Goal: Task Accomplishment & Management: Use online tool/utility

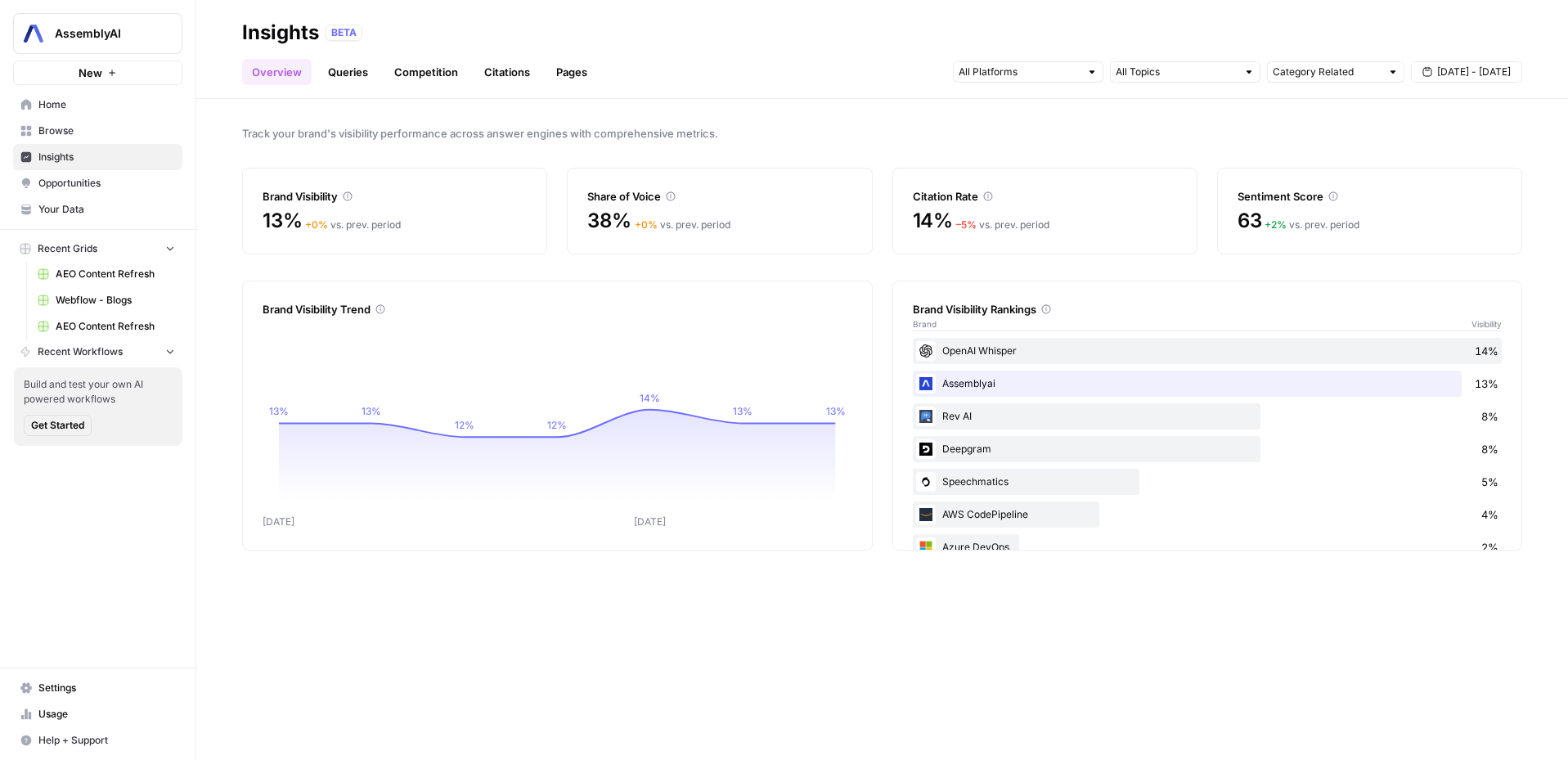
click at [108, 182] on span "Opportunities" at bounding box center [107, 183] width 136 height 15
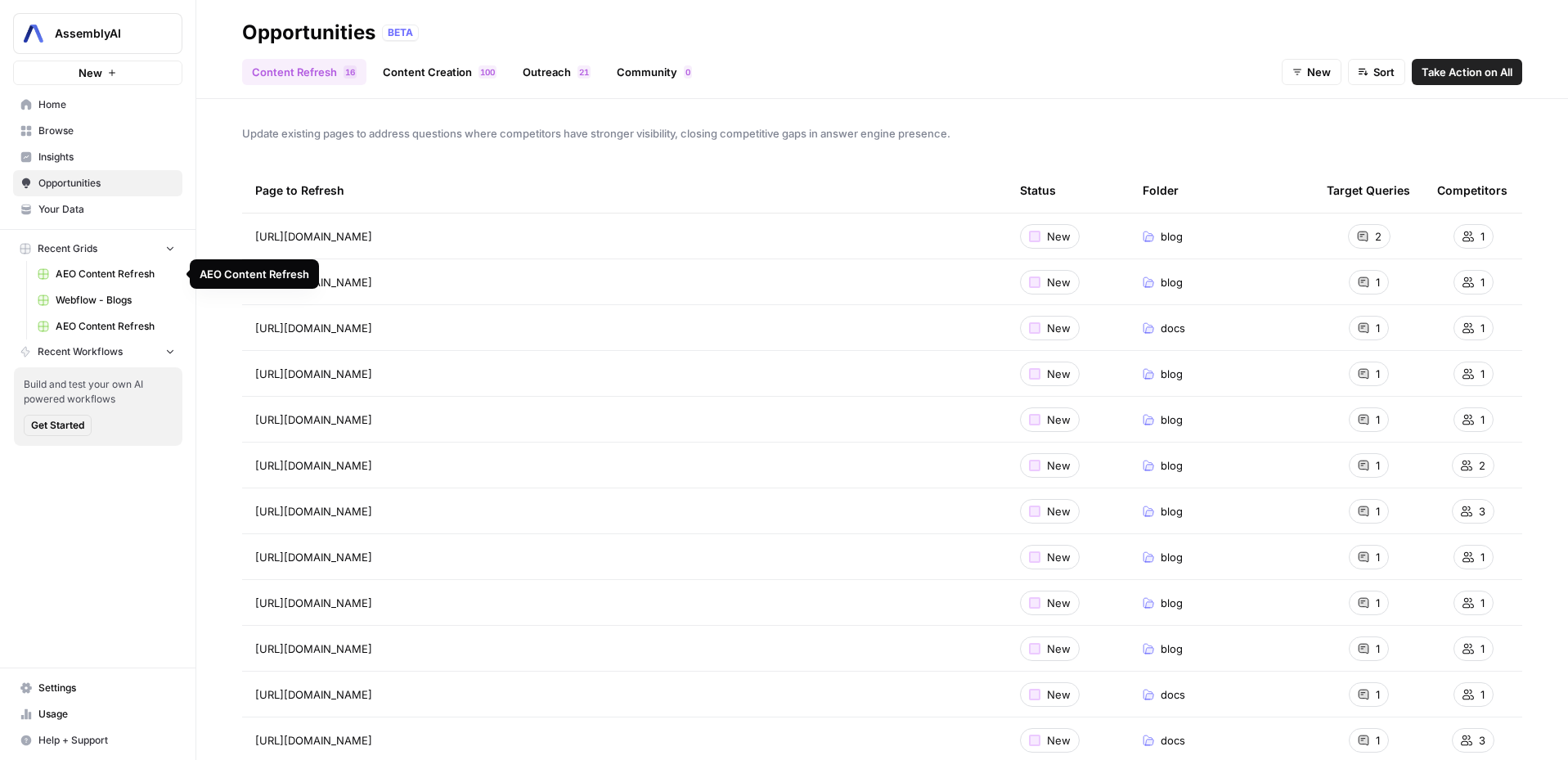
click at [109, 299] on span "Webflow - Blogs" at bounding box center [115, 300] width 119 height 15
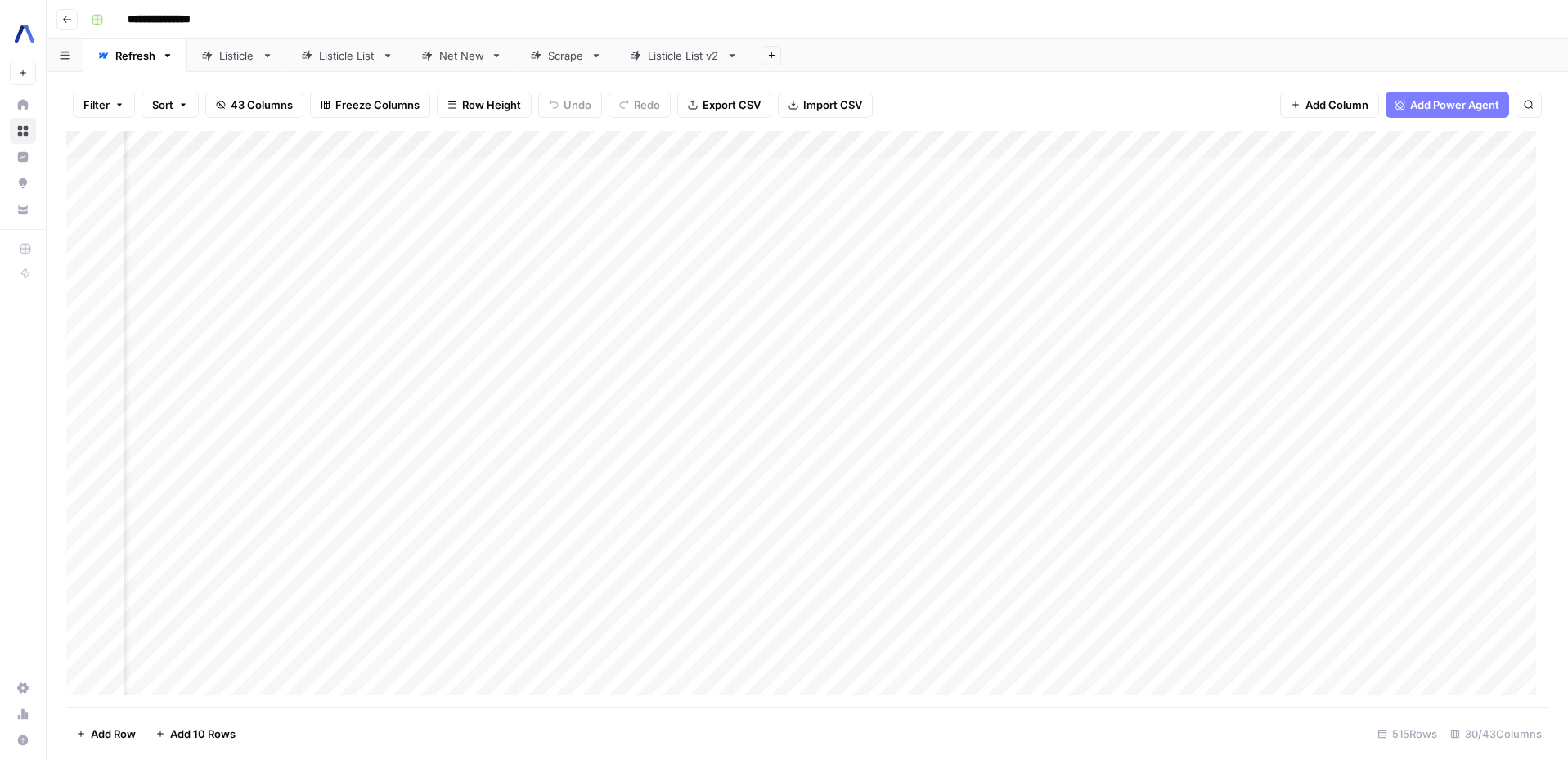
scroll to position [0, 808]
click at [1446, 145] on div "Add Column" at bounding box center [807, 419] width 1482 height 576
click at [1238, 282] on span "Sort Descending" at bounding box center [1293, 282] width 143 height 16
click at [1448, 146] on div "Add Column" at bounding box center [807, 420] width 1482 height 574
click at [1228, 253] on span "Sort Ascending" at bounding box center [1293, 261] width 143 height 16
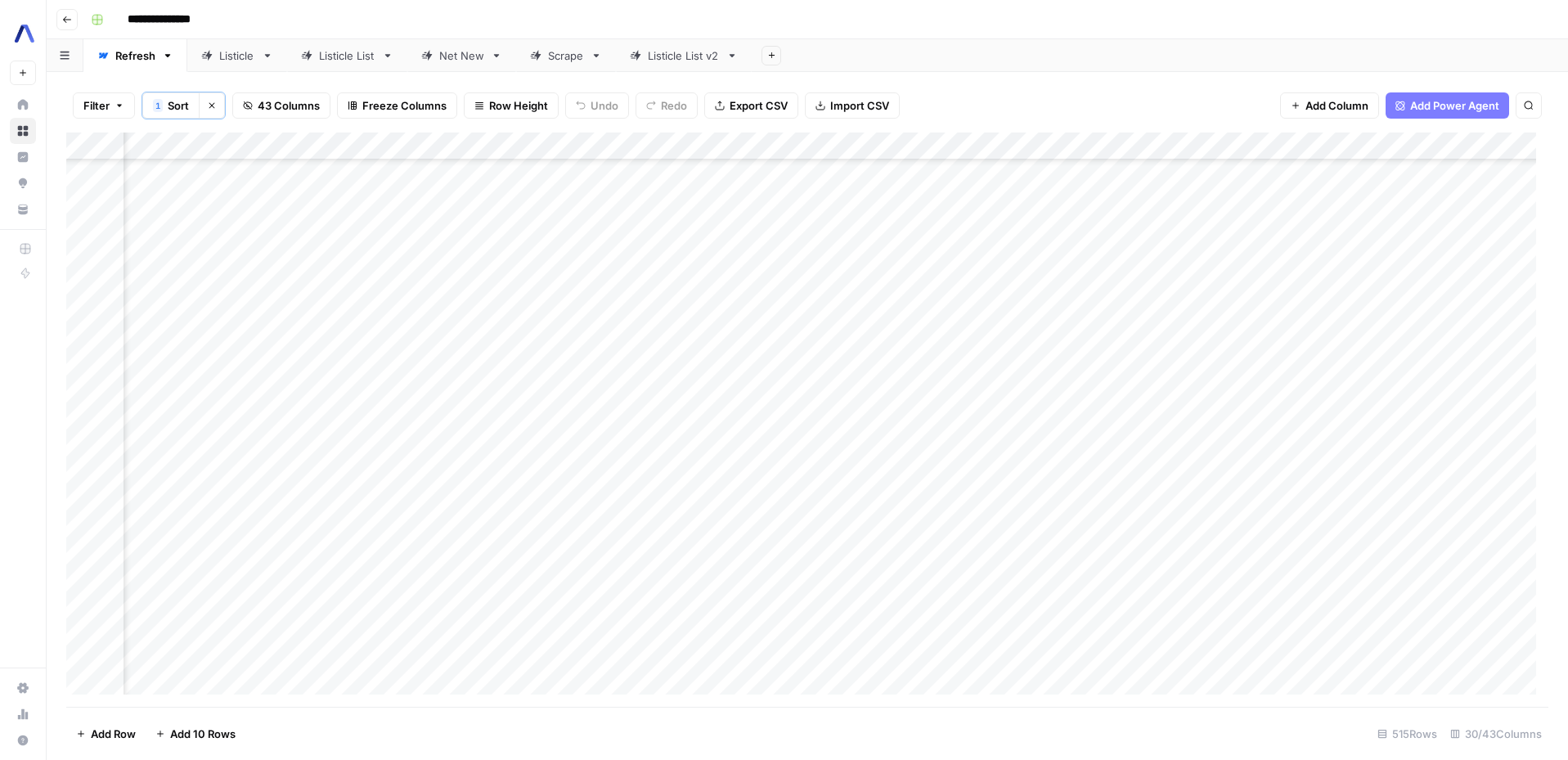
scroll to position [6250, 808]
click at [1275, 569] on div "Add Column" at bounding box center [807, 420] width 1482 height 574
click at [183, 563] on div "Add Column" at bounding box center [807, 420] width 1482 height 574
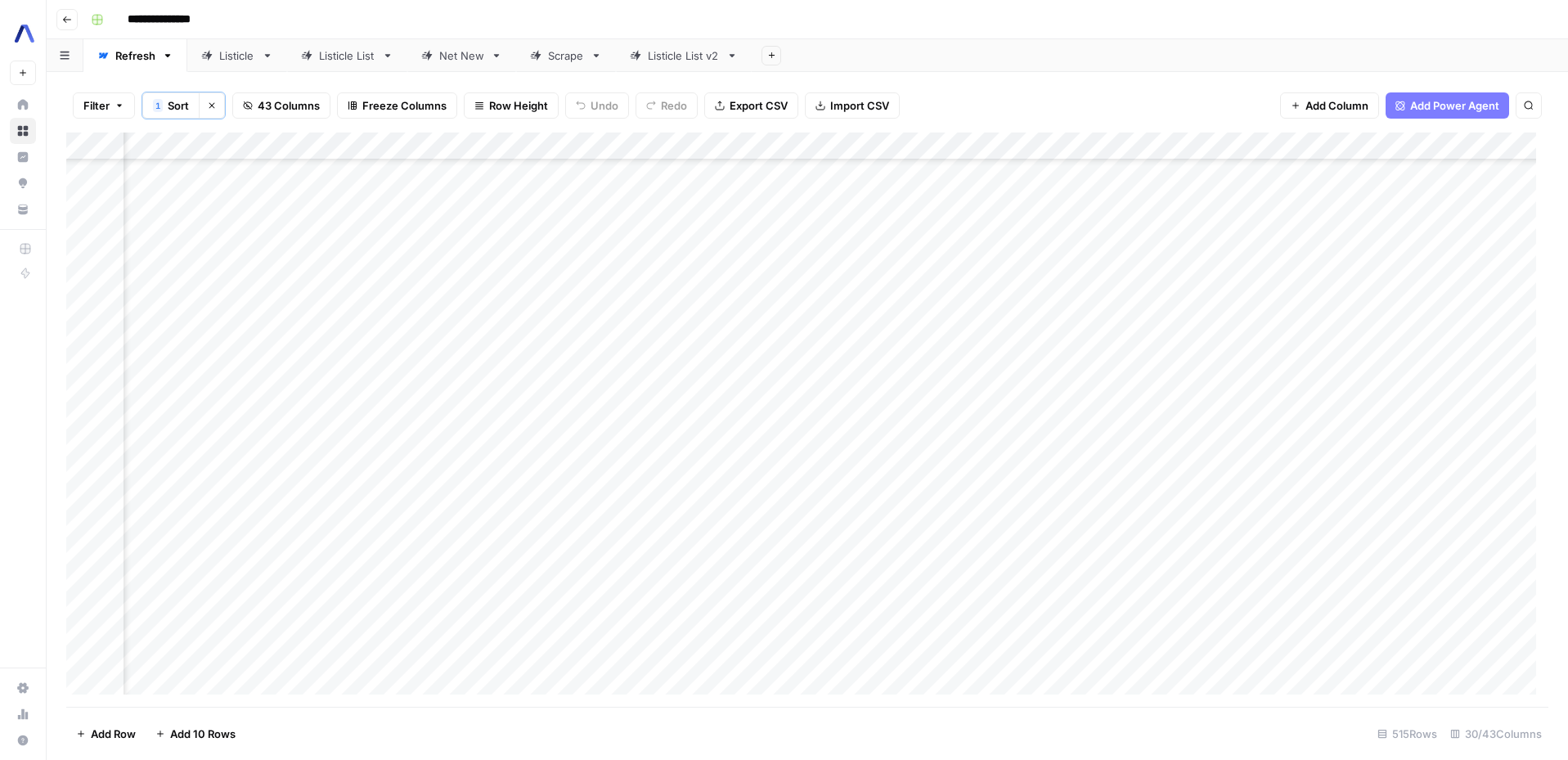
click at [1119, 567] on div "Add Column" at bounding box center [807, 420] width 1482 height 574
click at [1187, 566] on div "Add Column" at bounding box center [807, 420] width 1482 height 574
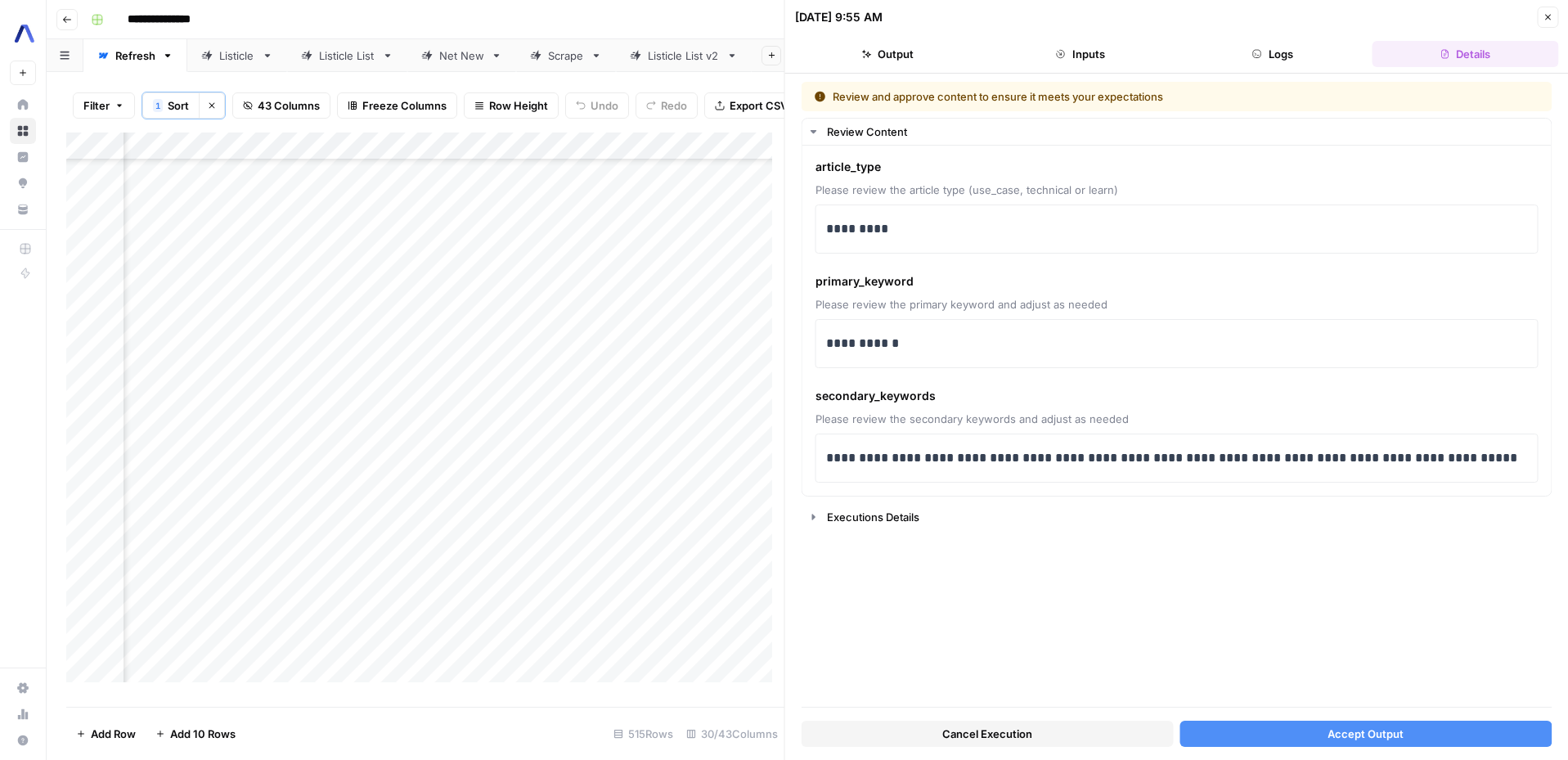
click at [1412, 736] on button "Accept Output" at bounding box center [1365, 733] width 372 height 26
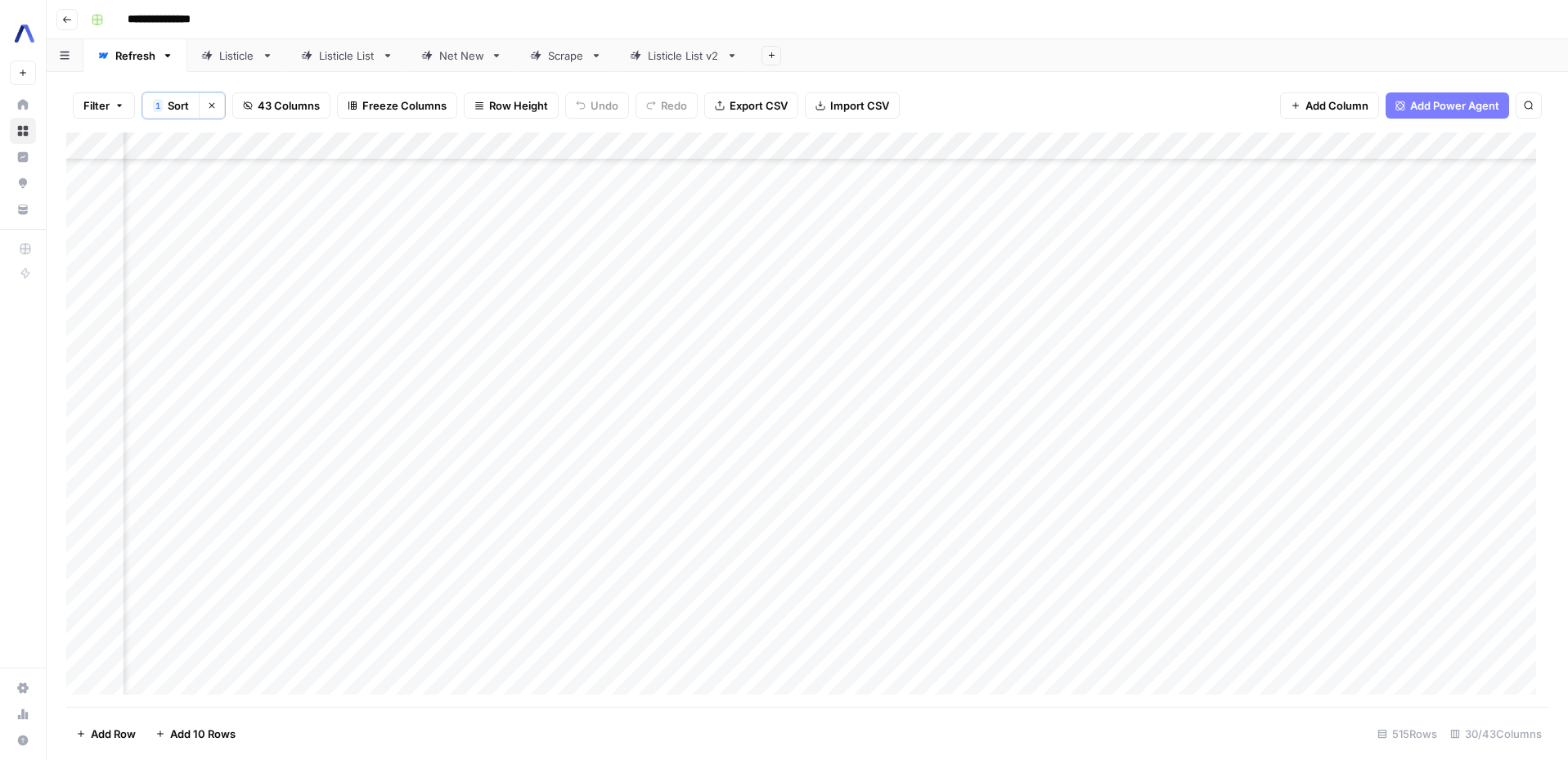
click at [1186, 564] on div "Add Column" at bounding box center [807, 420] width 1482 height 574
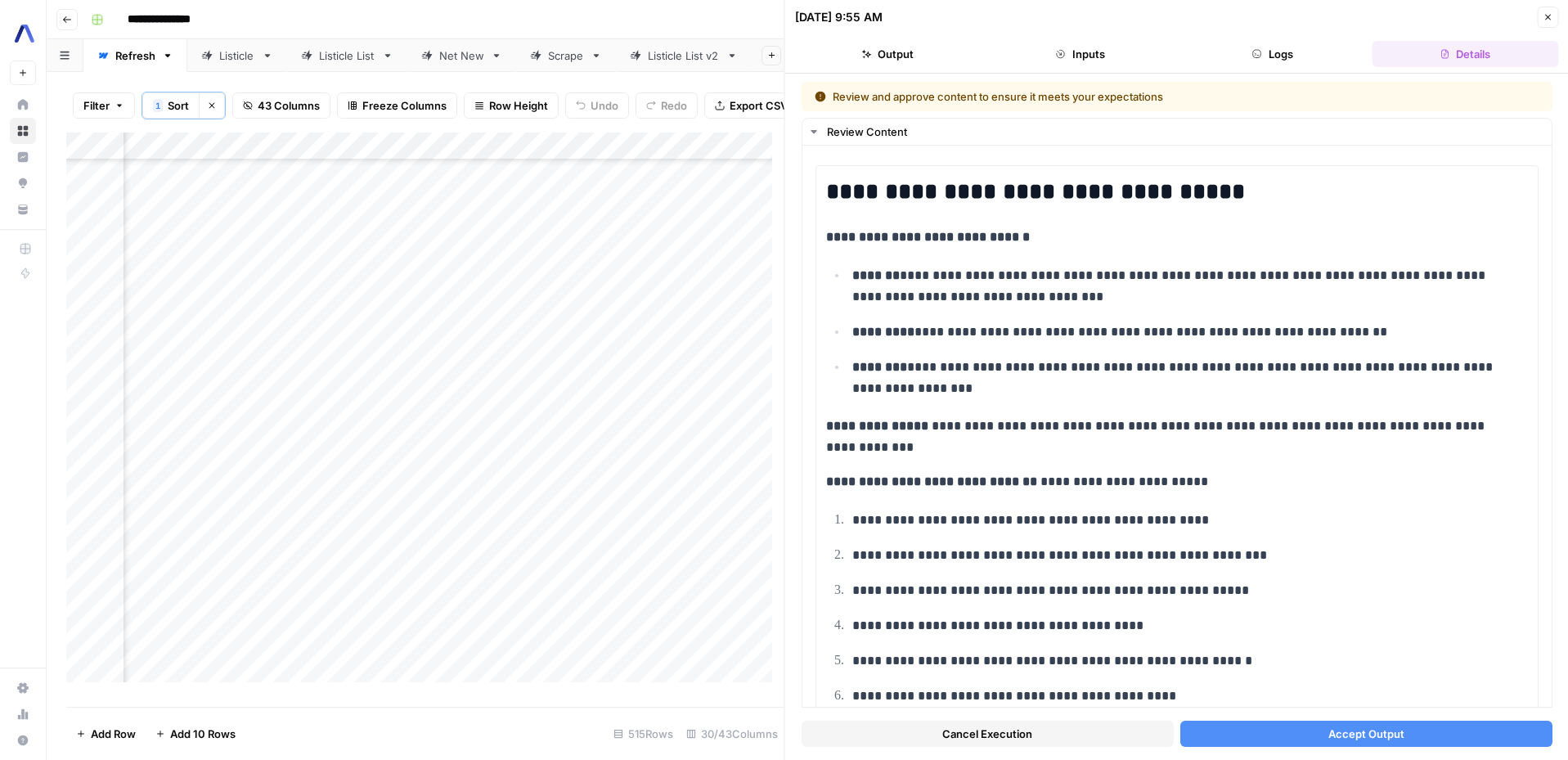
click at [1288, 746] on button "Accept Output" at bounding box center [1365, 733] width 372 height 26
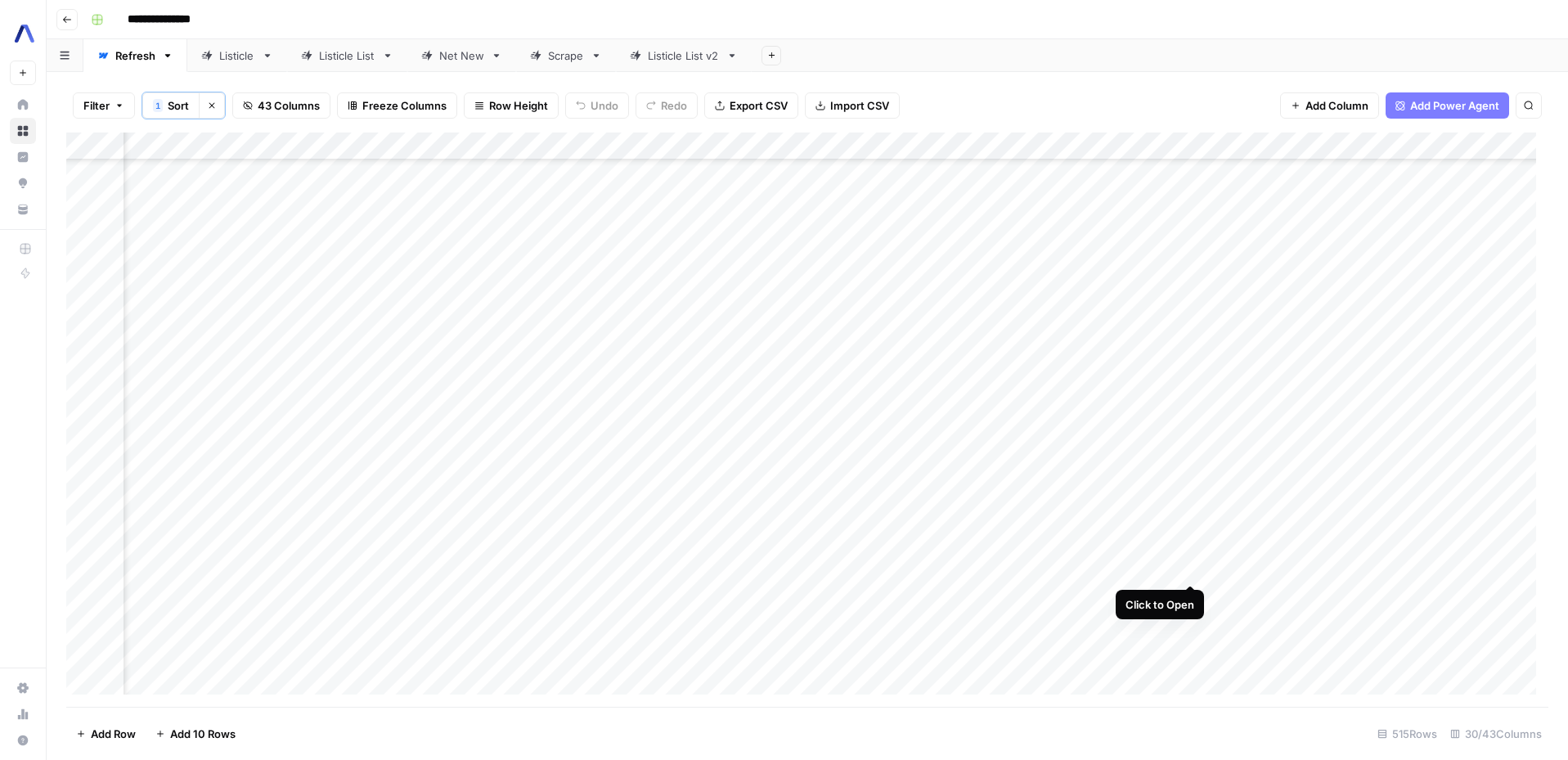
click at [1191, 567] on div "Add Column" at bounding box center [807, 420] width 1482 height 574
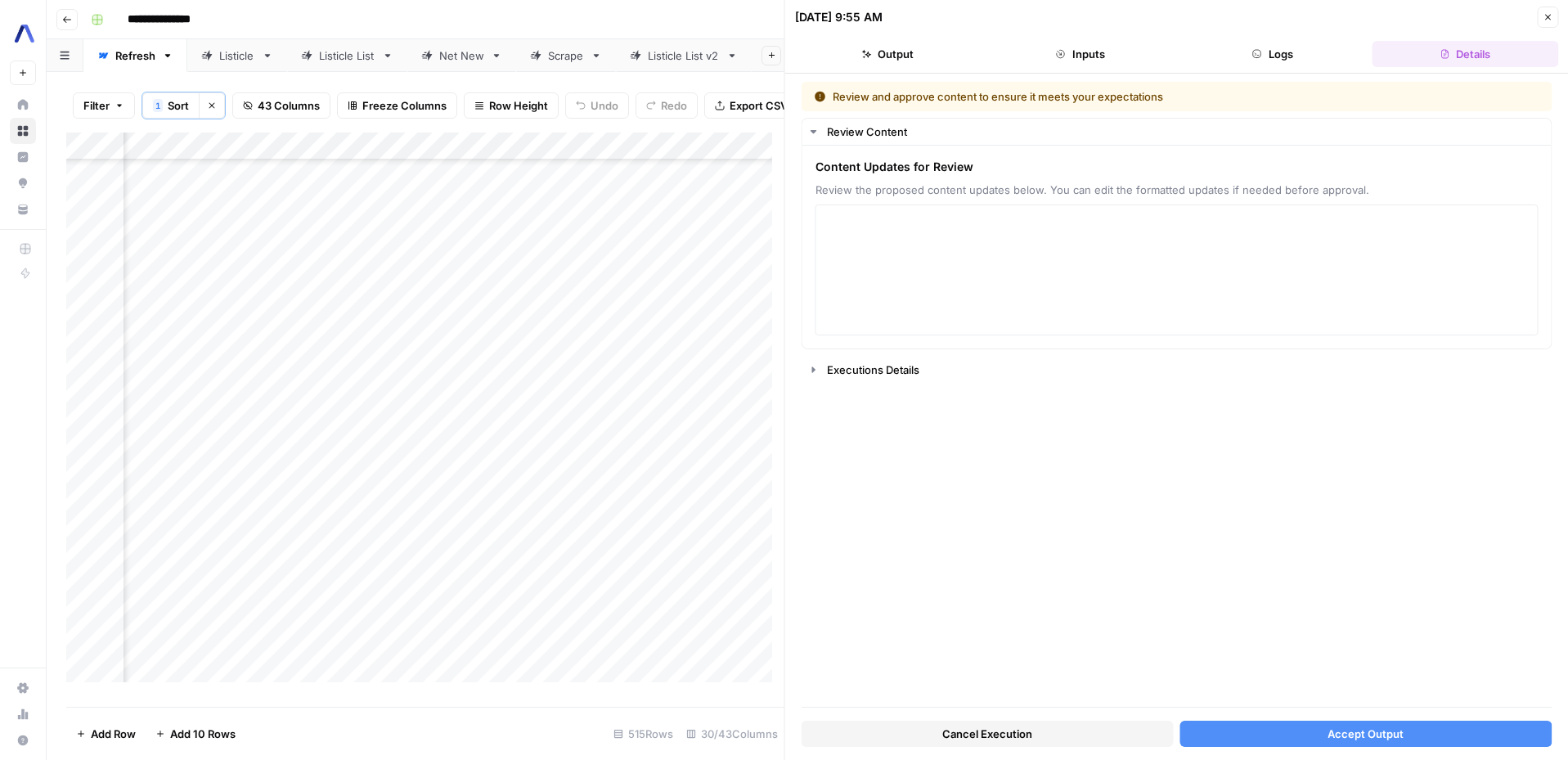
click at [1287, 729] on button "Accept Output" at bounding box center [1365, 733] width 372 height 26
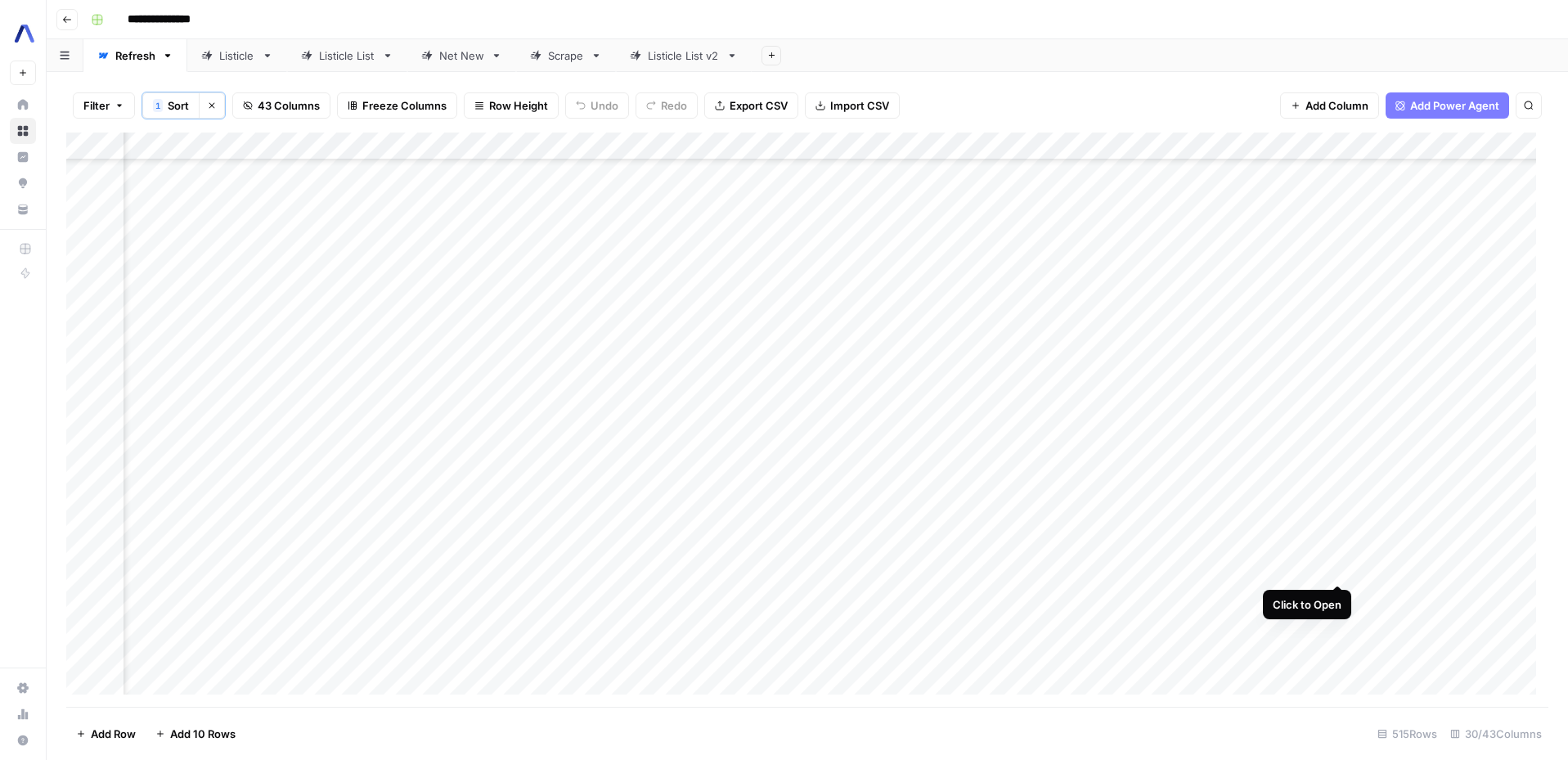
click at [1337, 567] on div "Add Column" at bounding box center [807, 420] width 1482 height 574
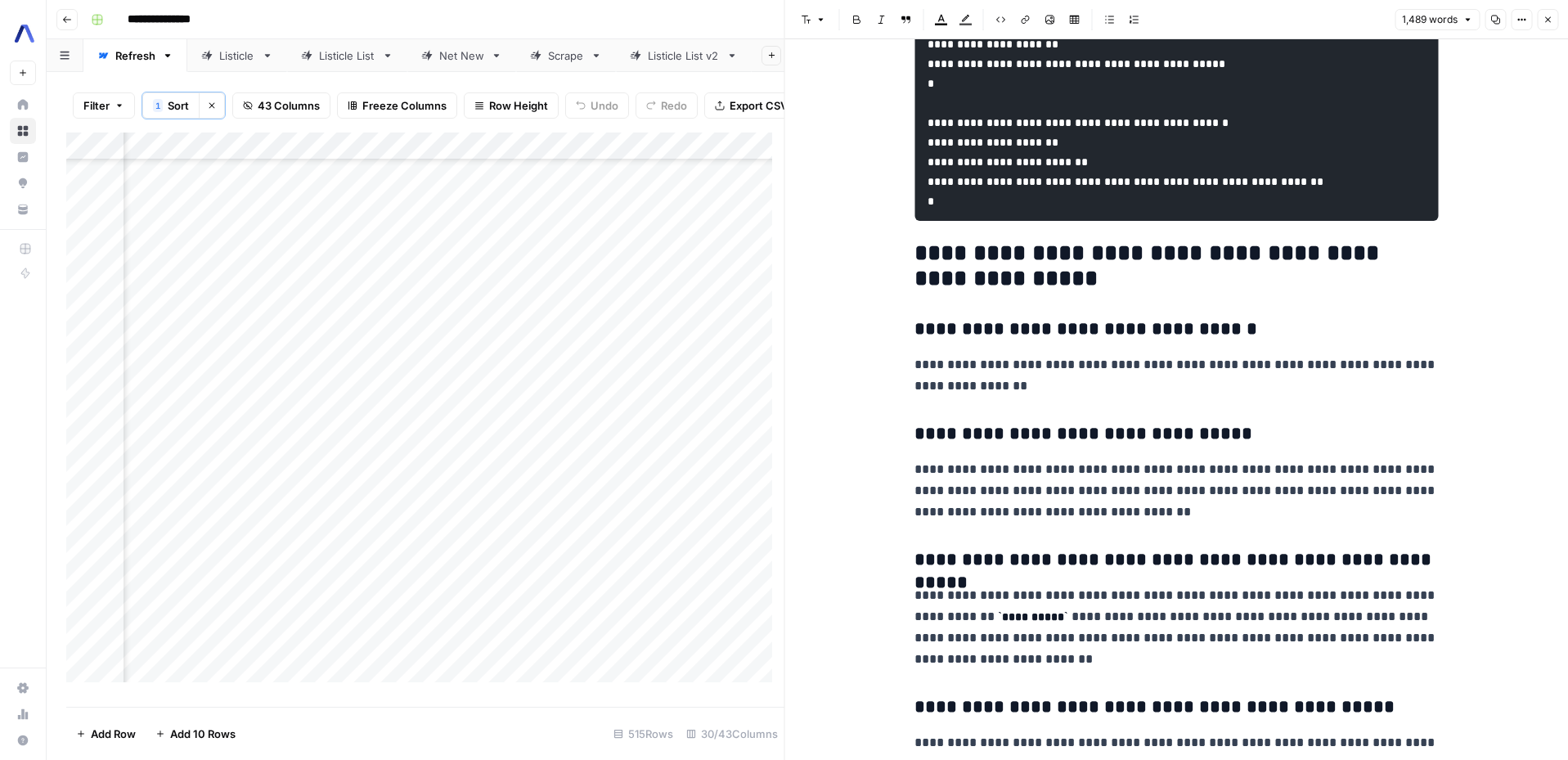
scroll to position [5564, 0]
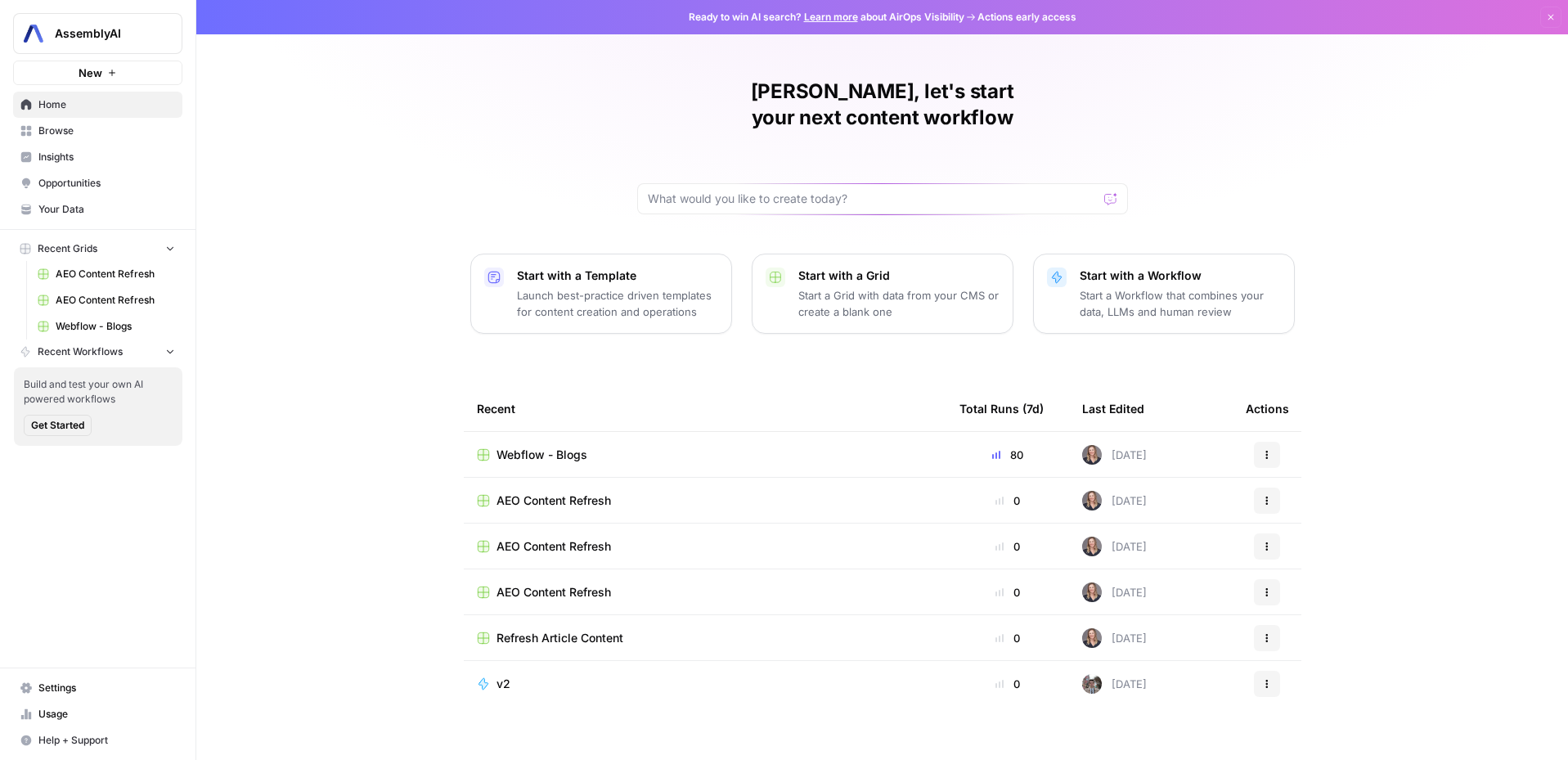
click at [115, 328] on span "Webflow - Blogs" at bounding box center [115, 326] width 119 height 15
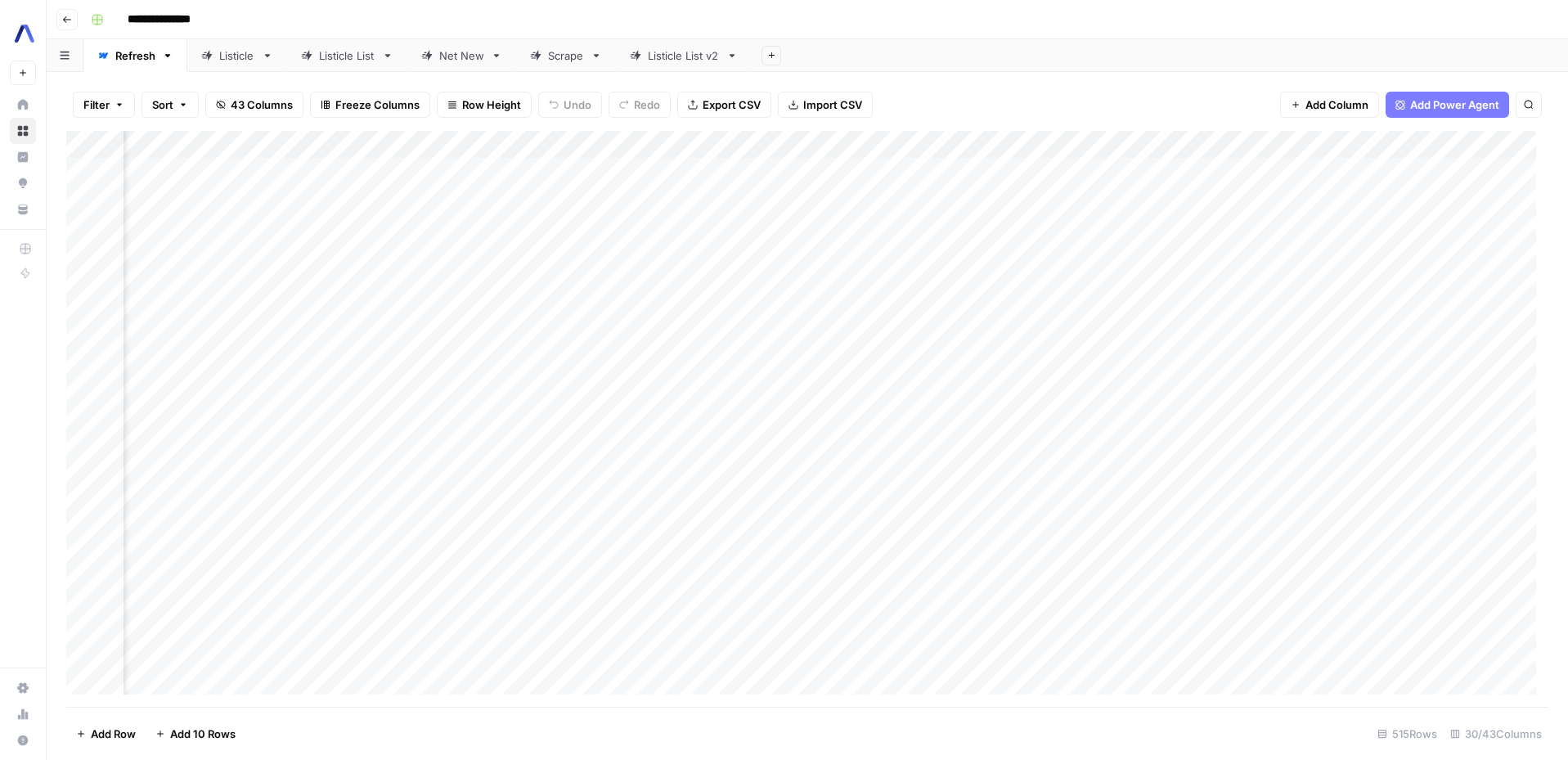
scroll to position [0, 1443]
click at [810, 145] on div "Add Column" at bounding box center [807, 419] width 1482 height 576
click at [636, 260] on span "Sort Ascending" at bounding box center [658, 259] width 143 height 16
click at [755, 267] on div "Add Column" at bounding box center [807, 420] width 1482 height 574
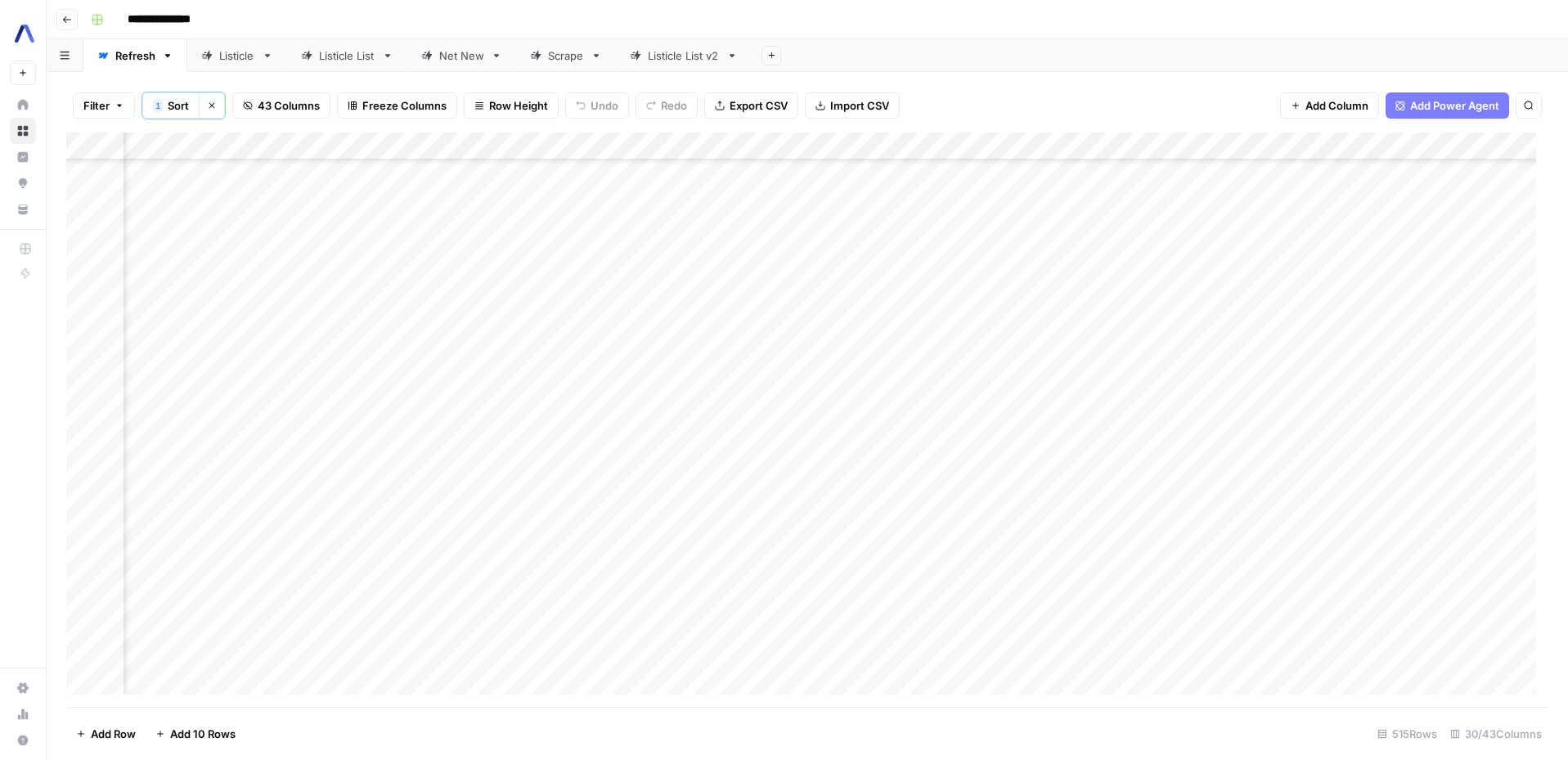
scroll to position [3911, 693]
click at [460, 265] on div "Add Column" at bounding box center [807, 420] width 1482 height 574
click at [645, 266] on div "Add Column" at bounding box center [807, 420] width 1482 height 574
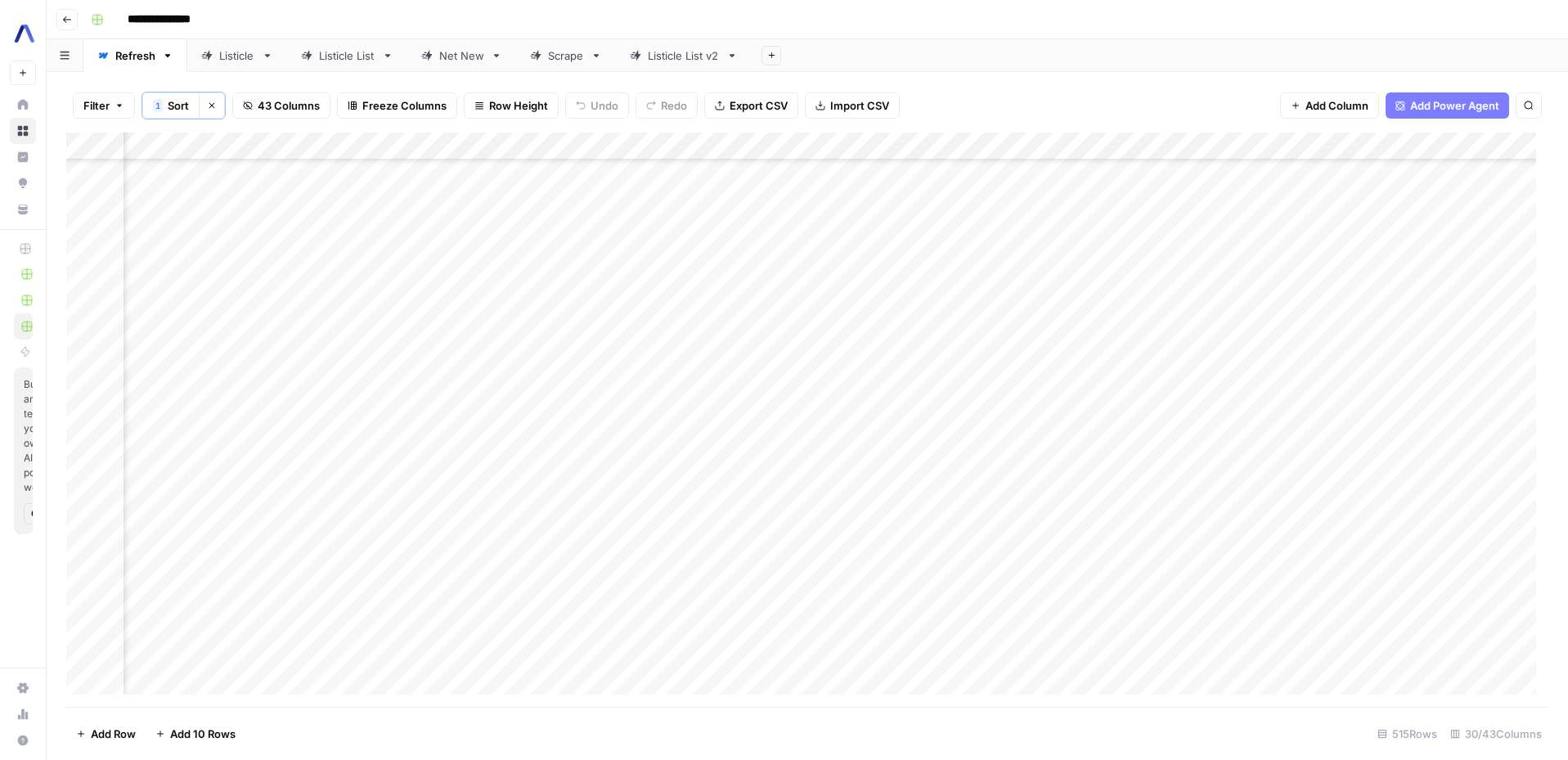
click at [1028, 266] on div "Add Column" at bounding box center [807, 420] width 1482 height 574
click at [1219, 264] on div "Add Column" at bounding box center [807, 420] width 1482 height 574
click at [1427, 267] on div "Add Column" at bounding box center [807, 420] width 1482 height 574
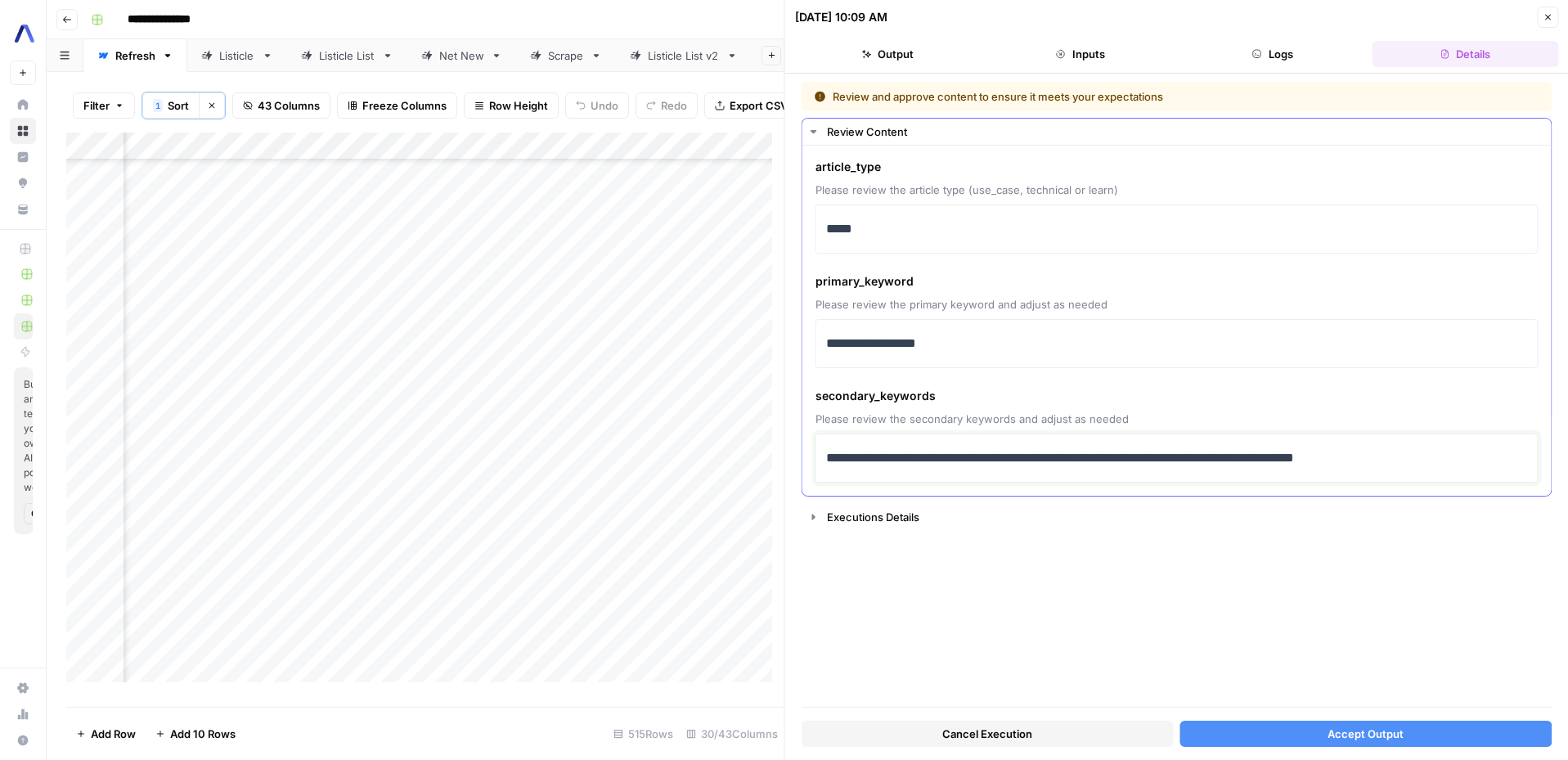
click at [830, 457] on p "**********" at bounding box center [1176, 457] width 702 height 21
click at [1291, 720] on button "Accept Output" at bounding box center [1365, 733] width 372 height 26
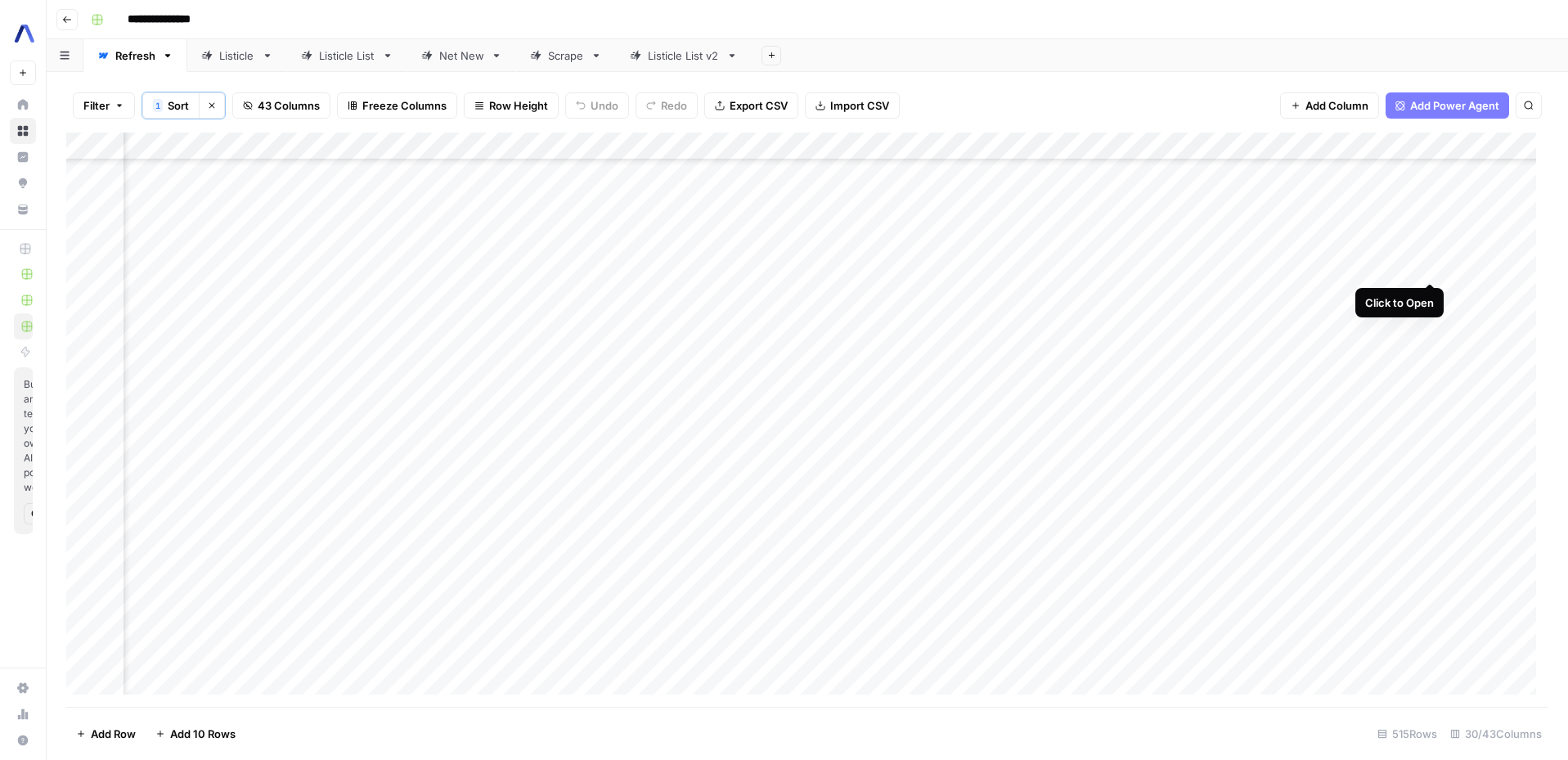
click at [1428, 264] on div "Add Column" at bounding box center [807, 420] width 1482 height 574
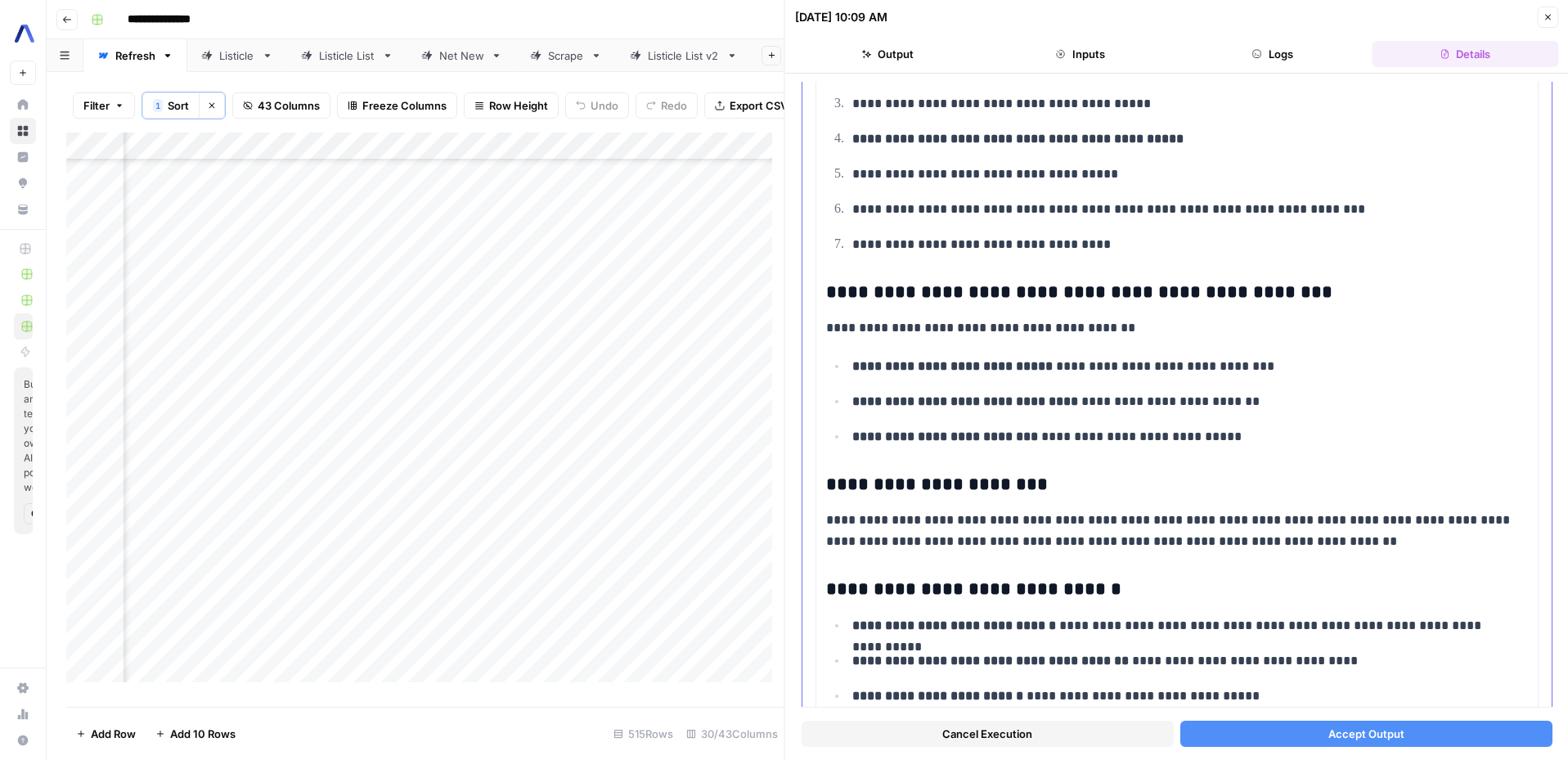
scroll to position [4362, 0]
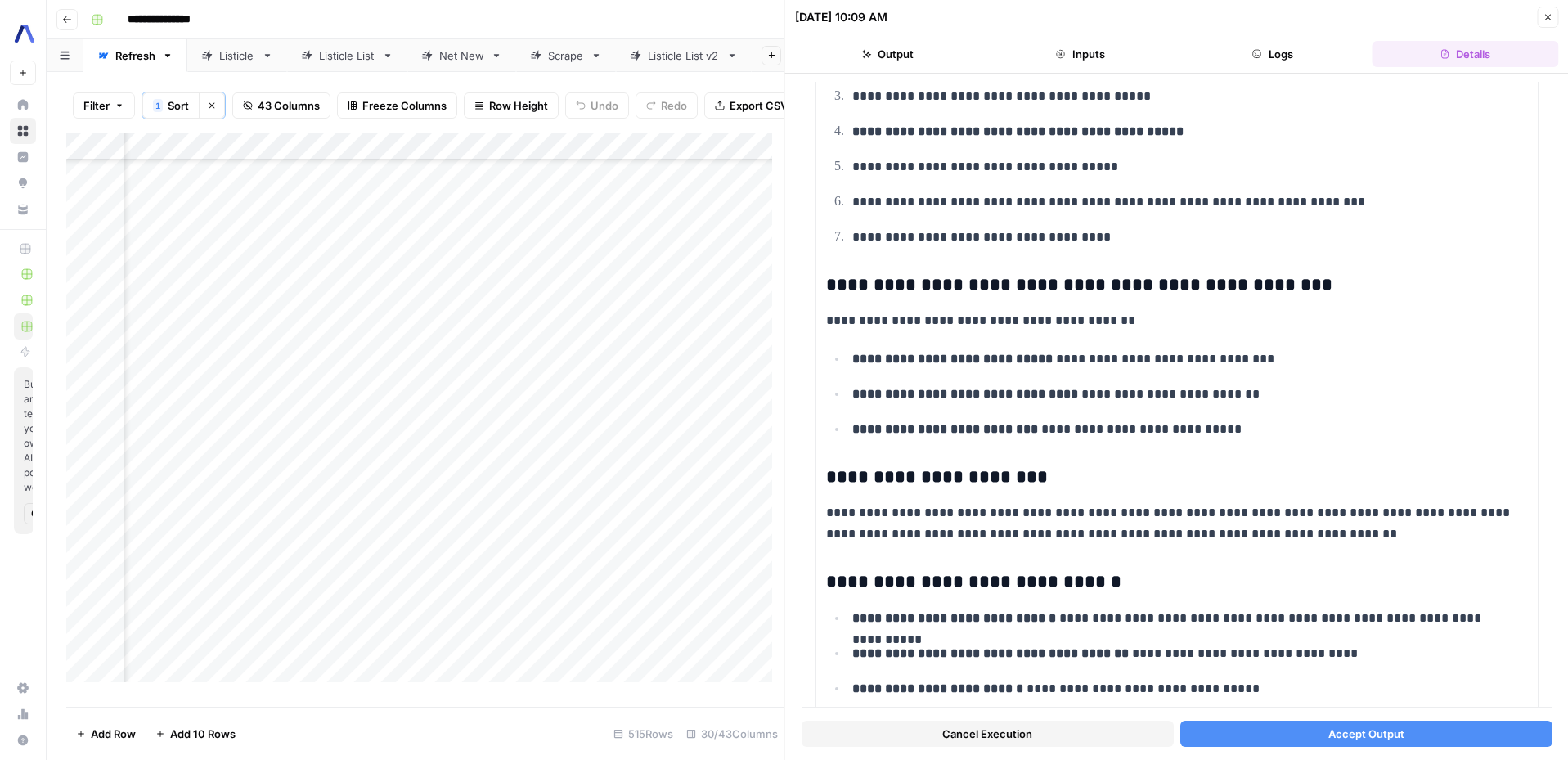
click at [1286, 742] on button "Accept Output" at bounding box center [1365, 733] width 372 height 26
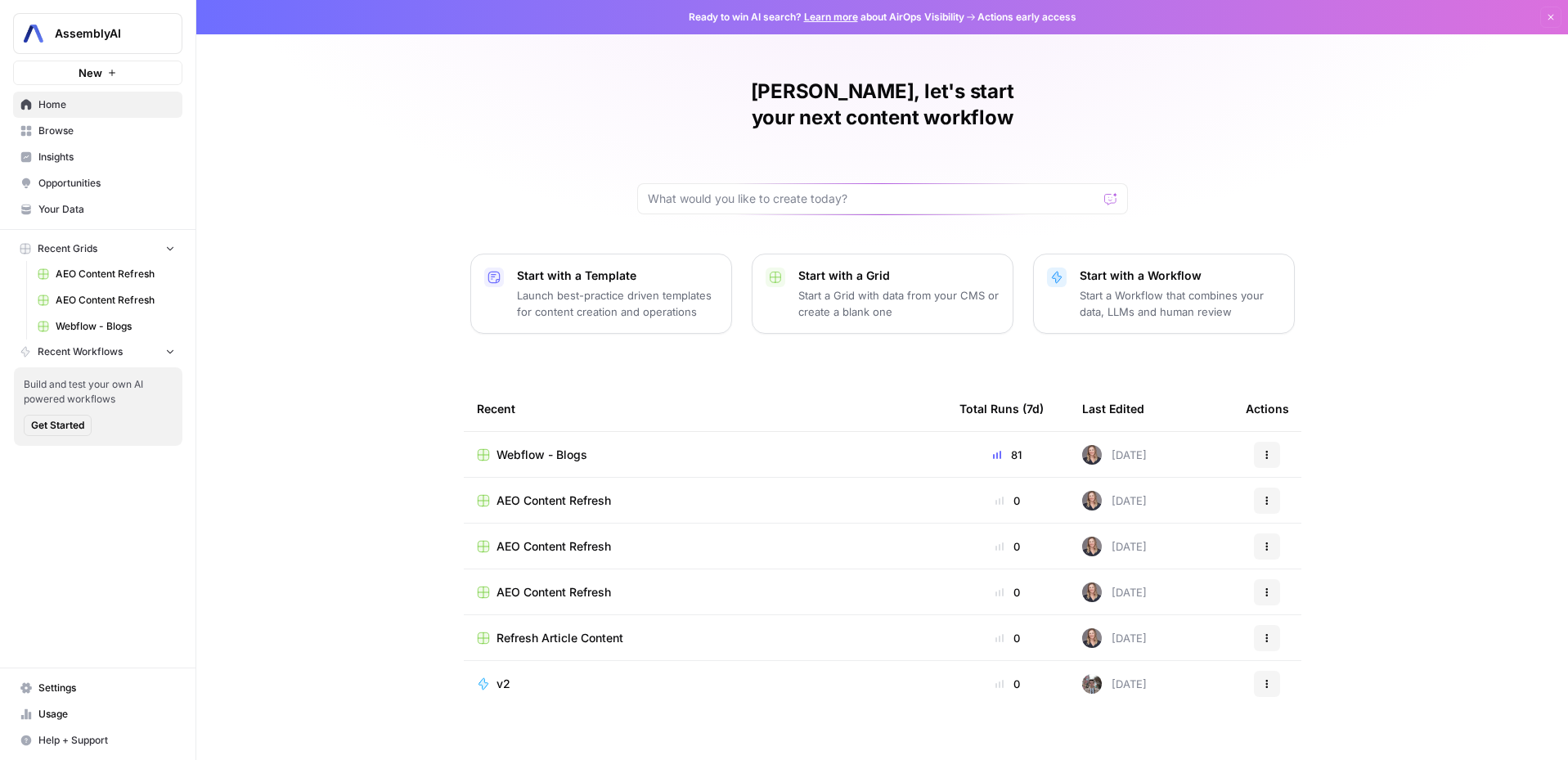
click at [87, 327] on span "Webflow - Blogs" at bounding box center [115, 326] width 119 height 15
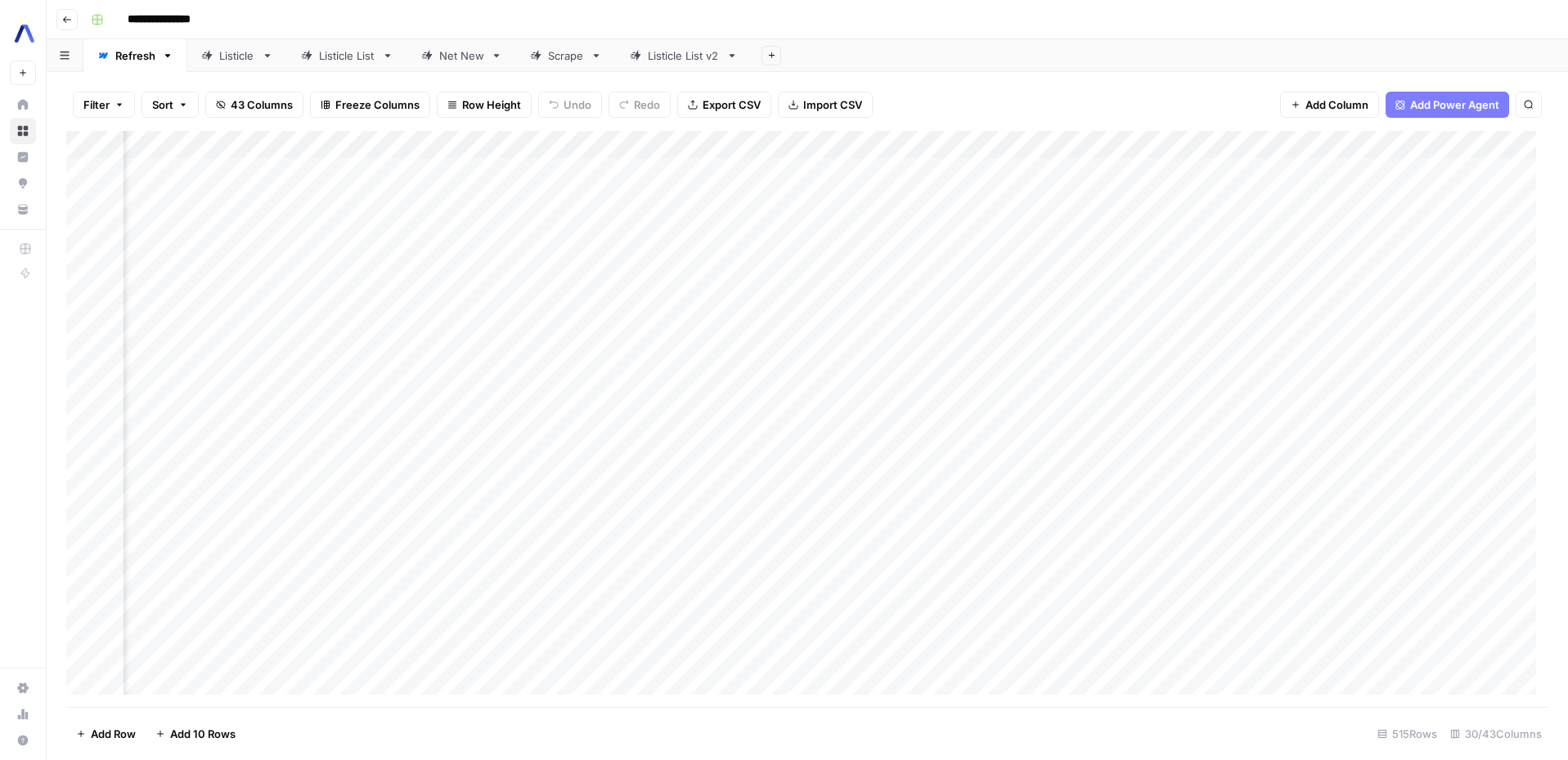
scroll to position [0, 1238]
click at [1020, 145] on div "Add Column" at bounding box center [807, 419] width 1482 height 576
click at [821, 258] on span "Sort Ascending" at bounding box center [863, 259] width 143 height 16
click at [921, 208] on div "Add Column" at bounding box center [807, 420] width 1482 height 574
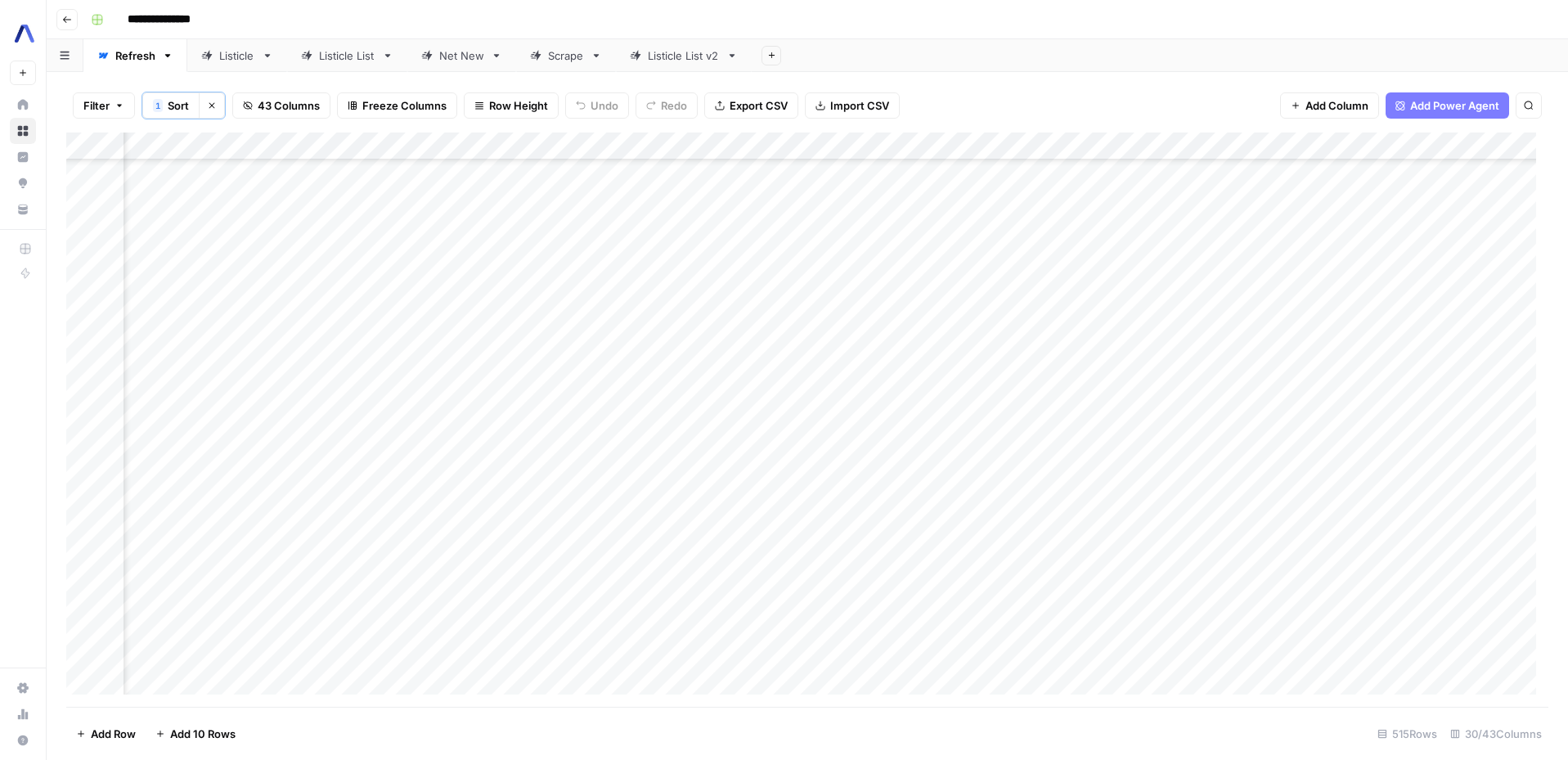
click at [564, 207] on div "Add Column" at bounding box center [807, 420] width 1482 height 574
click at [315, 207] on div "Add Column" at bounding box center [807, 420] width 1482 height 574
click at [1184, 201] on div "Add Column" at bounding box center [807, 420] width 1482 height 574
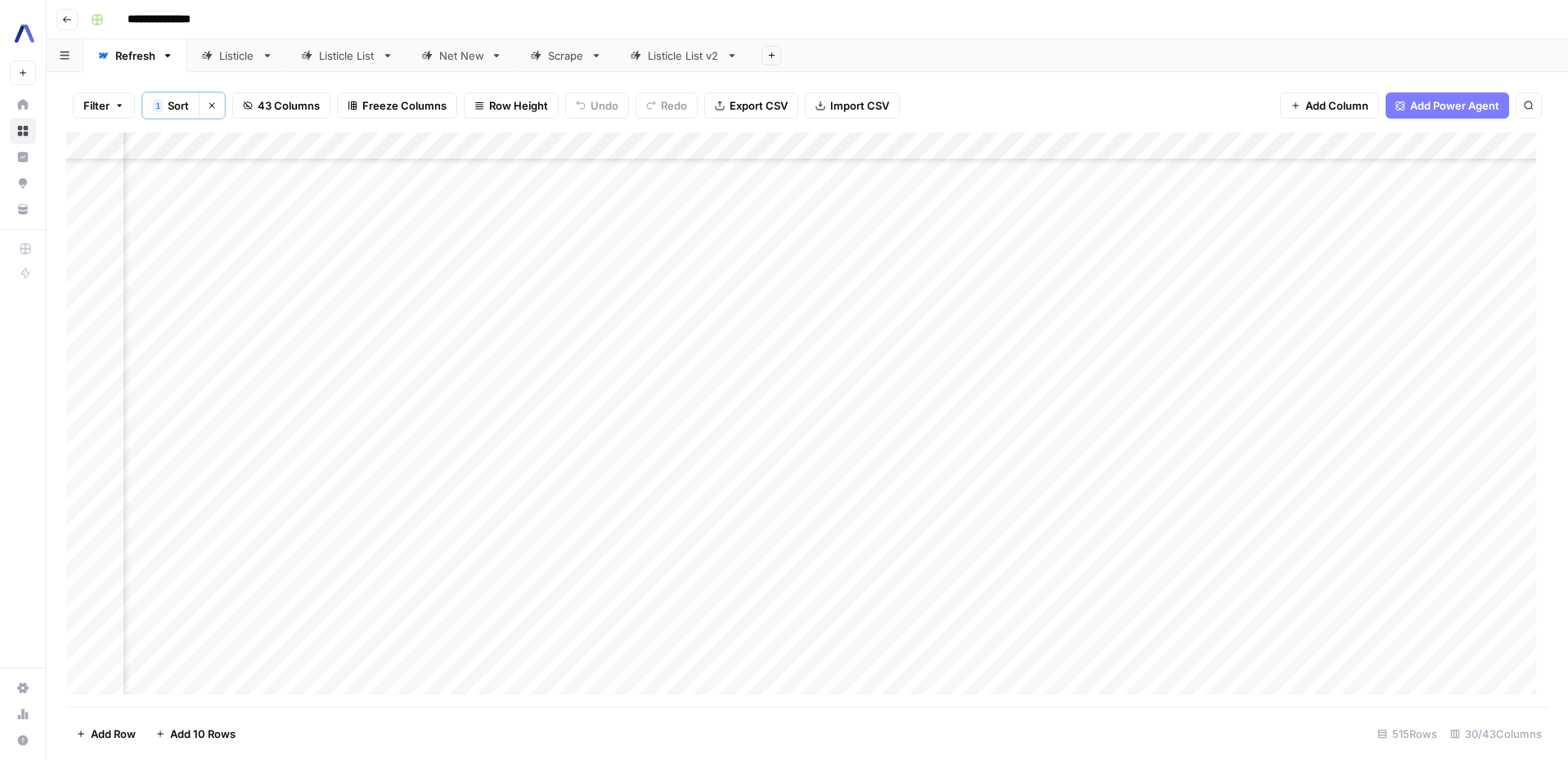
scroll to position [2552, 1844]
click at [1074, 206] on div "Add Column" at bounding box center [807, 420] width 1482 height 574
click at [1075, 206] on div "Add Column" at bounding box center [807, 420] width 1482 height 574
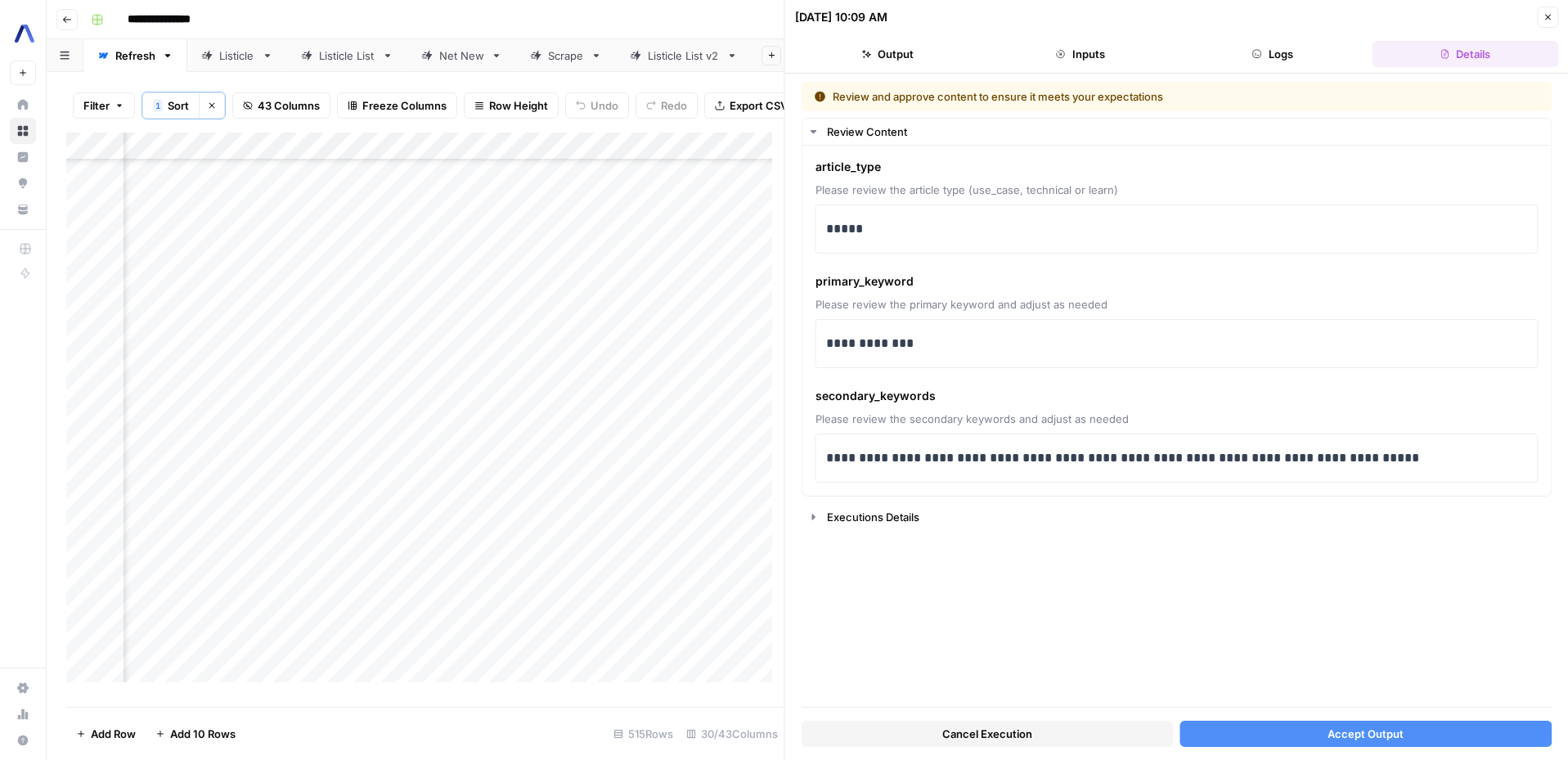
click at [1322, 733] on button "Accept Output" at bounding box center [1365, 733] width 372 height 26
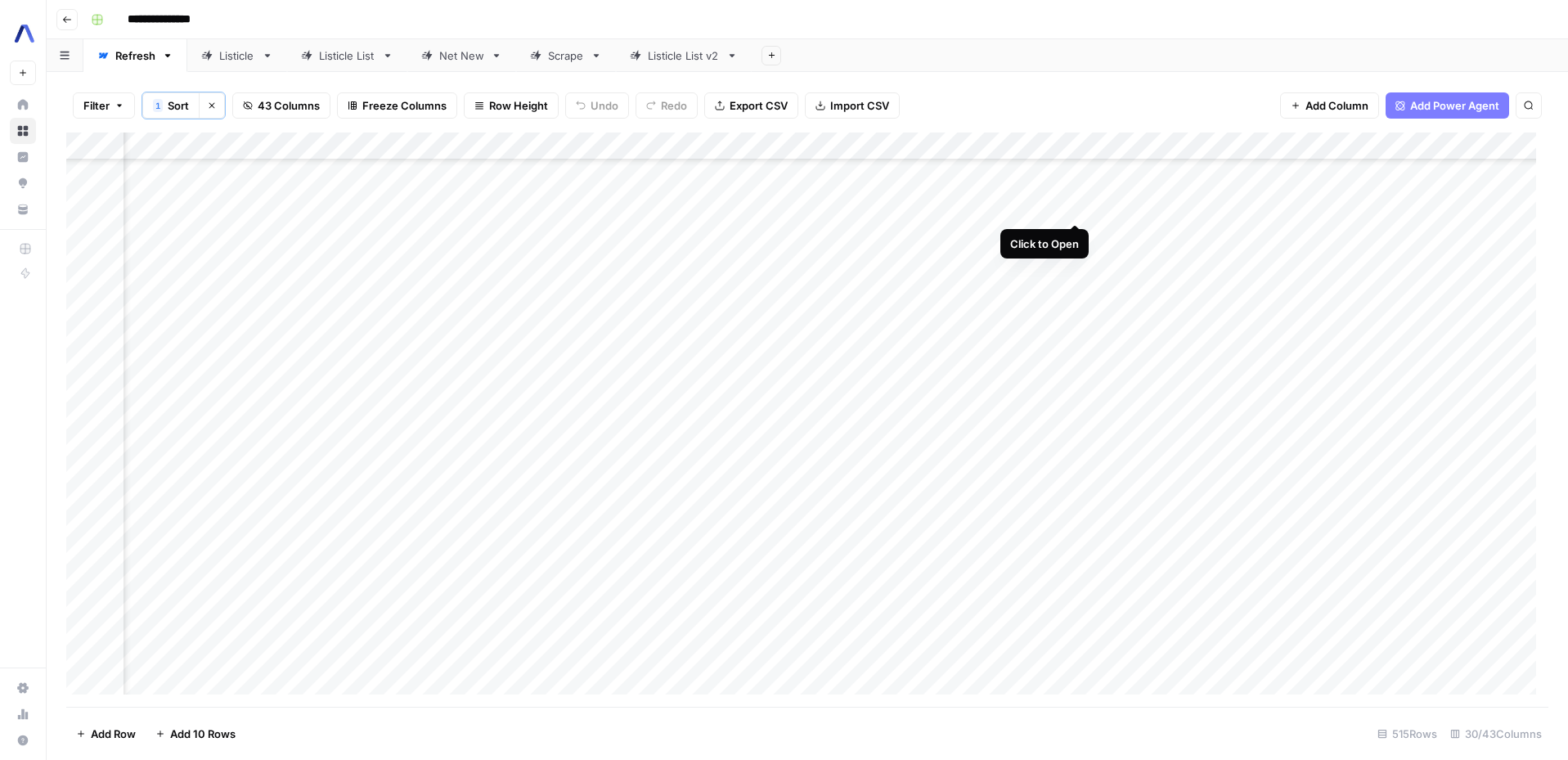
click at [1074, 208] on div "Add Column" at bounding box center [807, 420] width 1482 height 574
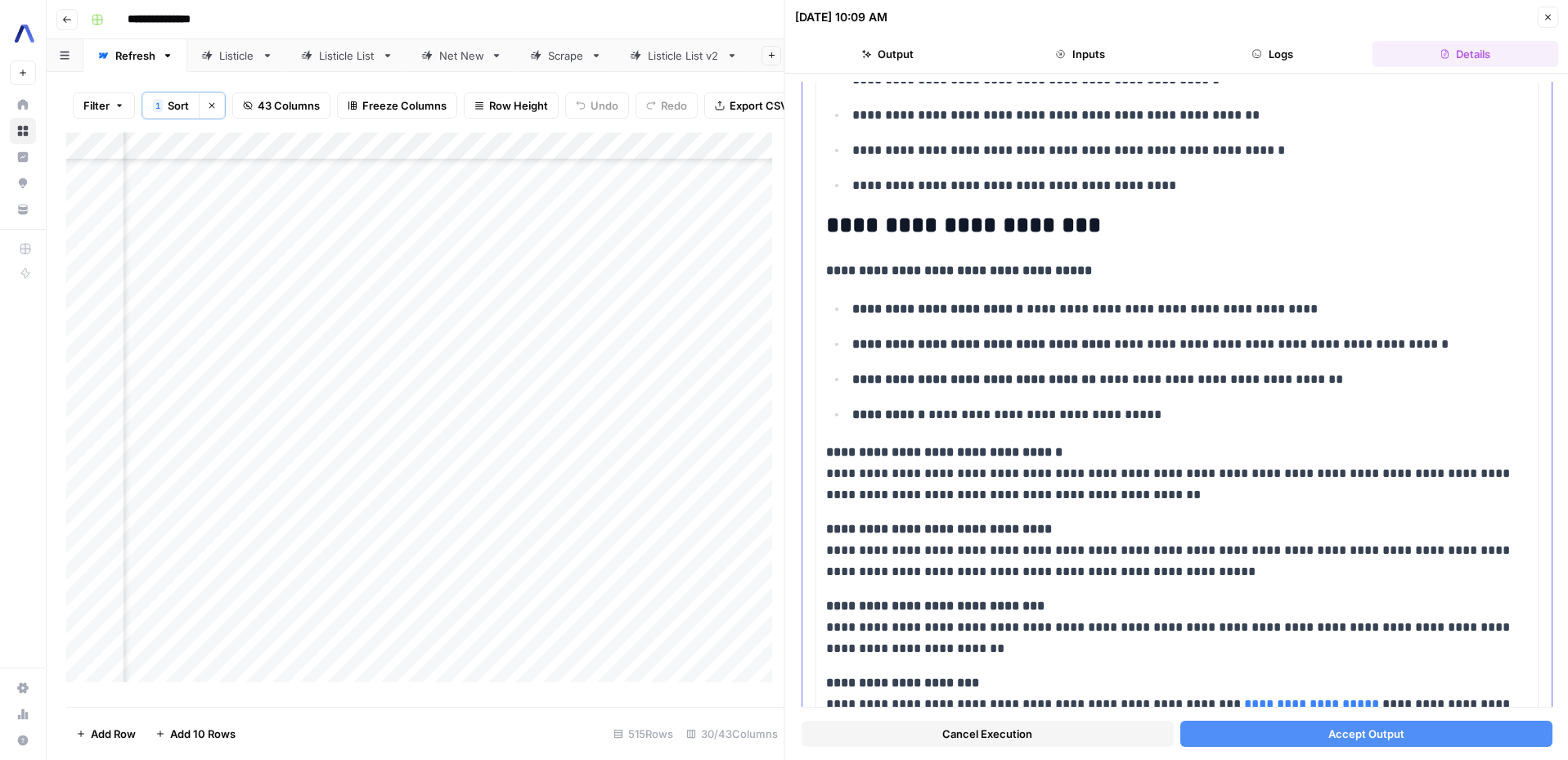
scroll to position [2274, 0]
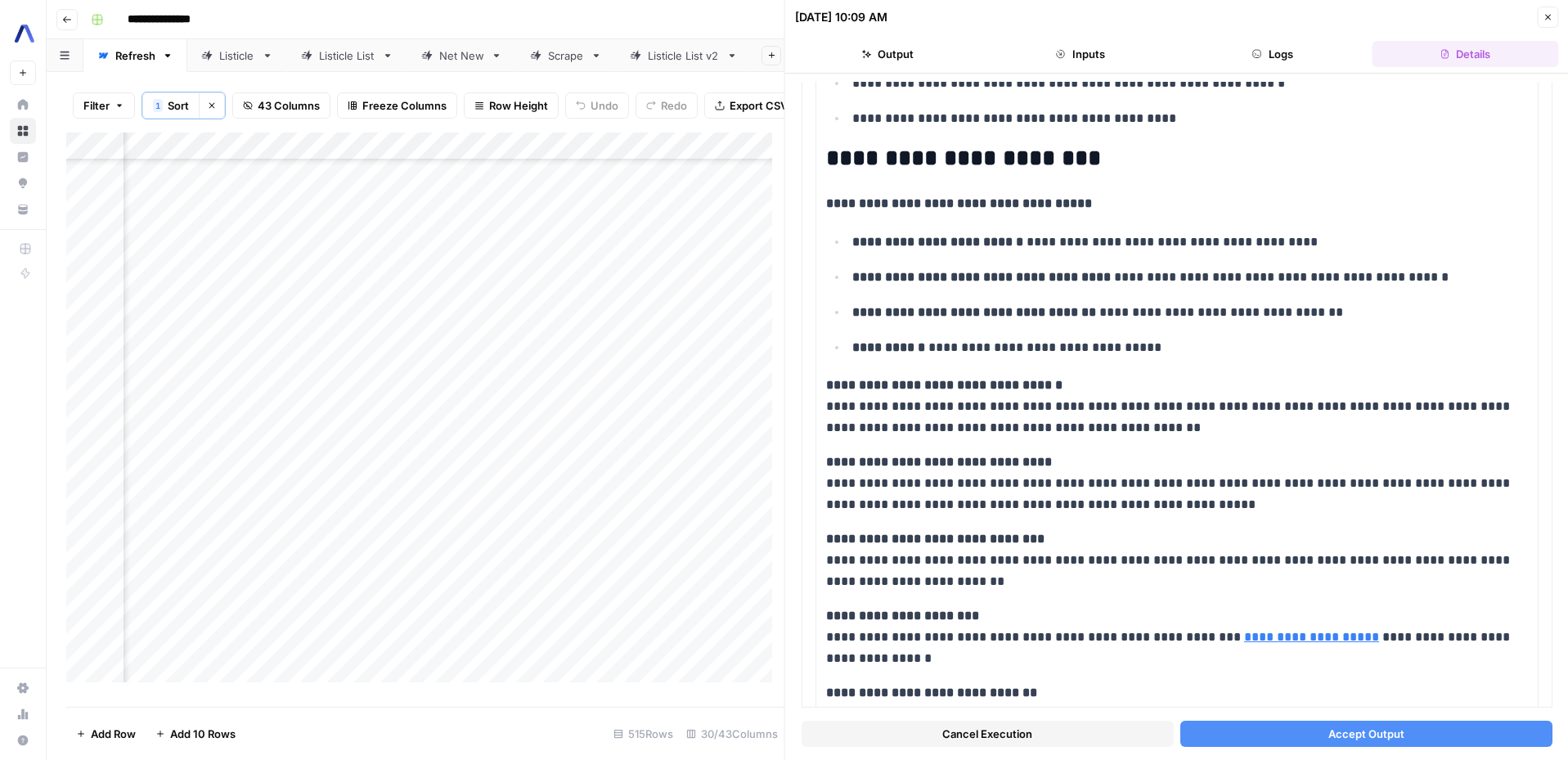
click at [1302, 724] on button "Accept Output" at bounding box center [1365, 733] width 372 height 26
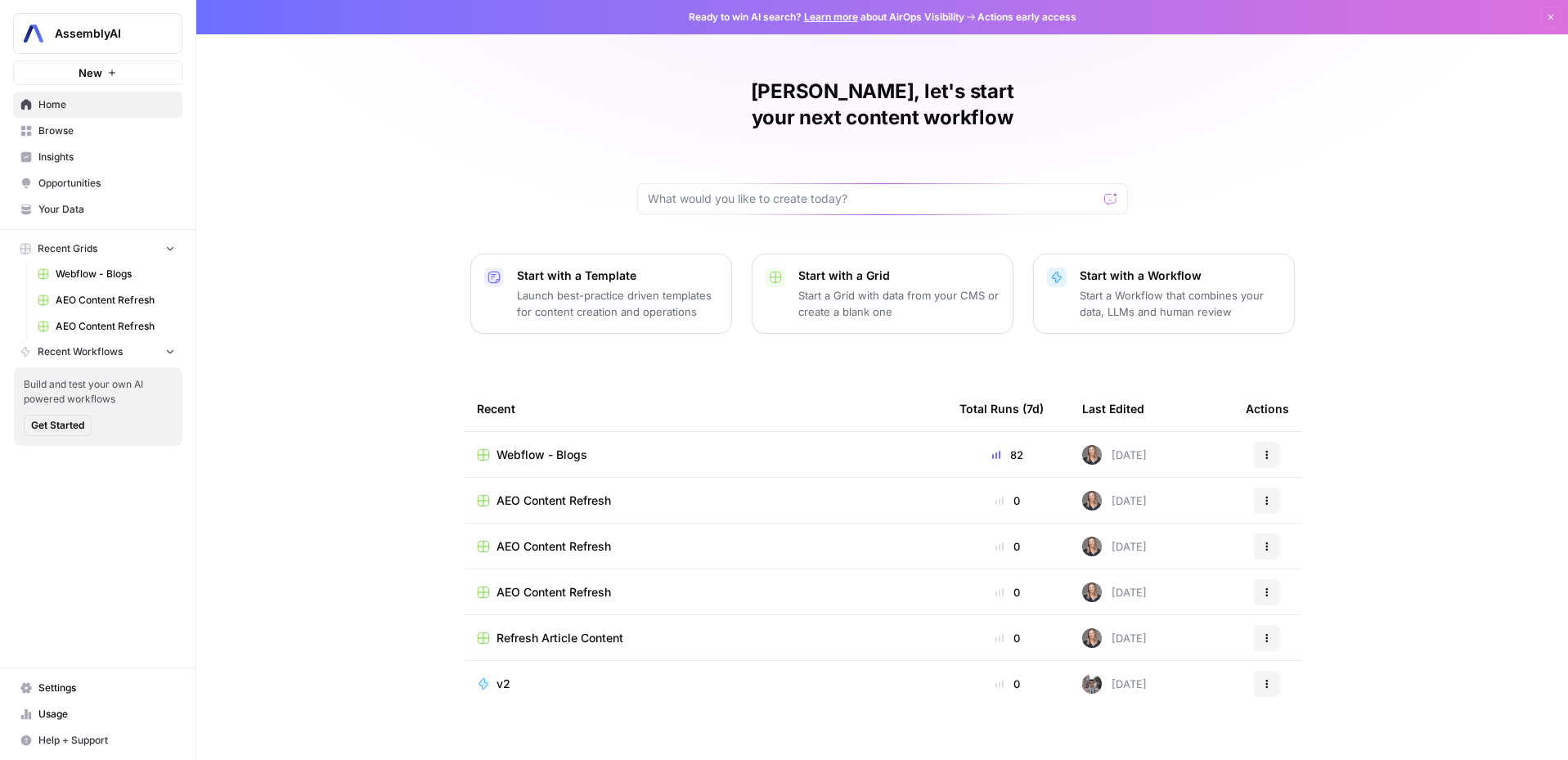
click at [94, 272] on span "Webflow - Blogs" at bounding box center [115, 274] width 119 height 15
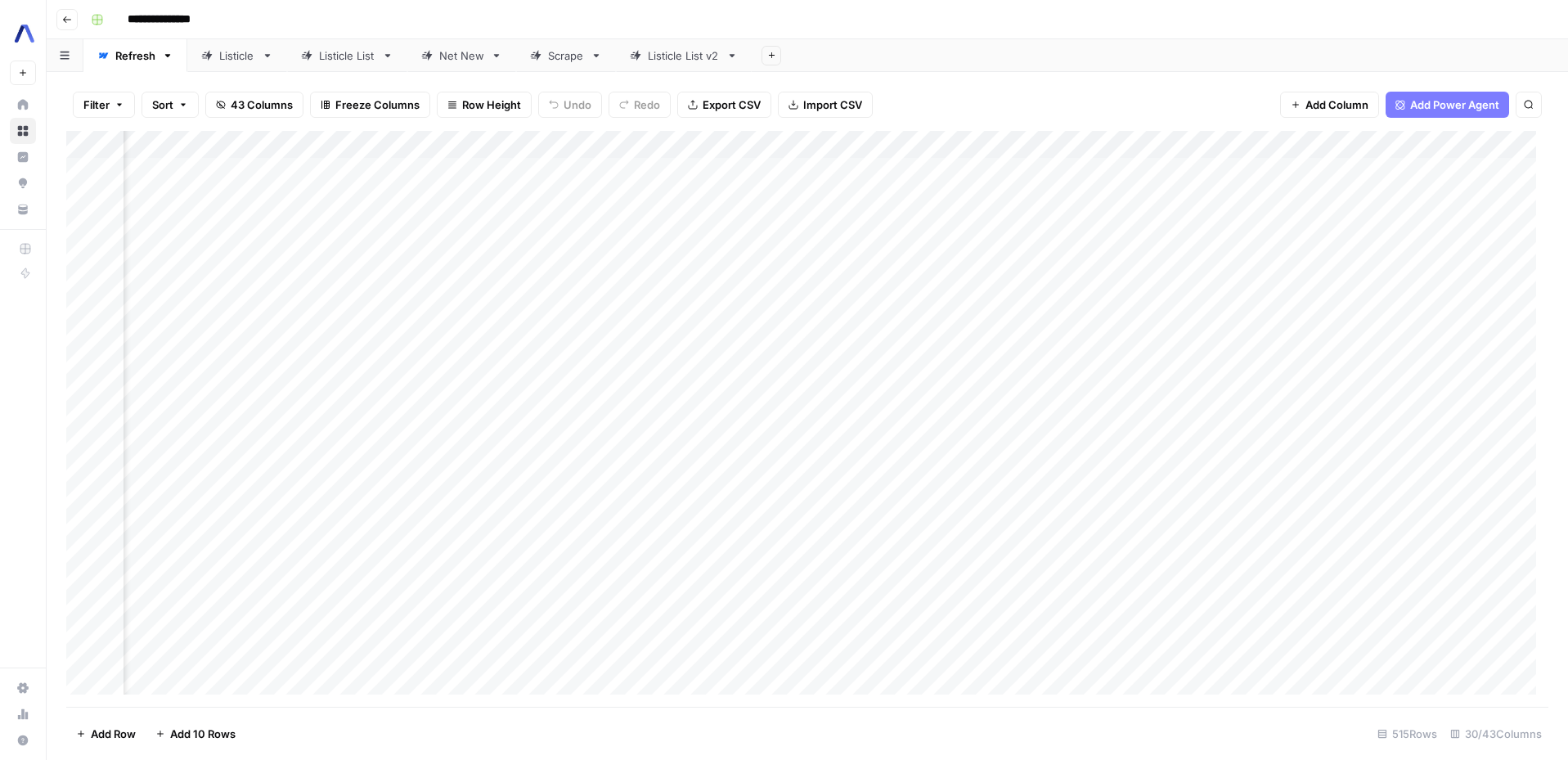
scroll to position [0, 700]
click at [628, 673] on div "Add Column" at bounding box center [807, 419] width 1482 height 576
click at [1027, 143] on div "Add Column" at bounding box center [807, 419] width 1482 height 576
click at [797, 249] on button "Sort Ascending" at bounding box center [867, 259] width 181 height 23
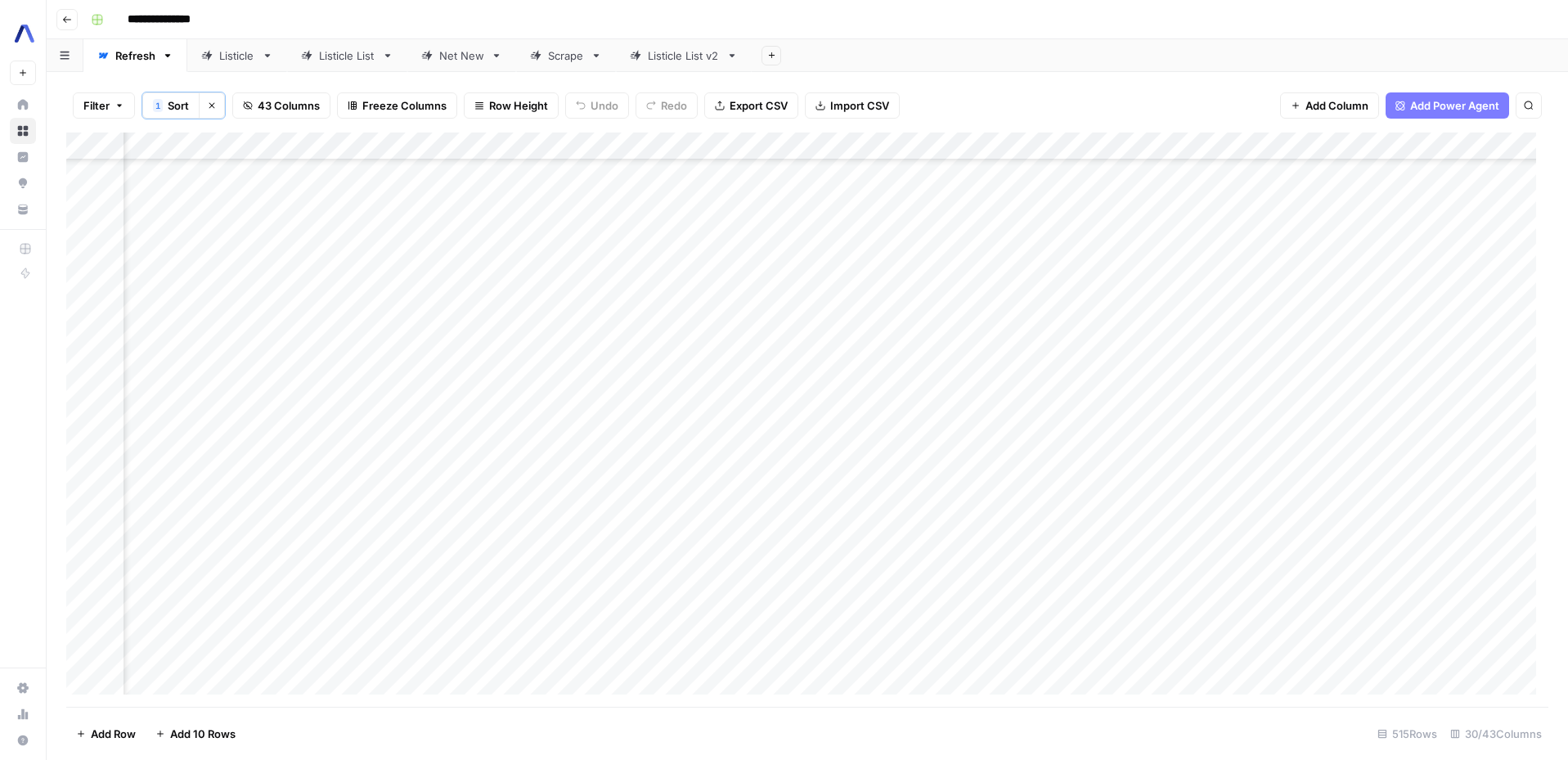
scroll to position [6476, 1228]
click at [868, 289] on div "Add Column" at bounding box center [807, 420] width 1482 height 574
click at [487, 281] on div "Add Column" at bounding box center [807, 420] width 1482 height 574
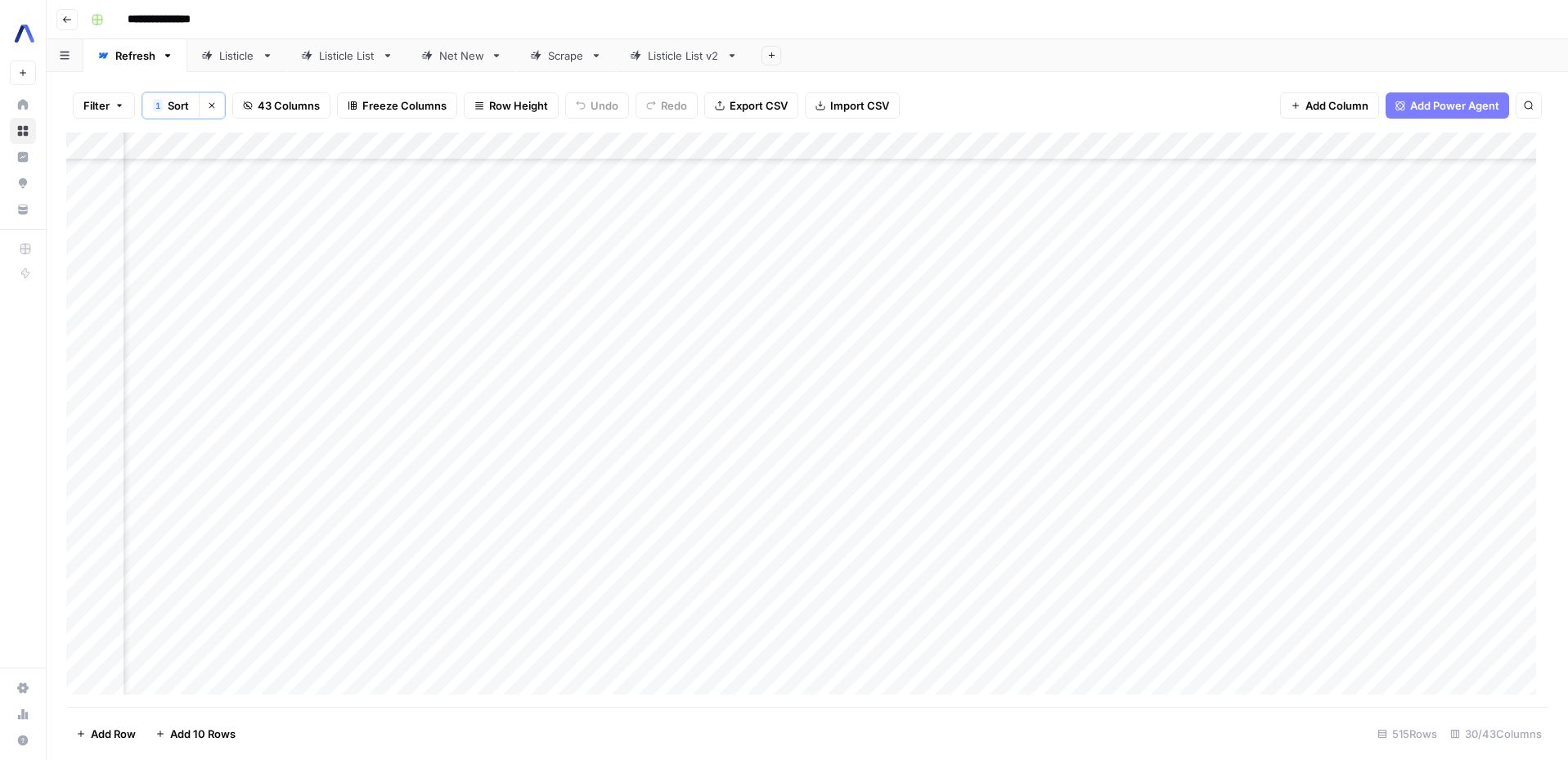
click at [466, 289] on div "Add Column" at bounding box center [807, 420] width 1482 height 574
click at [1179, 282] on div "Add Column" at bounding box center [807, 420] width 1482 height 574
click at [1018, 286] on div "Add Column" at bounding box center [807, 420] width 1482 height 574
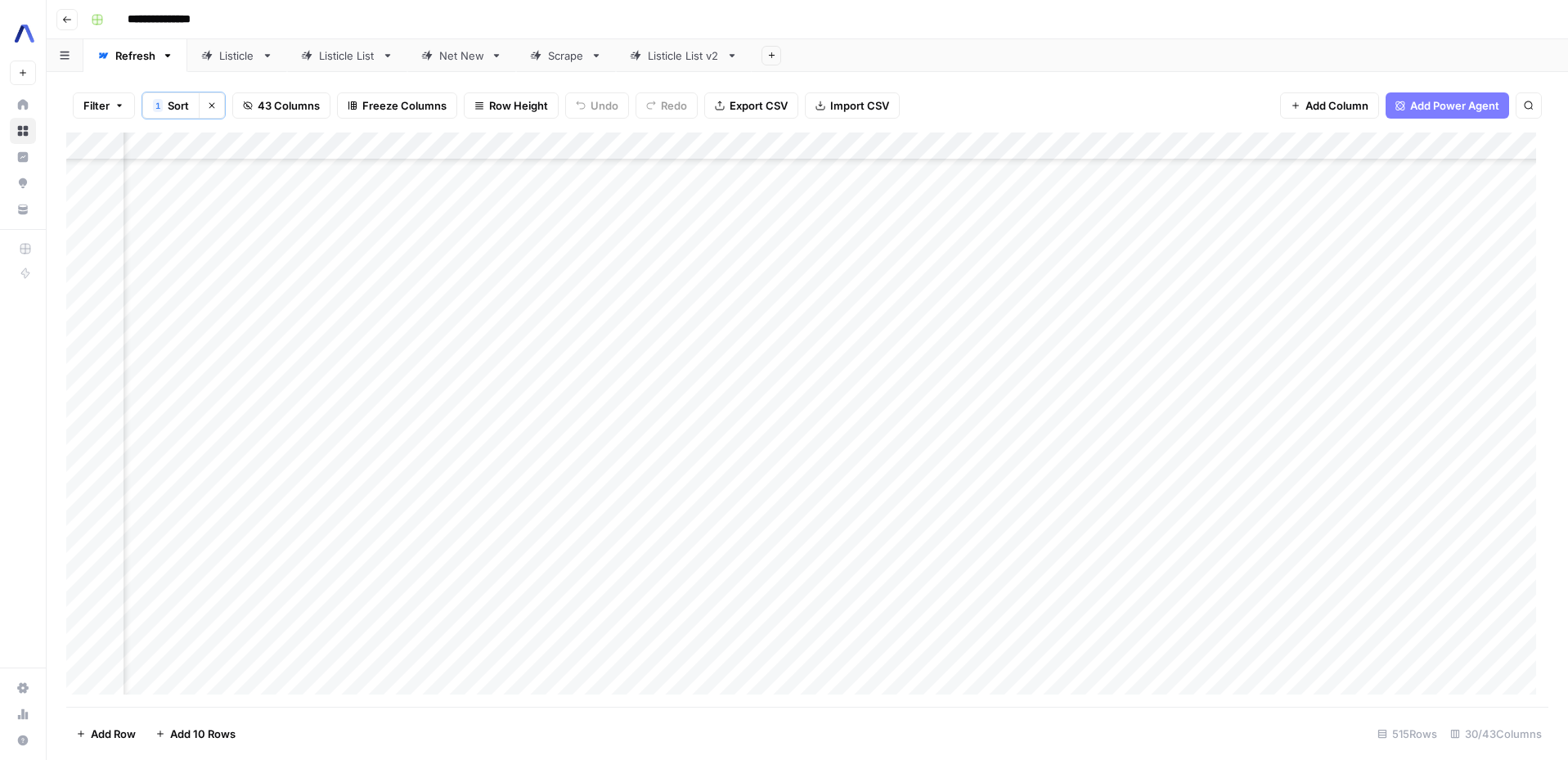
click at [1072, 282] on div "Add Column" at bounding box center [807, 420] width 1482 height 574
click at [1269, 288] on div "Add Column" at bounding box center [807, 420] width 1482 height 574
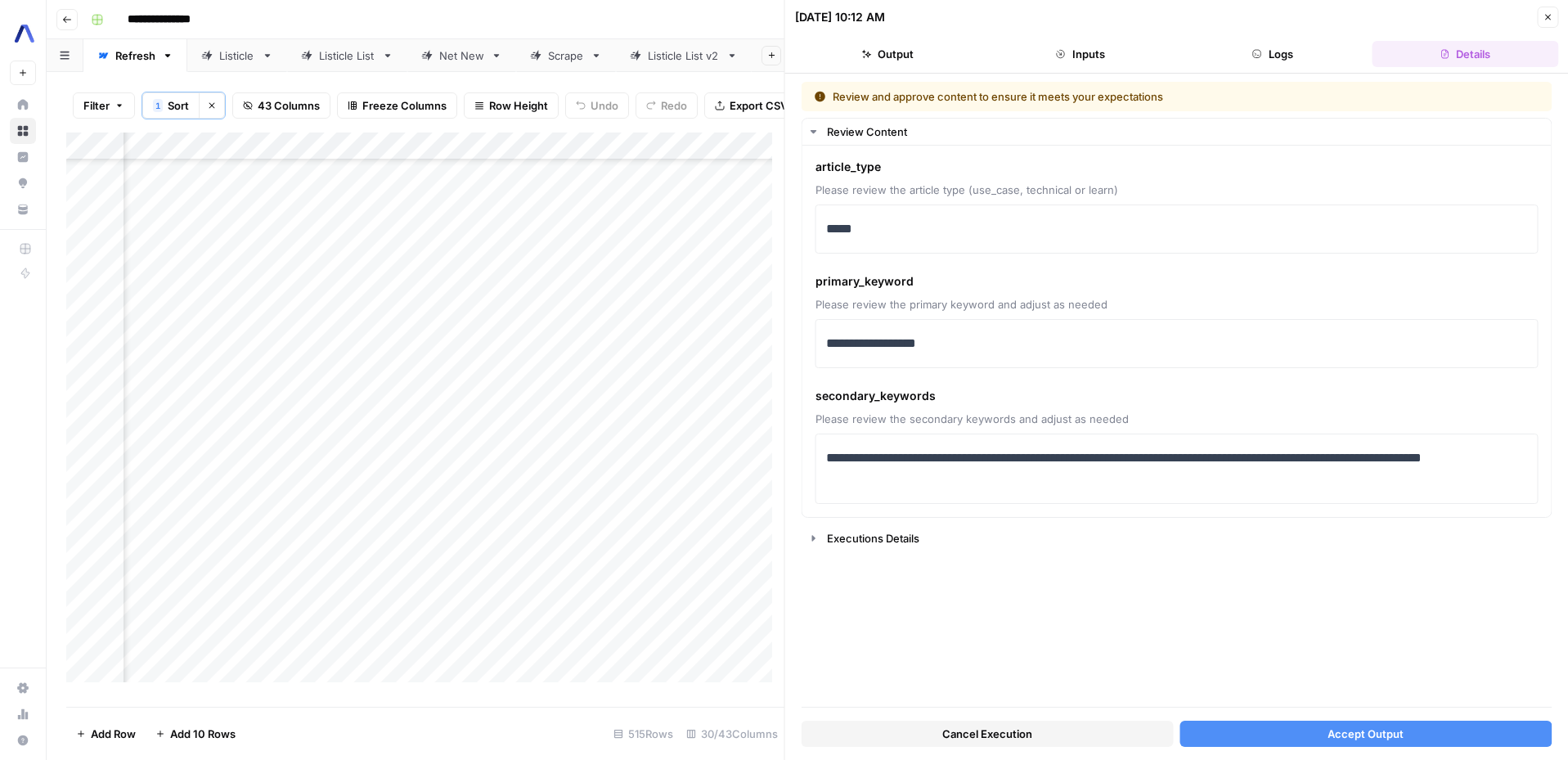
click at [1361, 731] on span "Accept Output" at bounding box center [1365, 733] width 76 height 16
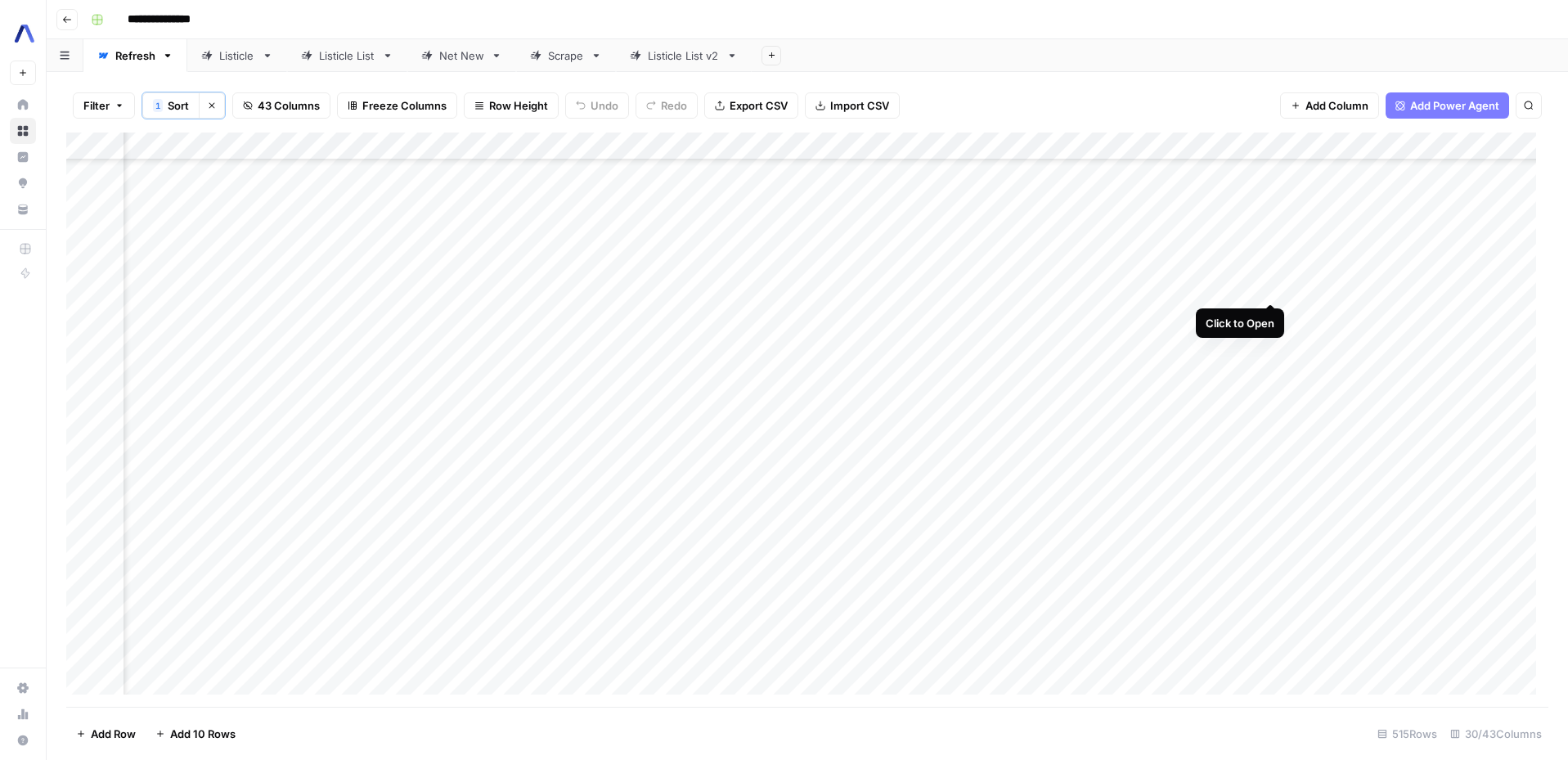
click at [1268, 282] on div "Add Column" at bounding box center [807, 420] width 1482 height 574
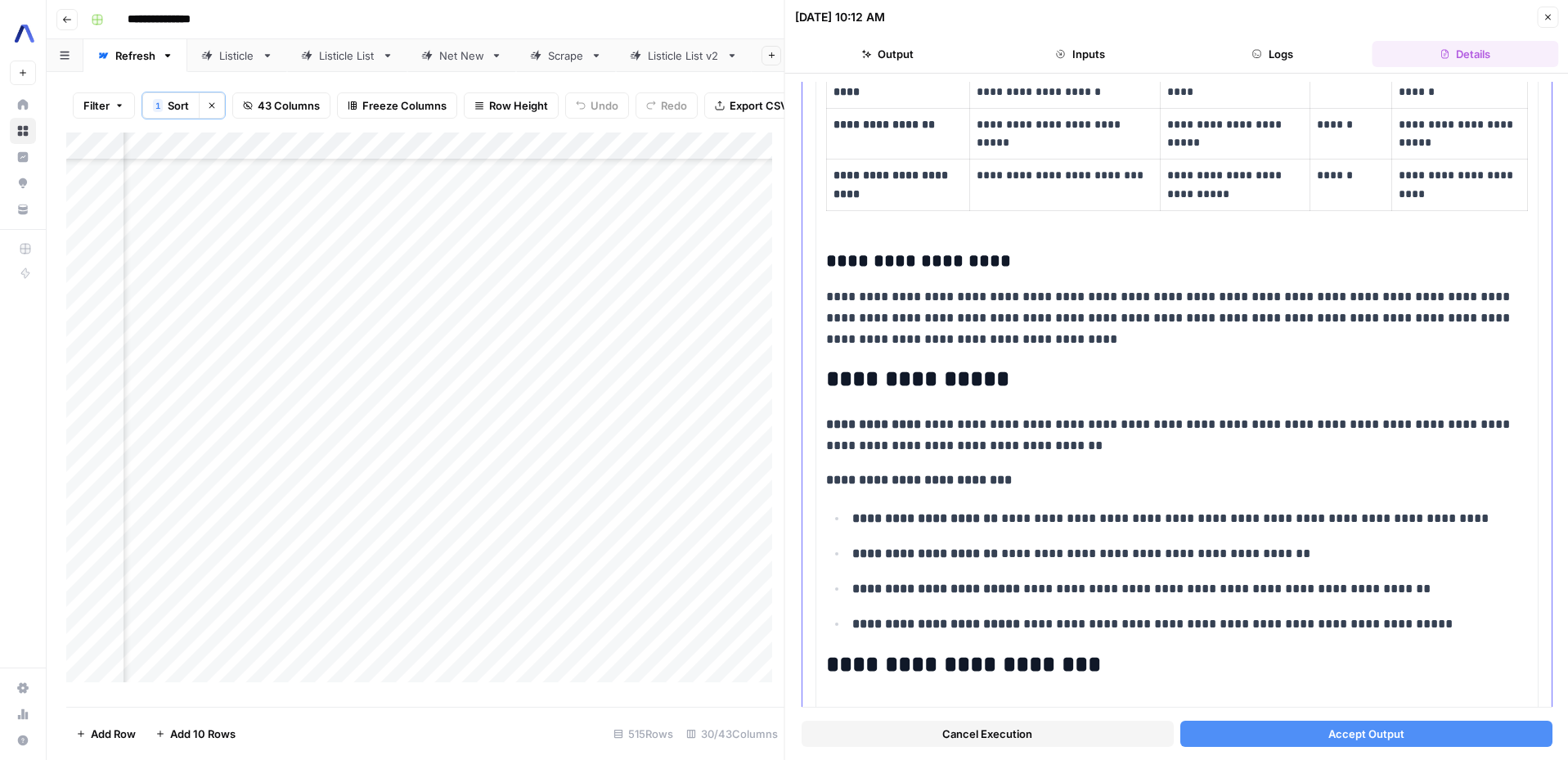
scroll to position [2267, 0]
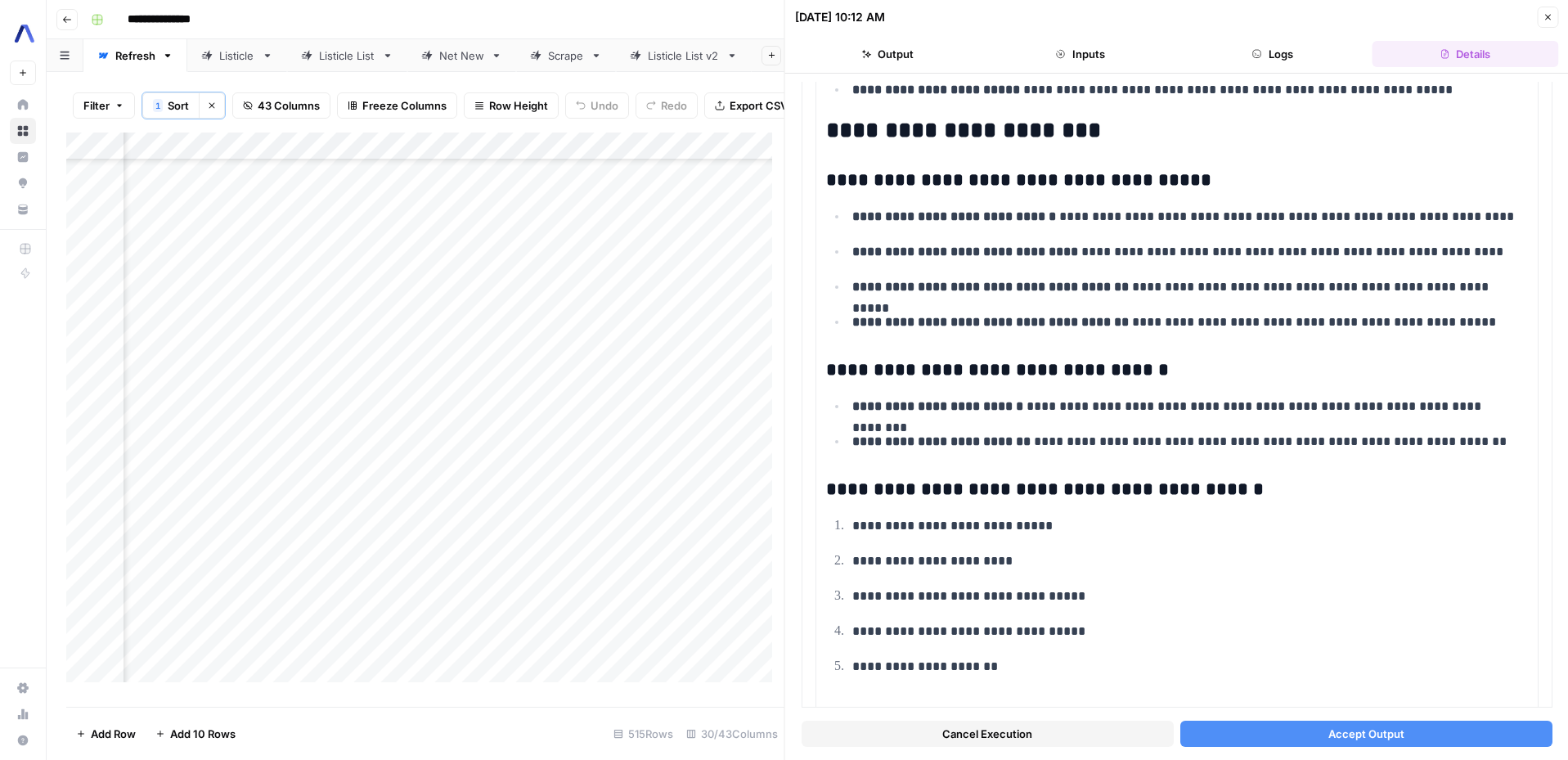
click at [1280, 731] on button "Accept Output" at bounding box center [1365, 733] width 372 height 26
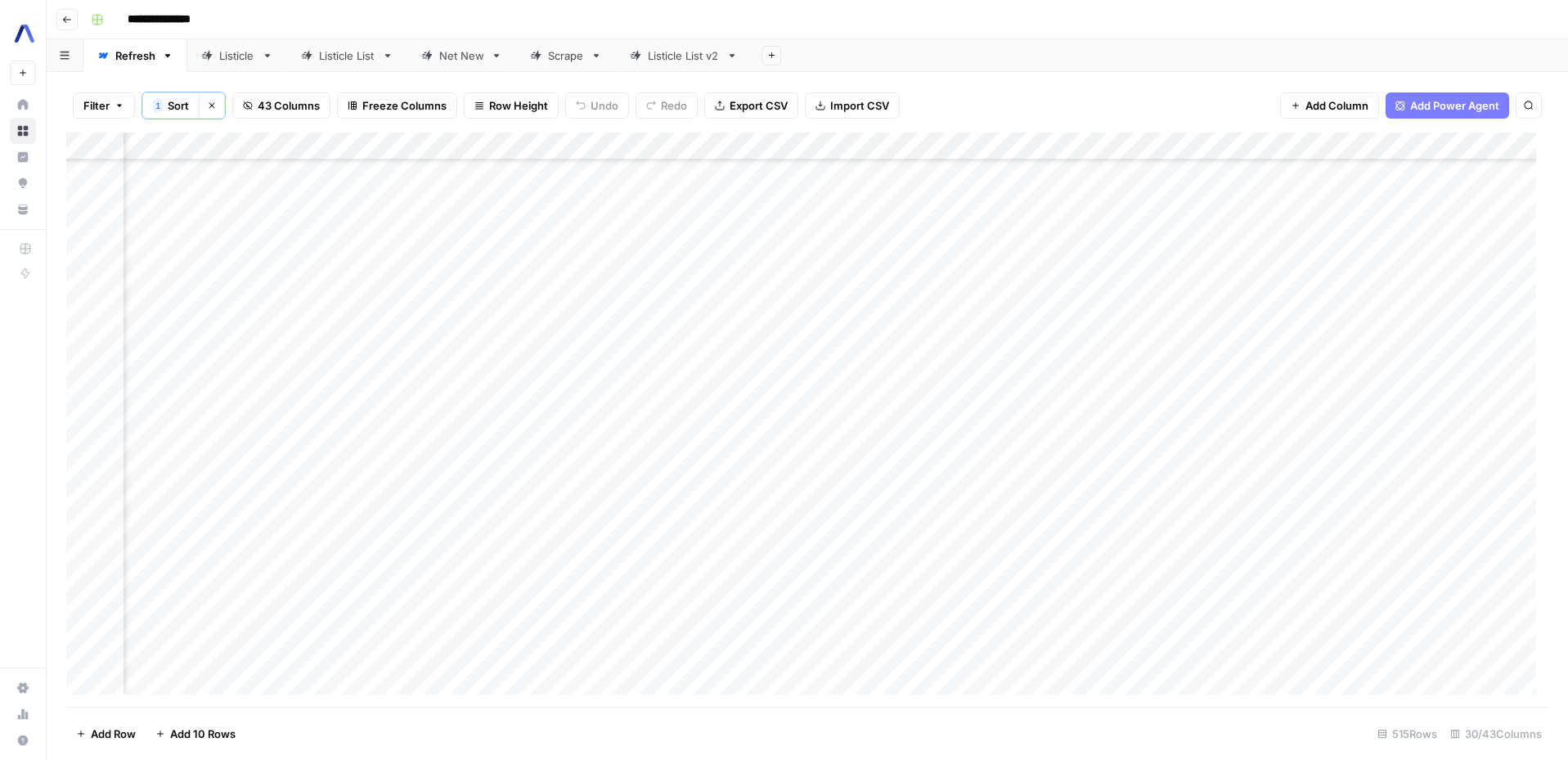
click at [1263, 285] on div "Add Column" at bounding box center [807, 420] width 1482 height 574
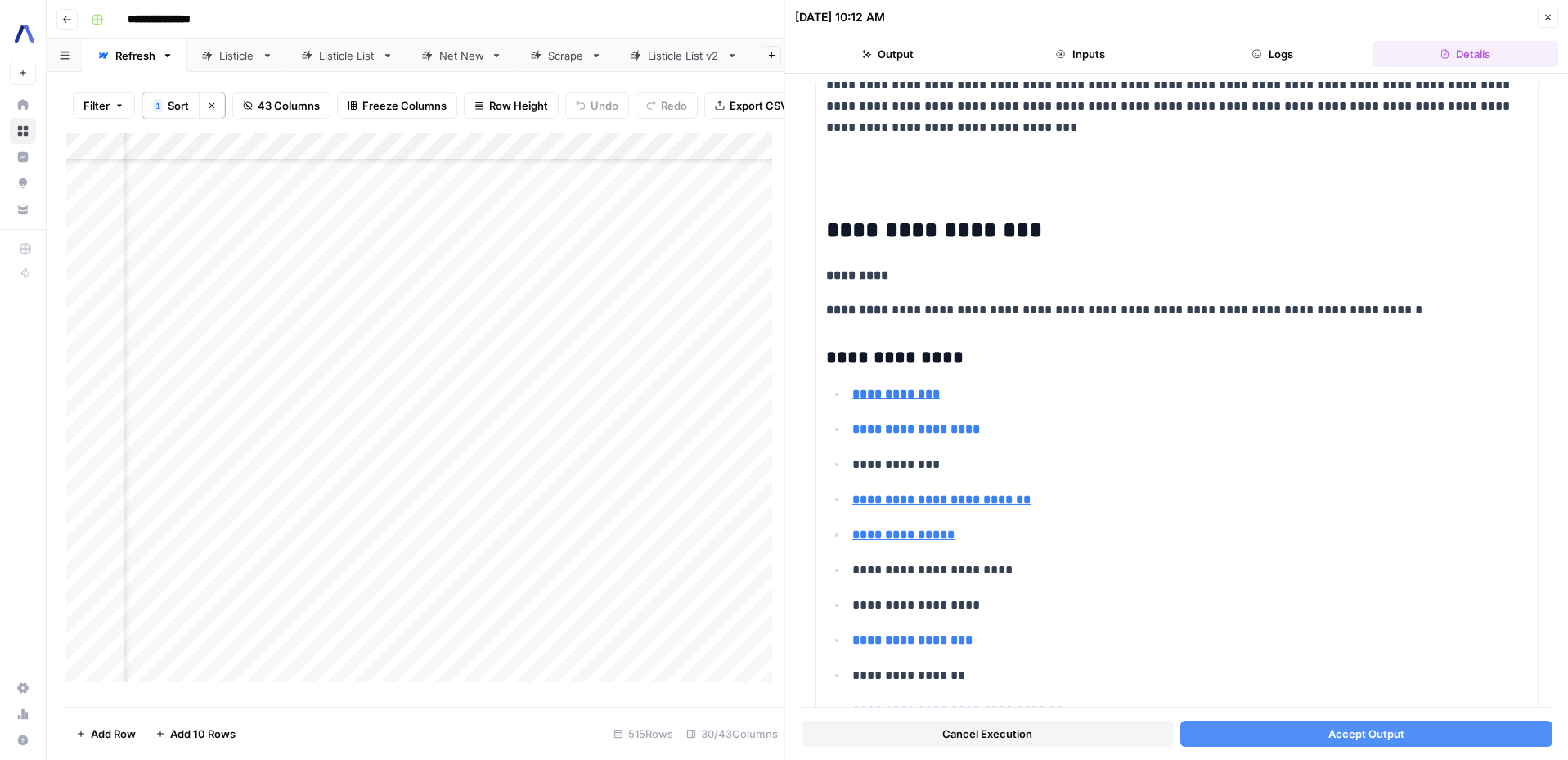
scroll to position [1079, 0]
click at [1301, 726] on button "Accept Output" at bounding box center [1365, 733] width 372 height 26
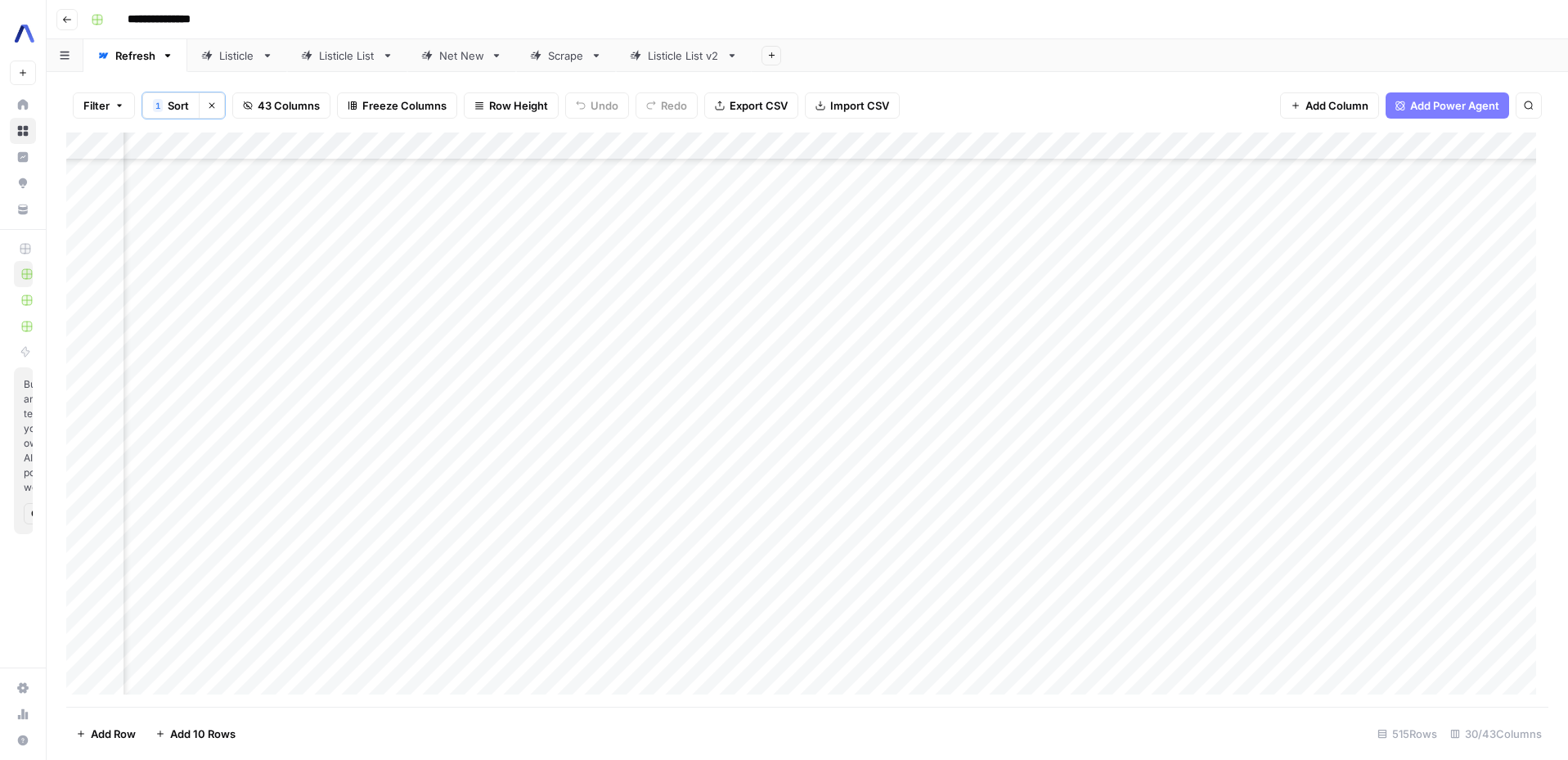
scroll to position [3911, 1489]
click at [1426, 263] on div "Add Column" at bounding box center [807, 420] width 1482 height 574
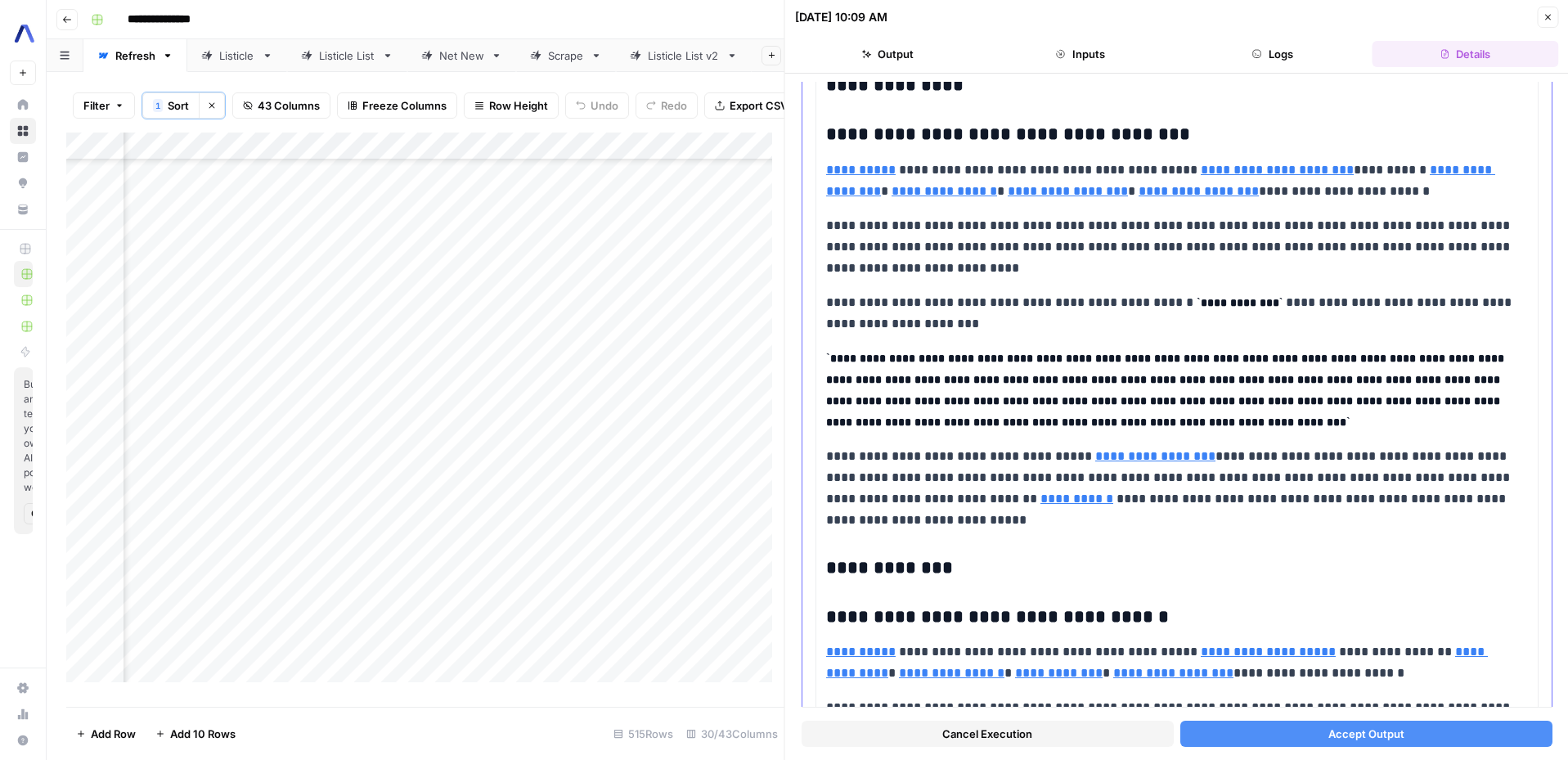
scroll to position [3475, 0]
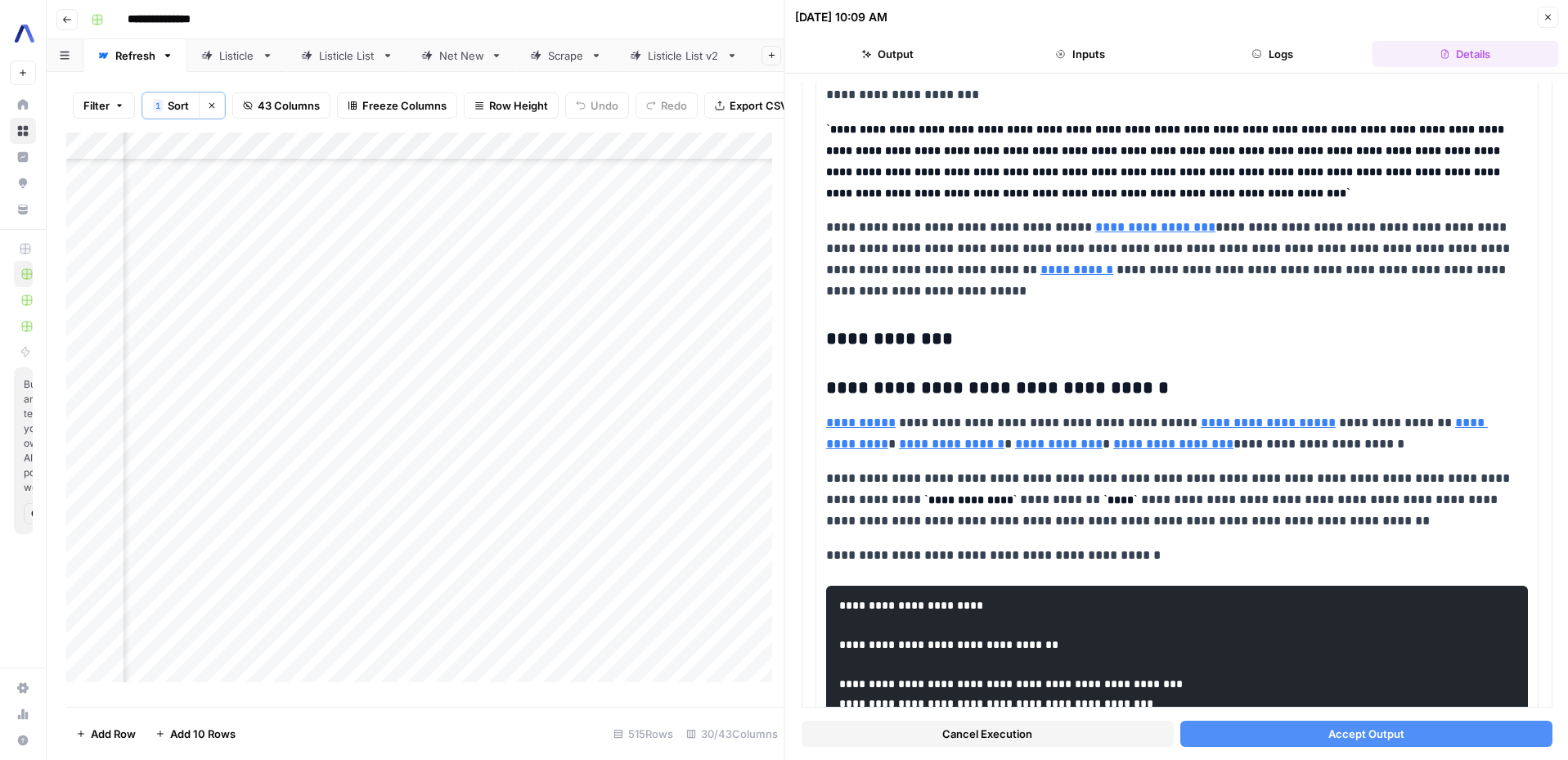
click at [1284, 731] on button "Accept Output" at bounding box center [1365, 733] width 372 height 26
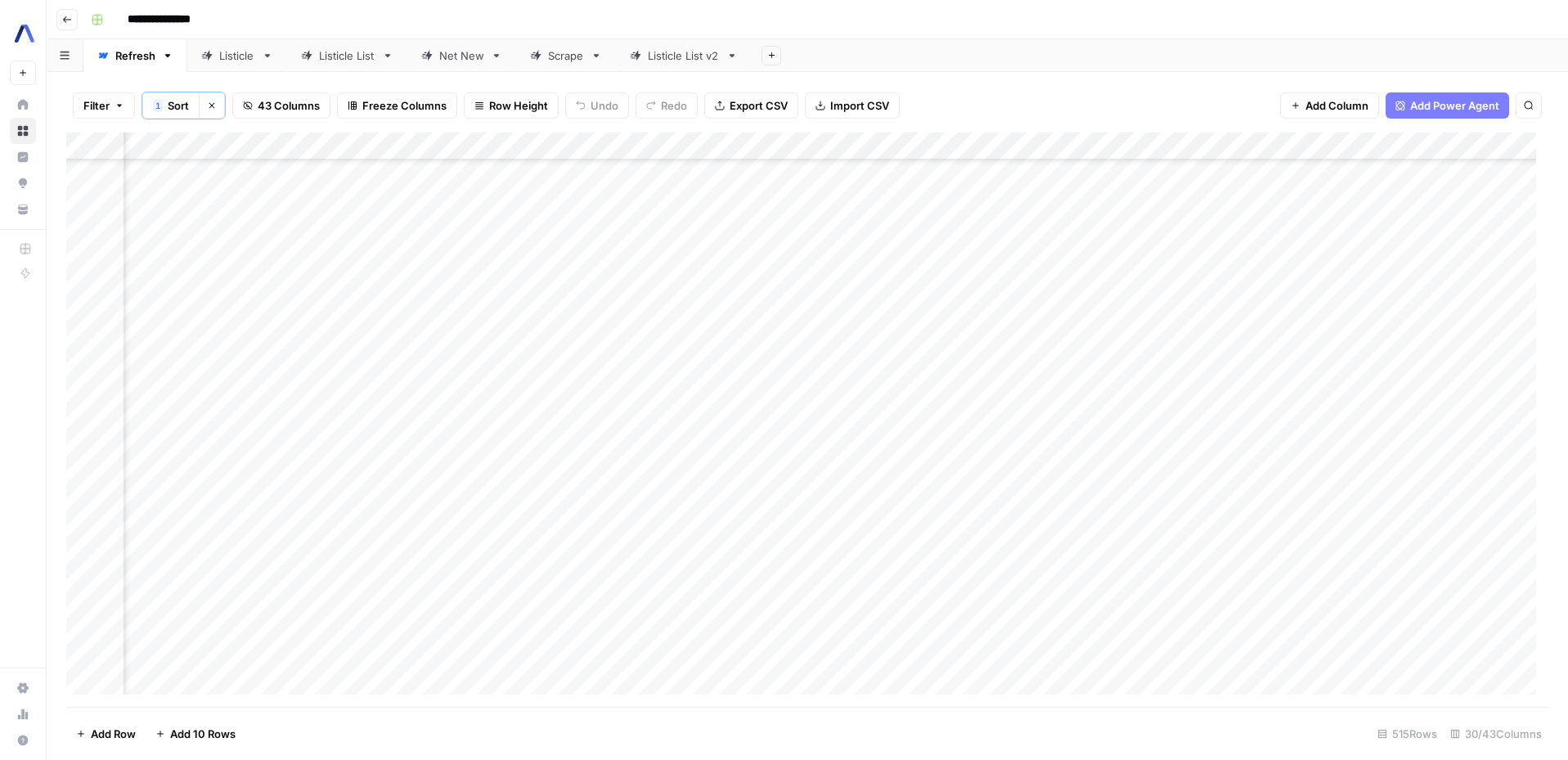
scroll to position [2552, 1844]
click at [1075, 207] on div "Add Column" at bounding box center [807, 420] width 1482 height 574
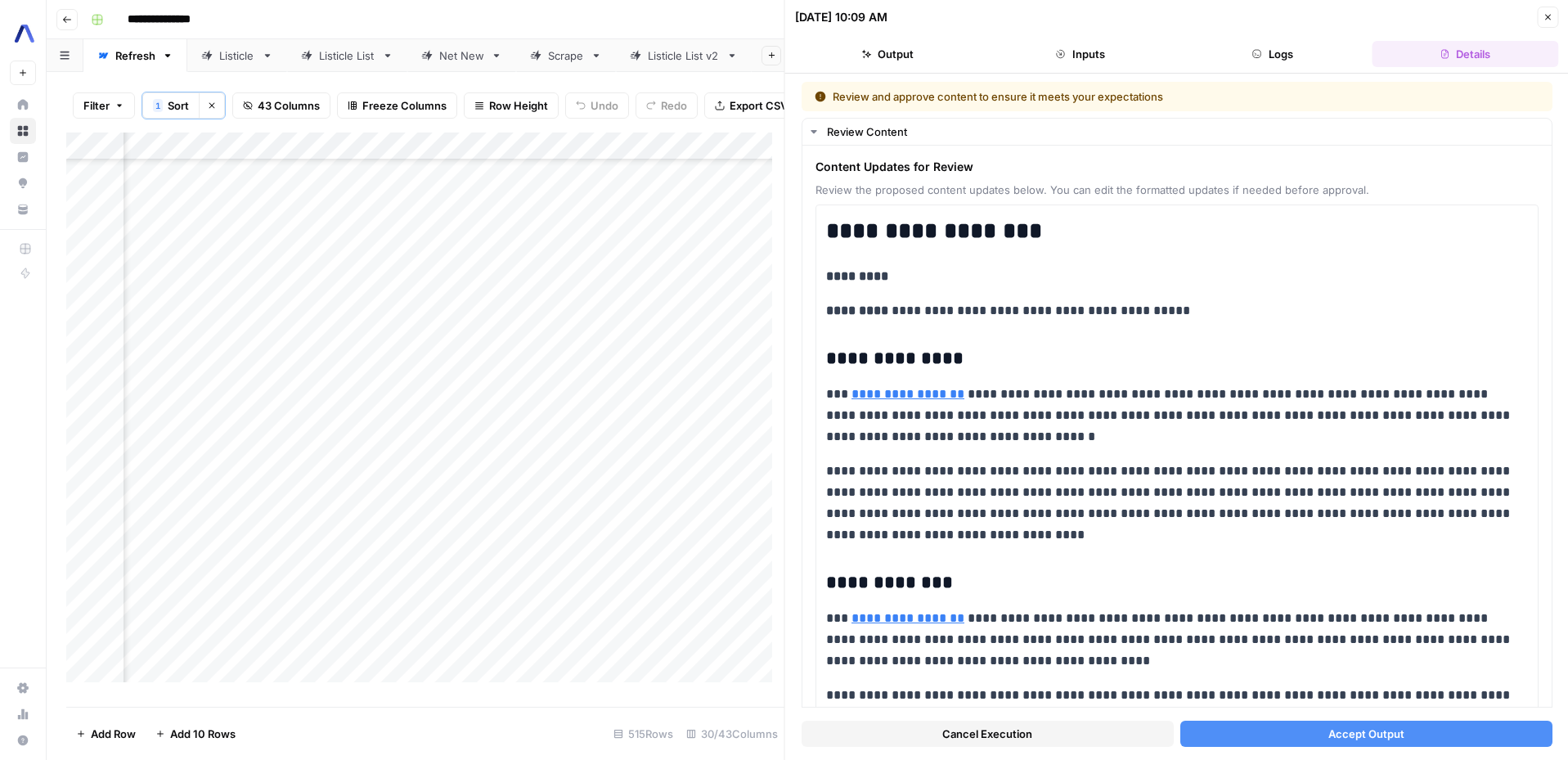
click at [1328, 729] on span "Accept Output" at bounding box center [1365, 733] width 76 height 16
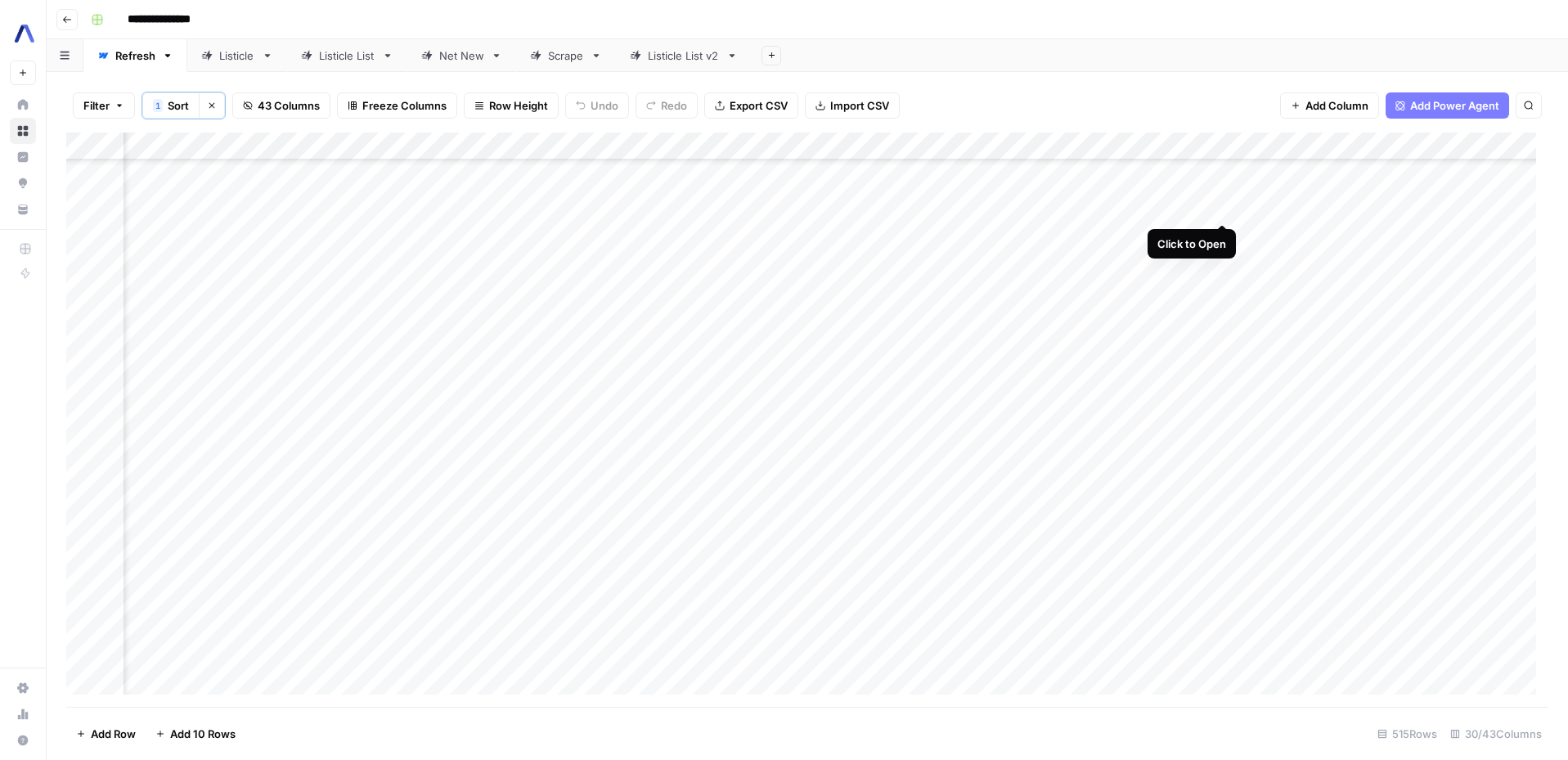
click at [1218, 205] on div "Add Column" at bounding box center [807, 420] width 1482 height 574
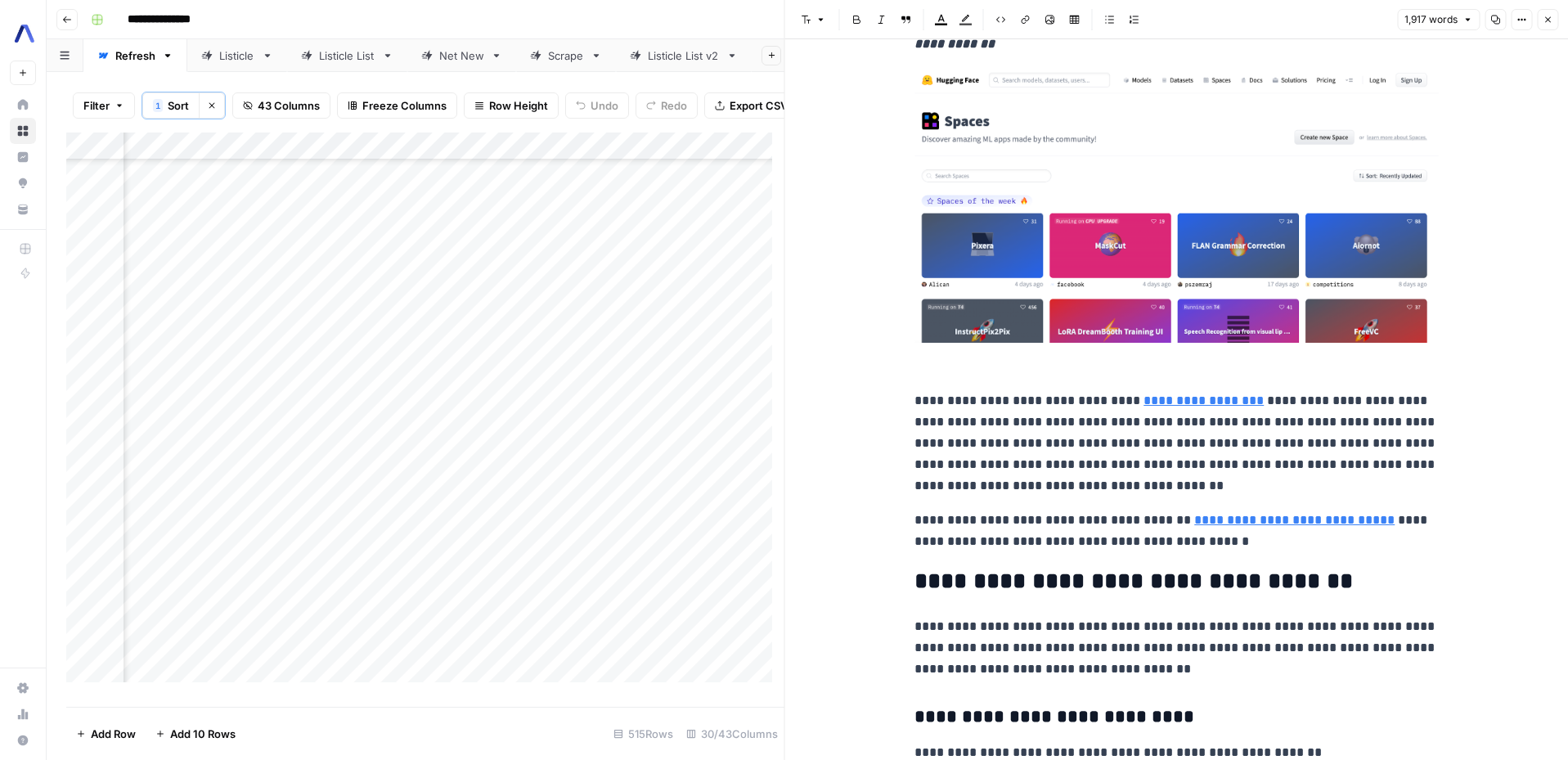
scroll to position [3407, 0]
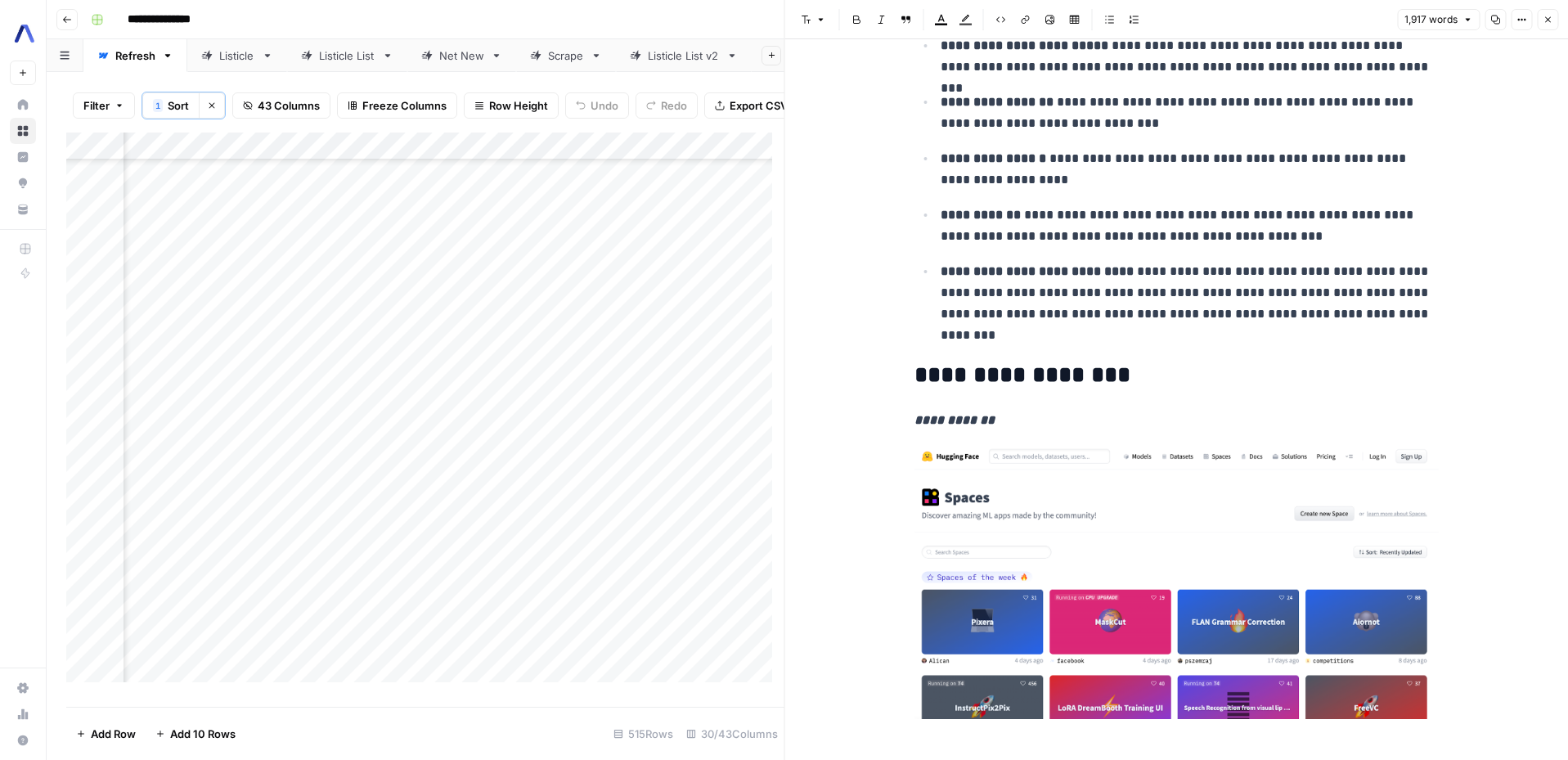
click at [1046, 312] on p "**********" at bounding box center [1189, 303] width 497 height 85
drag, startPoint x: 1045, startPoint y: 312, endPoint x: 983, endPoint y: 317, distance: 62.2
click at [984, 318] on p "**********" at bounding box center [1189, 303] width 497 height 85
click at [983, 317] on p "**********" at bounding box center [1189, 303] width 497 height 85
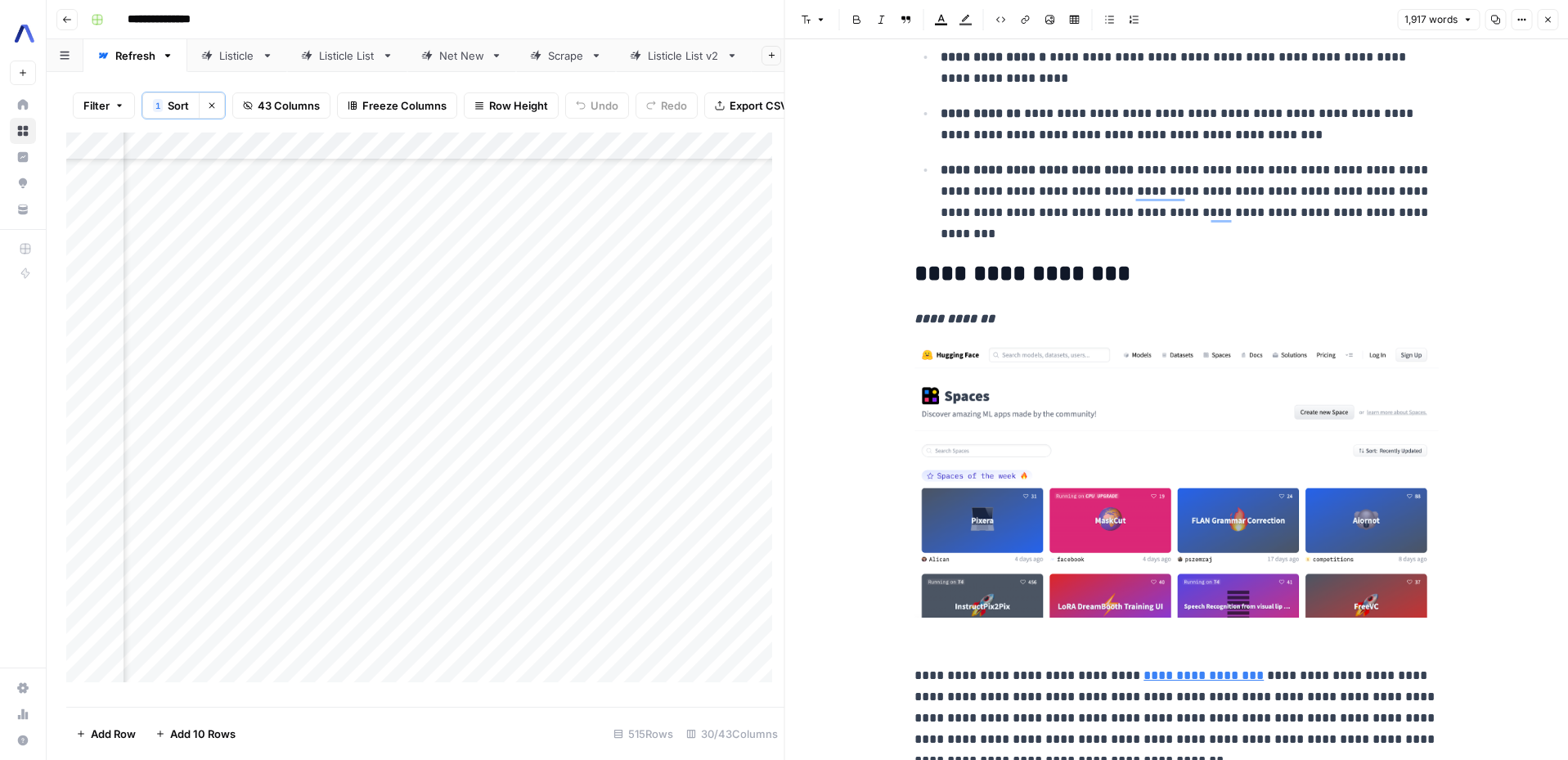
scroll to position [2729, 0]
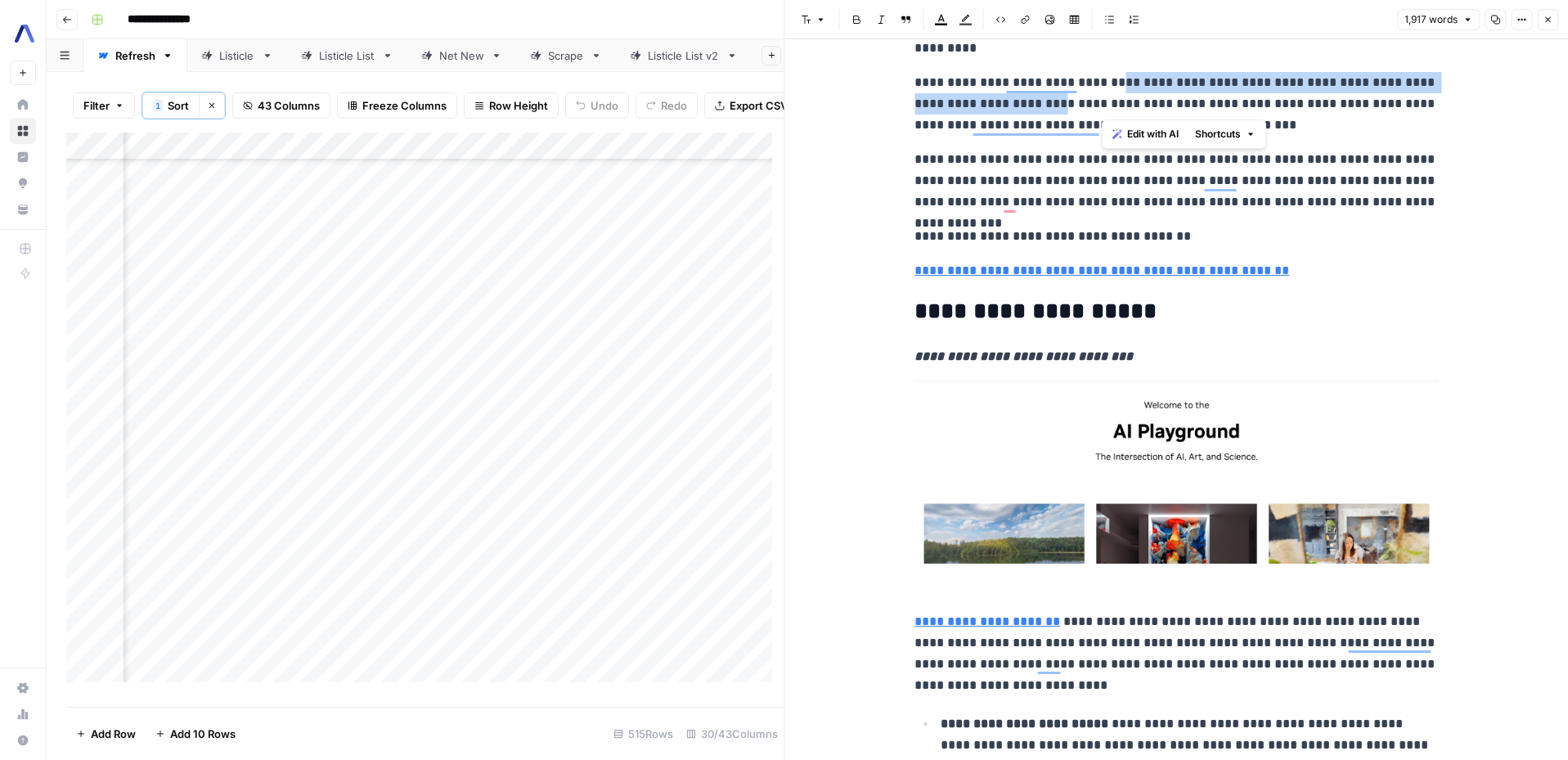
drag, startPoint x: 1104, startPoint y: 108, endPoint x: 1101, endPoint y: 79, distance: 29.2
click at [1101, 79] on p "**********" at bounding box center [1175, 104] width 524 height 64
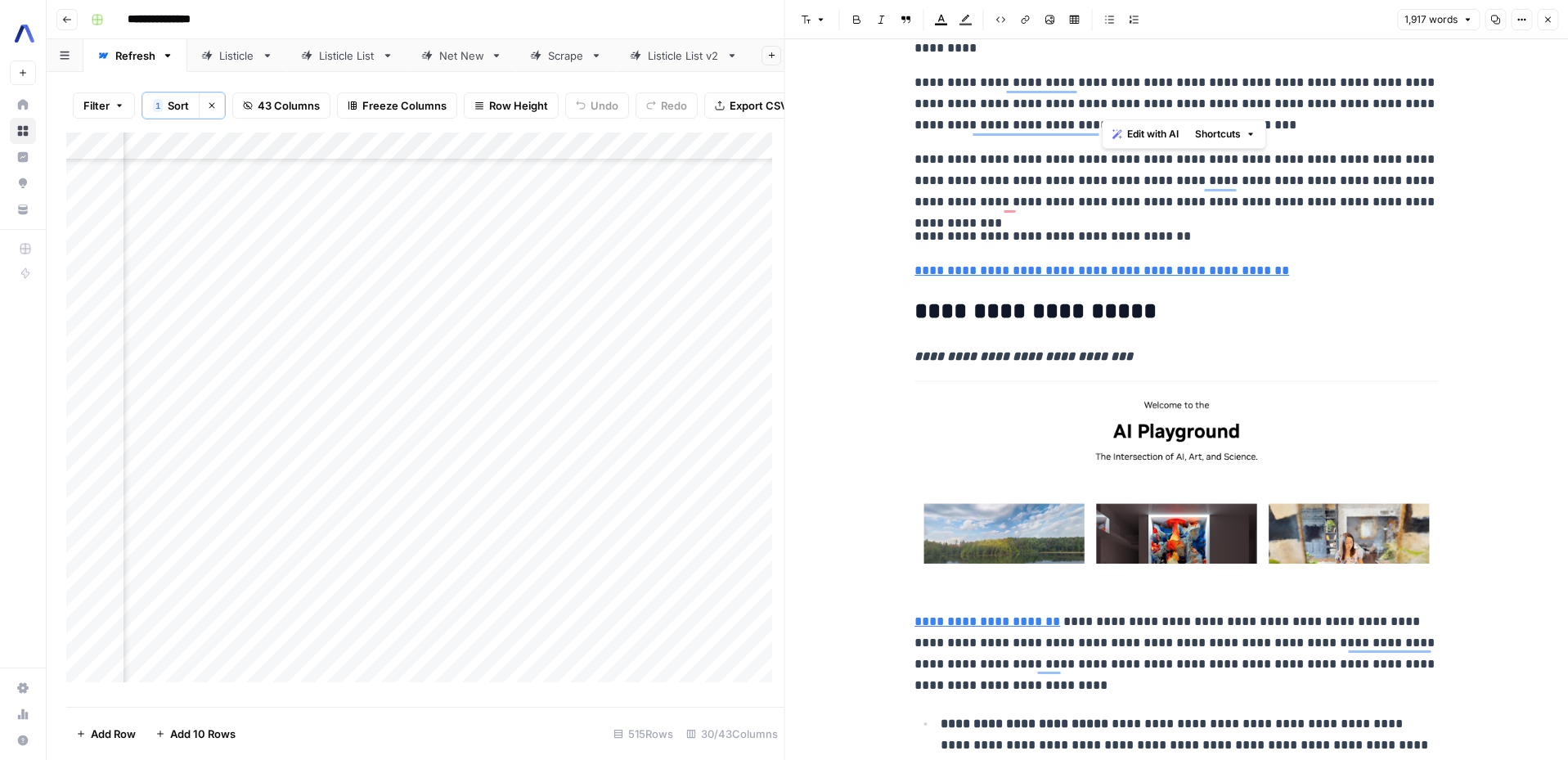
click at [1107, 100] on p "**********" at bounding box center [1175, 104] width 524 height 64
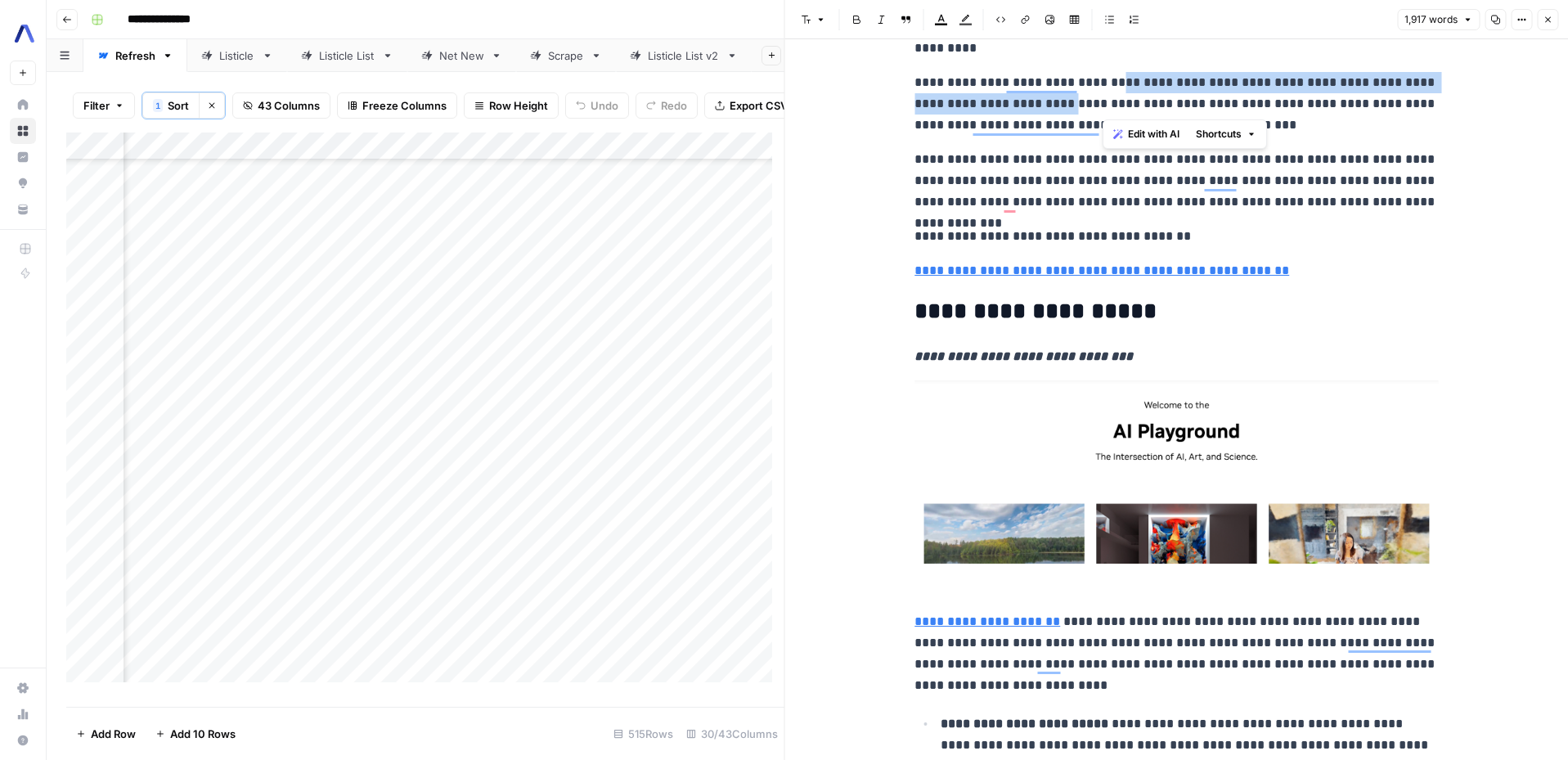
drag, startPoint x: 1107, startPoint y: 100, endPoint x: 1102, endPoint y: 82, distance: 18.7
click at [1102, 82] on p "**********" at bounding box center [1175, 104] width 524 height 64
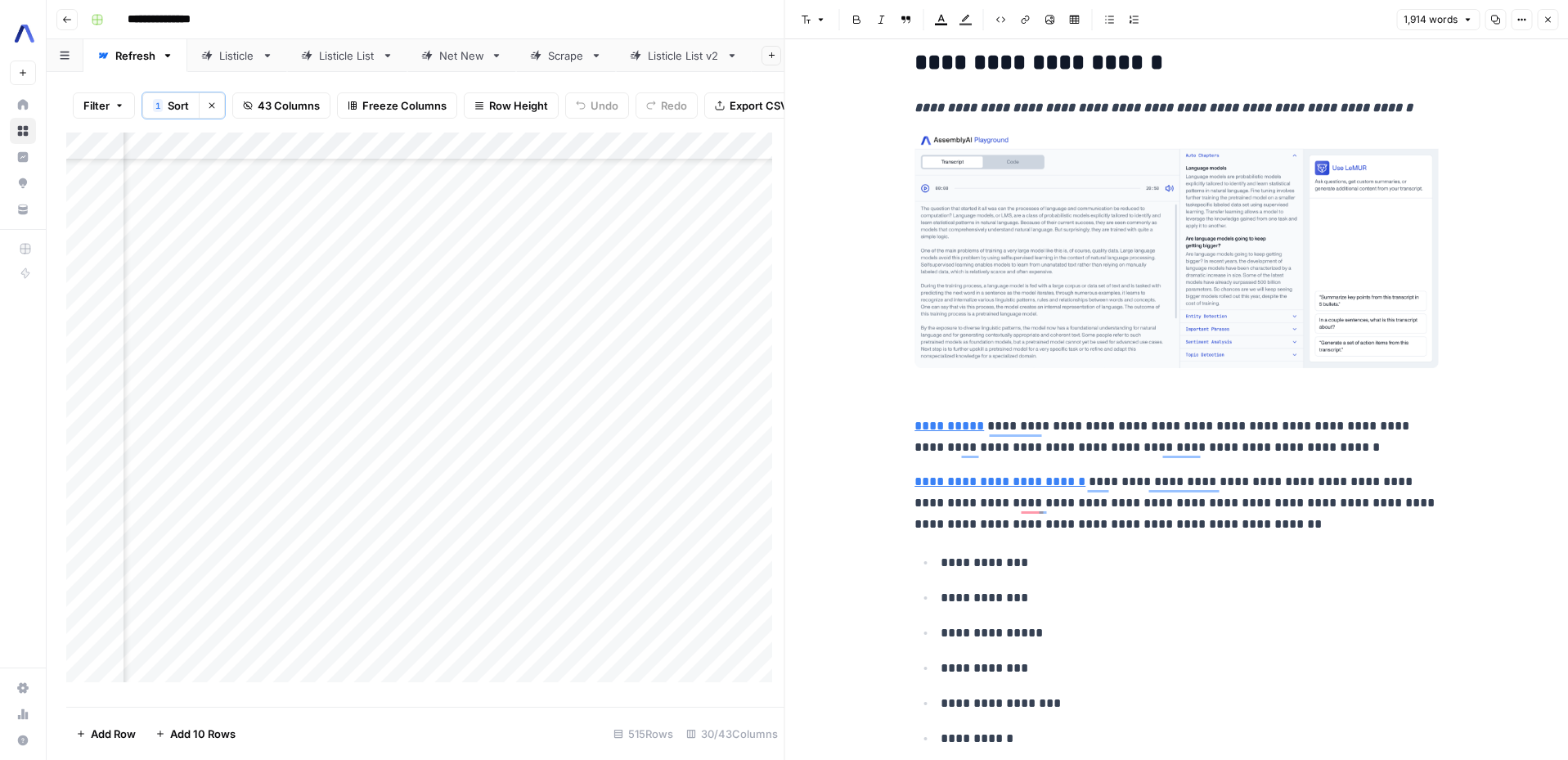
scroll to position [0, 0]
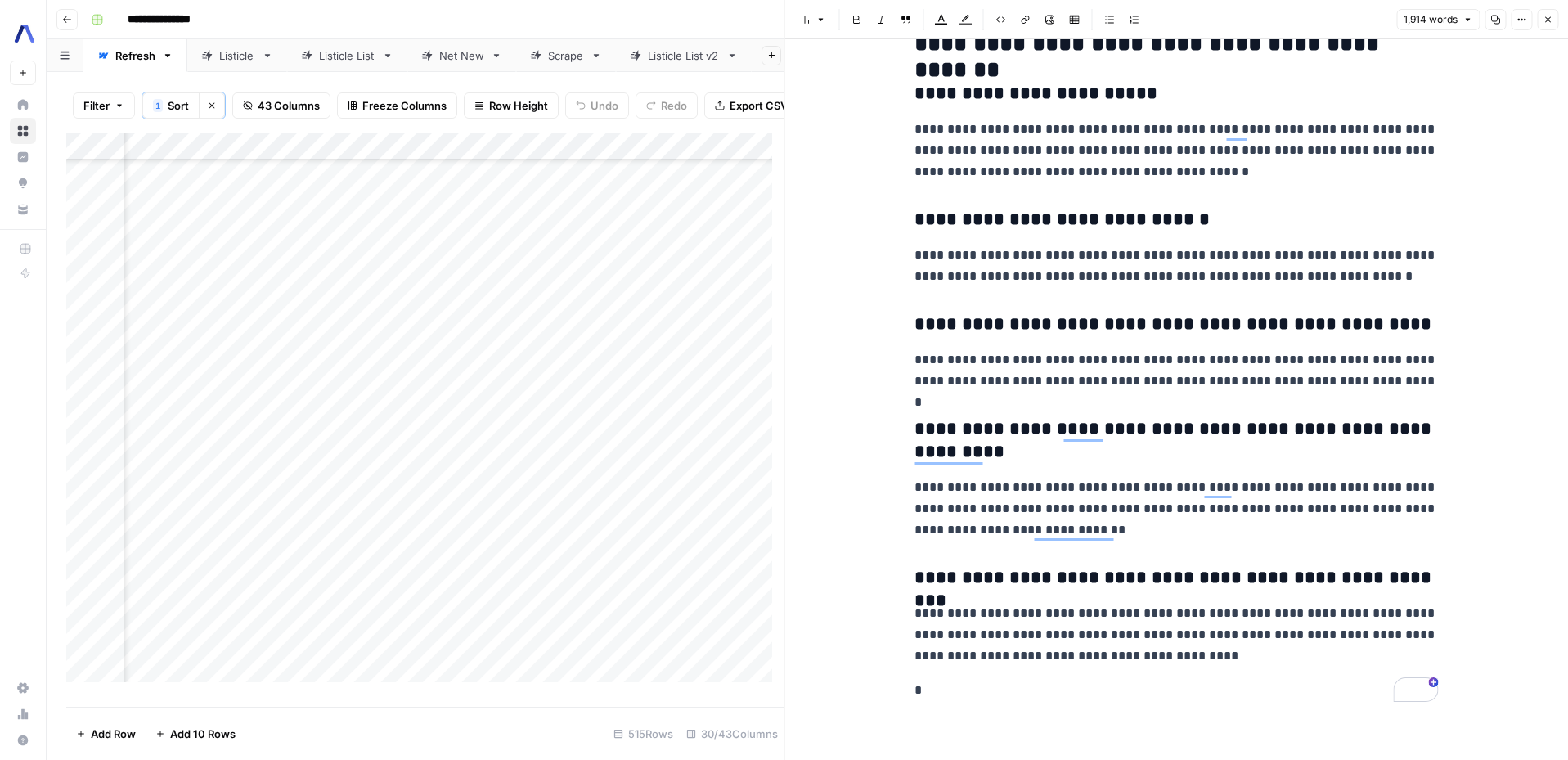
click at [1518, 22] on icon "button" at bounding box center [1521, 20] width 10 height 10
click at [1451, 92] on span "Copy Link" at bounding box center [1471, 92] width 78 height 16
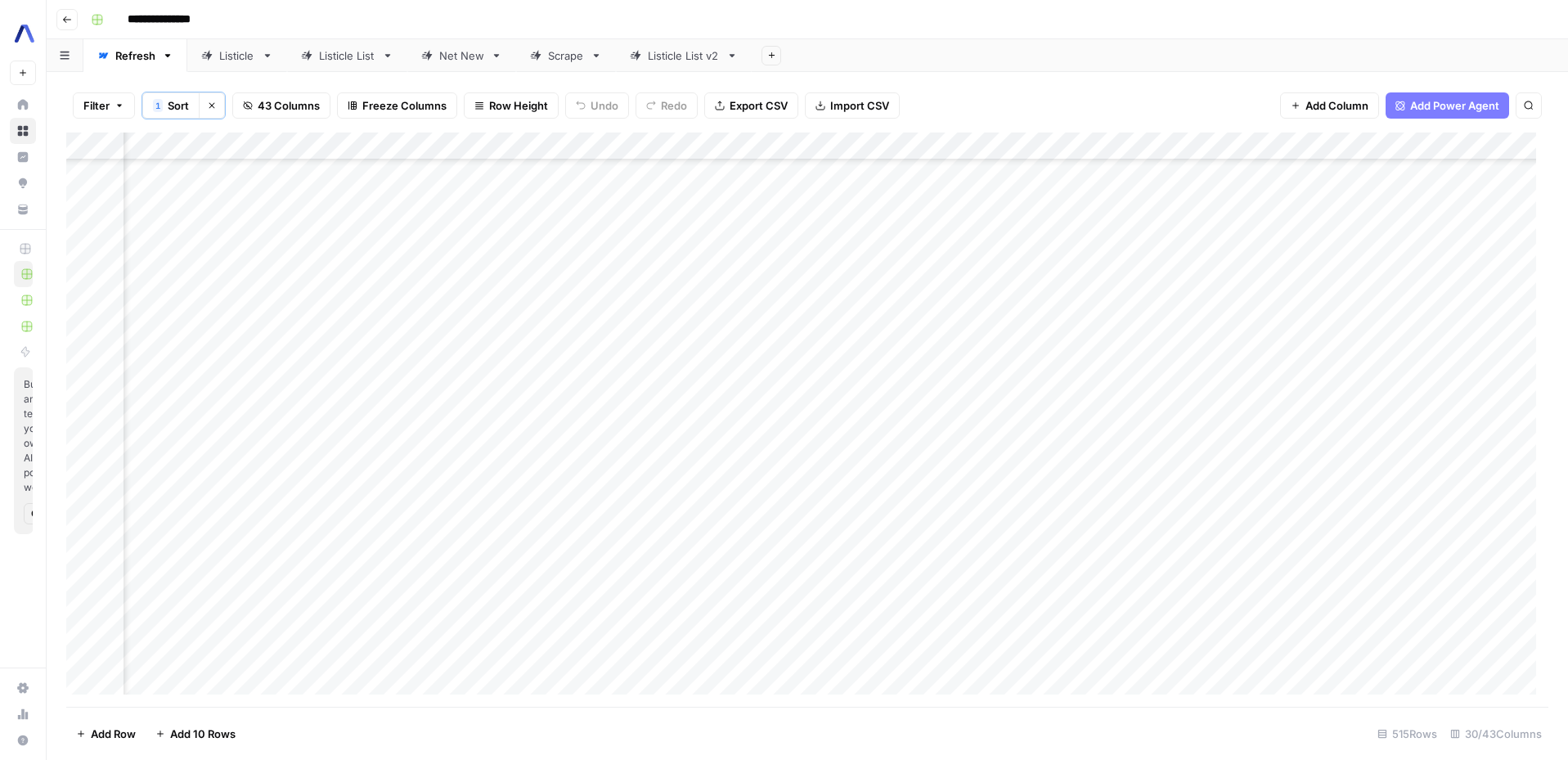
scroll to position [3911, 1489]
click at [1406, 264] on div "Add Column" at bounding box center [807, 420] width 1482 height 574
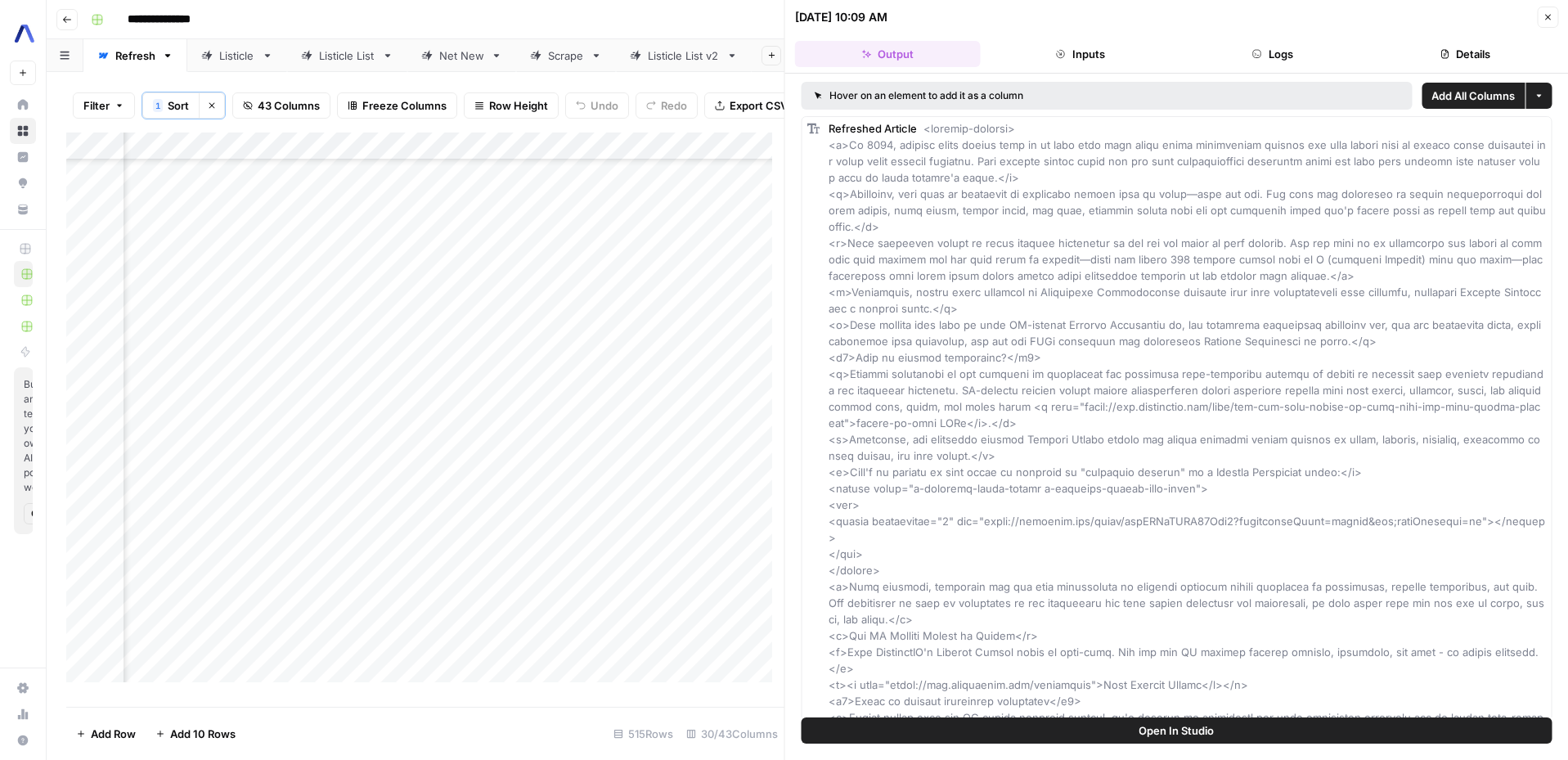
click at [1555, 15] on button "Close" at bounding box center [1547, 17] width 21 height 21
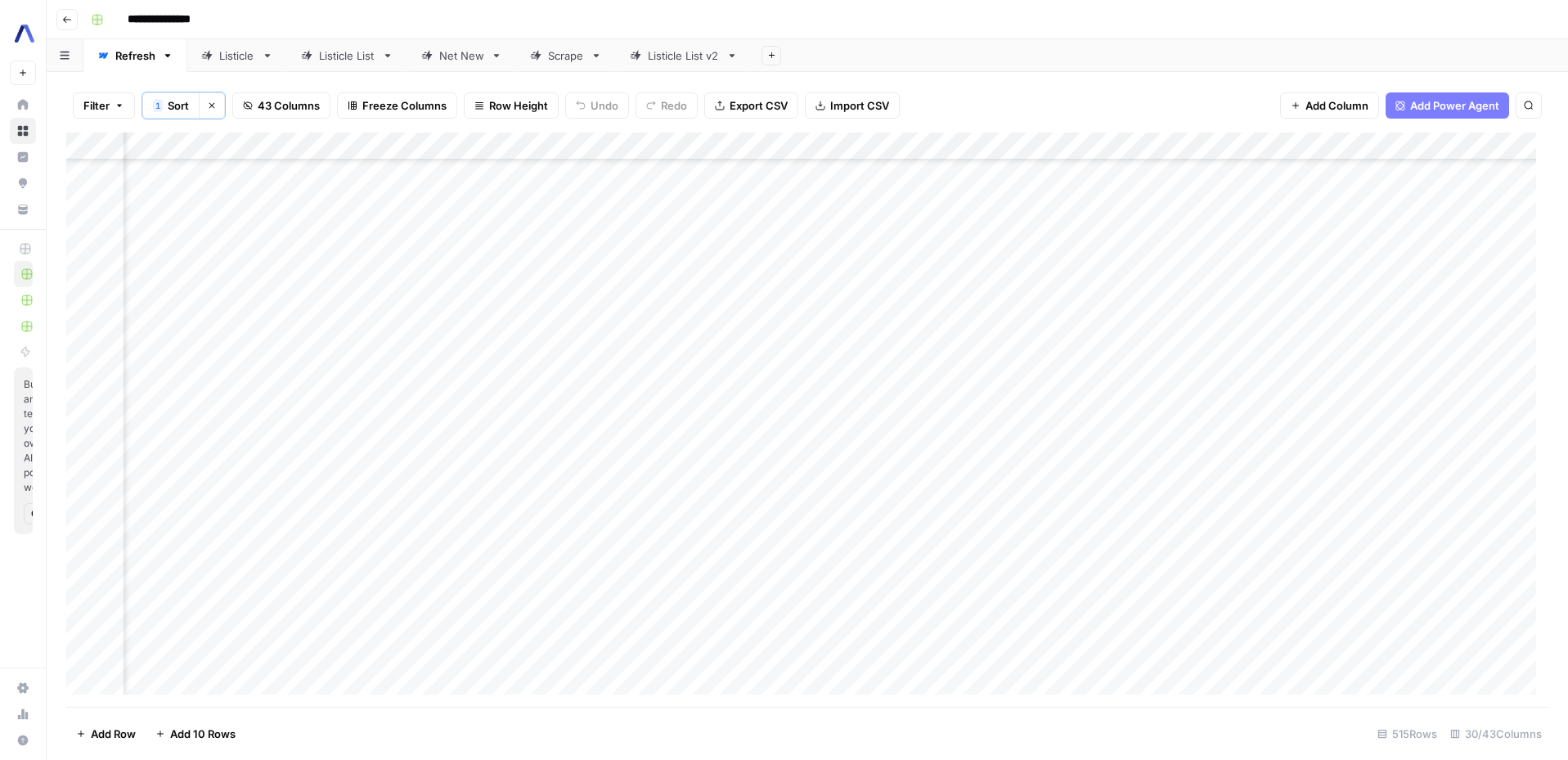
scroll to position [3911, 2030]
click at [1037, 267] on div "Add Column" at bounding box center [807, 420] width 1482 height 574
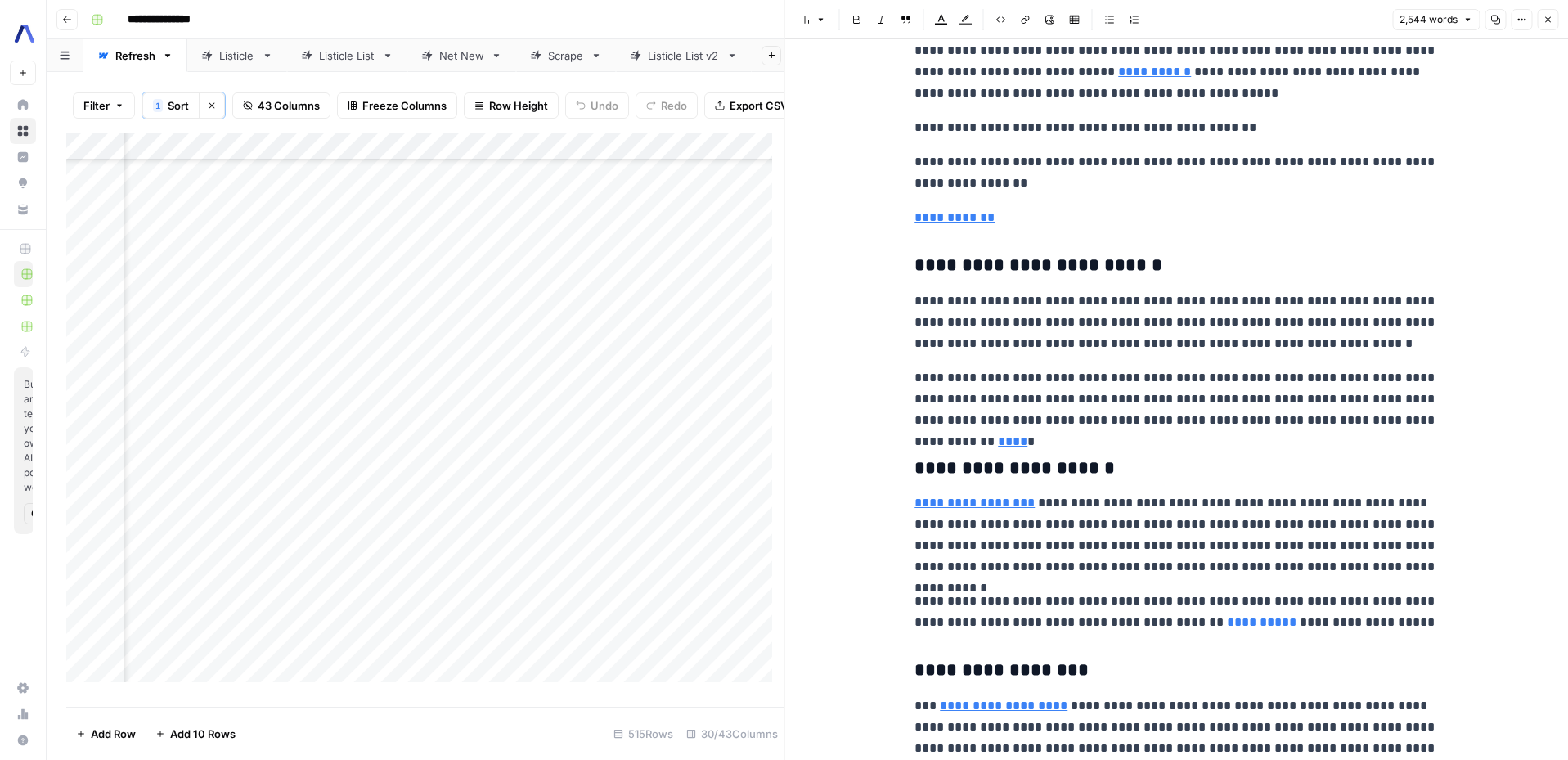
scroll to position [9522, 0]
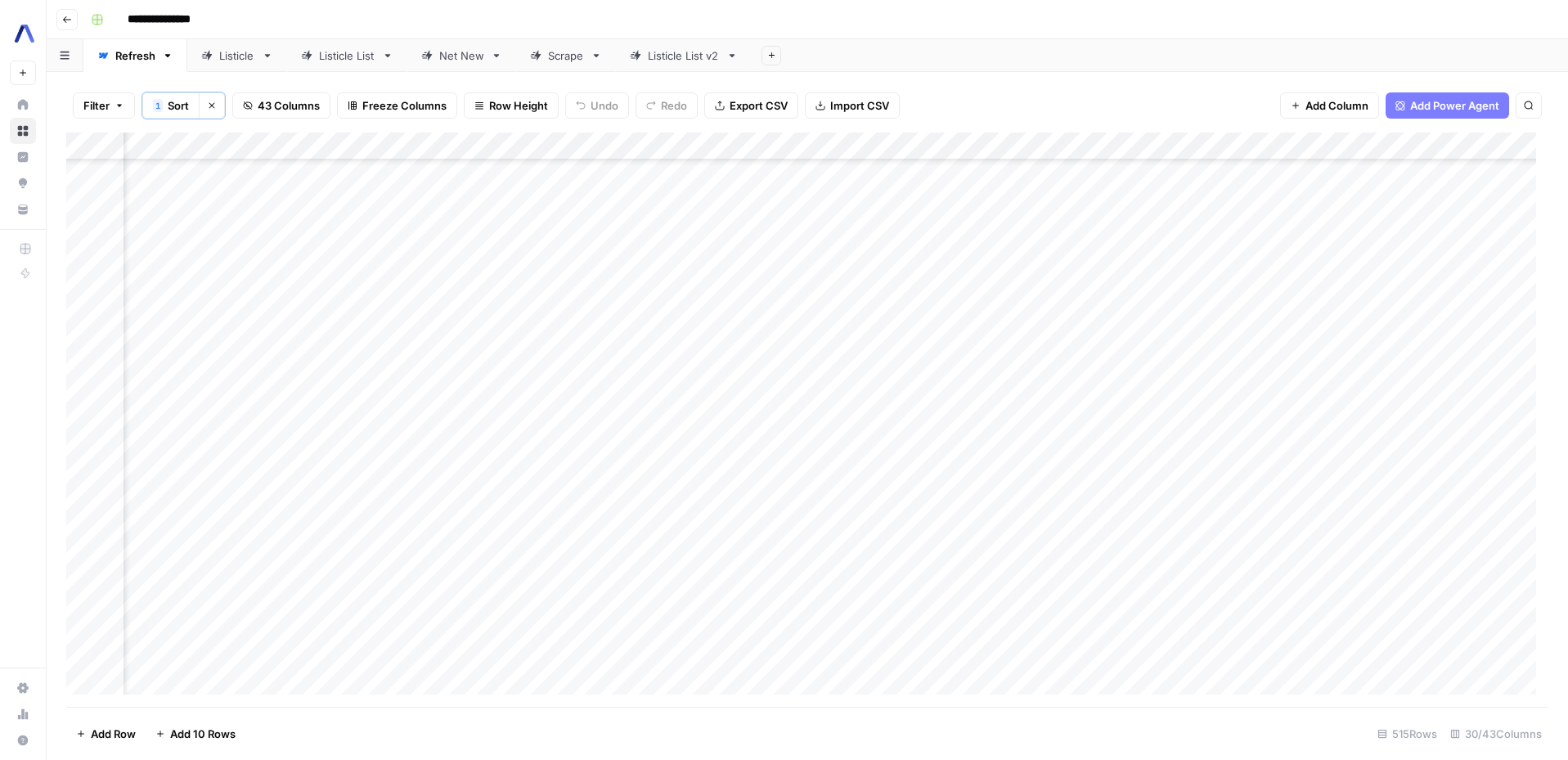
scroll to position [6476, 1649]
click at [1417, 285] on div "Add Column" at bounding box center [807, 420] width 1482 height 574
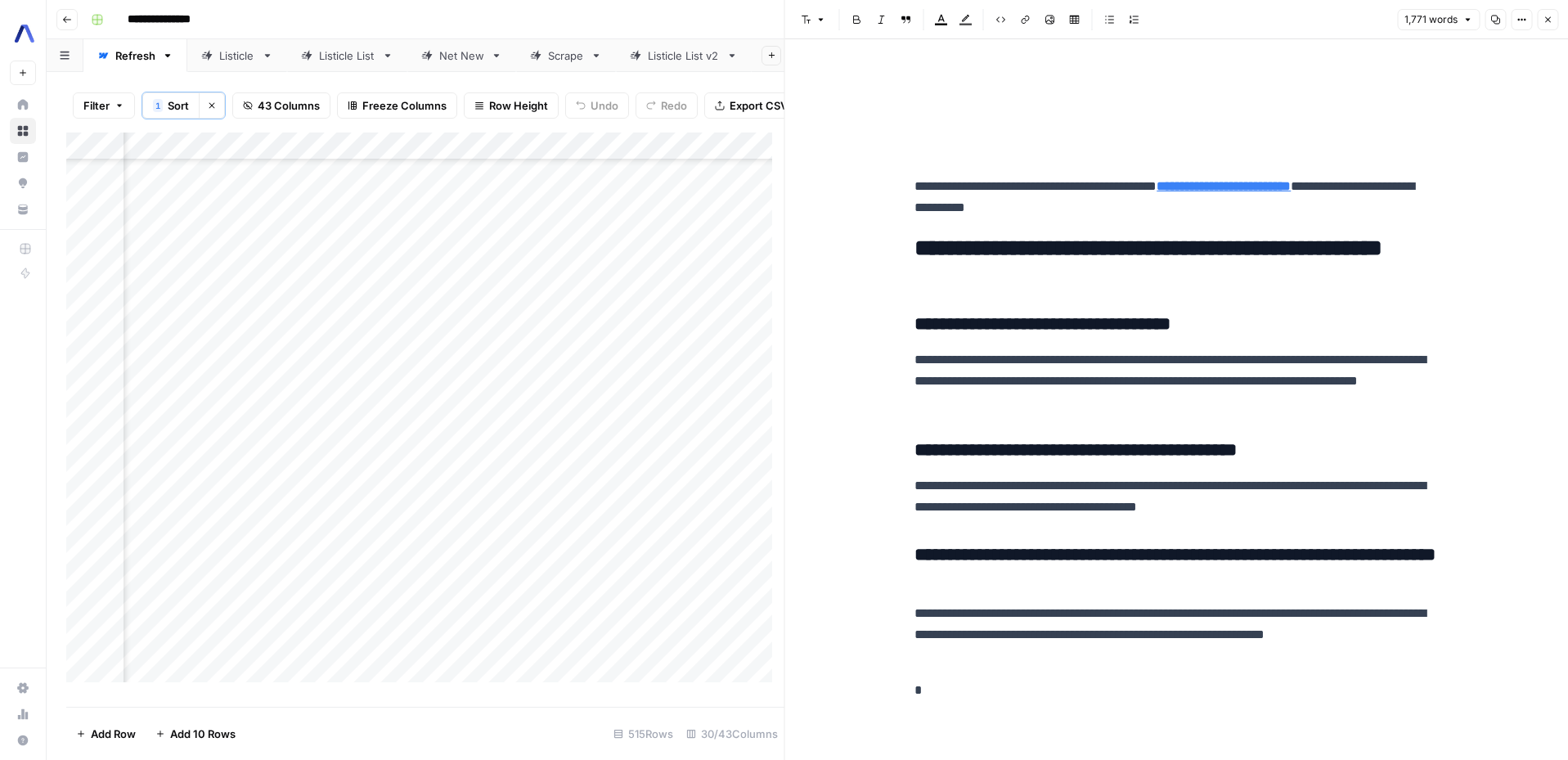
scroll to position [5592, 0]
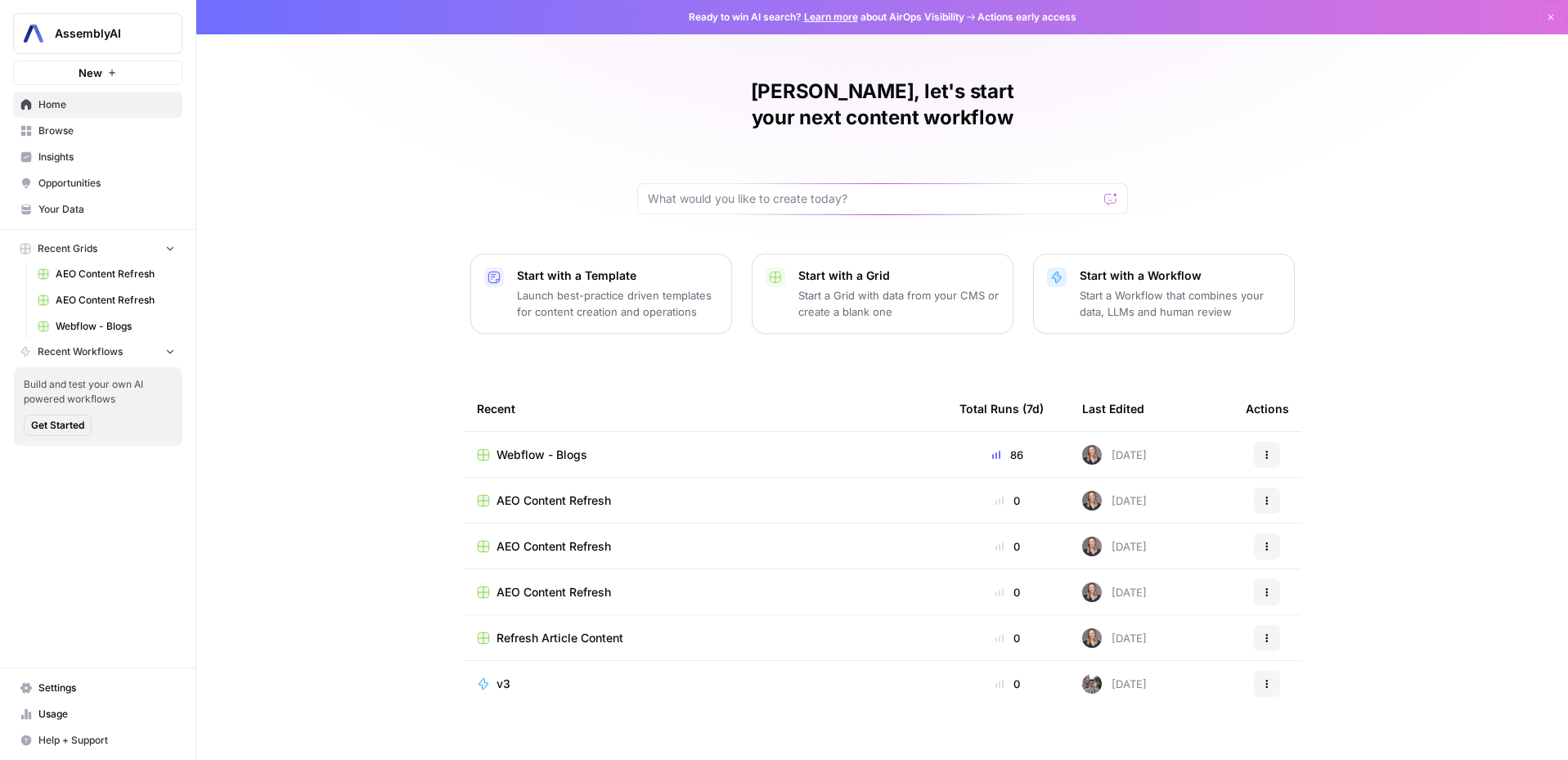
click at [66, 160] on span "Insights" at bounding box center [107, 157] width 136 height 15
click at [72, 147] on link "Insights" at bounding box center [98, 156] width 169 height 26
click at [82, 182] on span "Opportunities" at bounding box center [107, 183] width 136 height 15
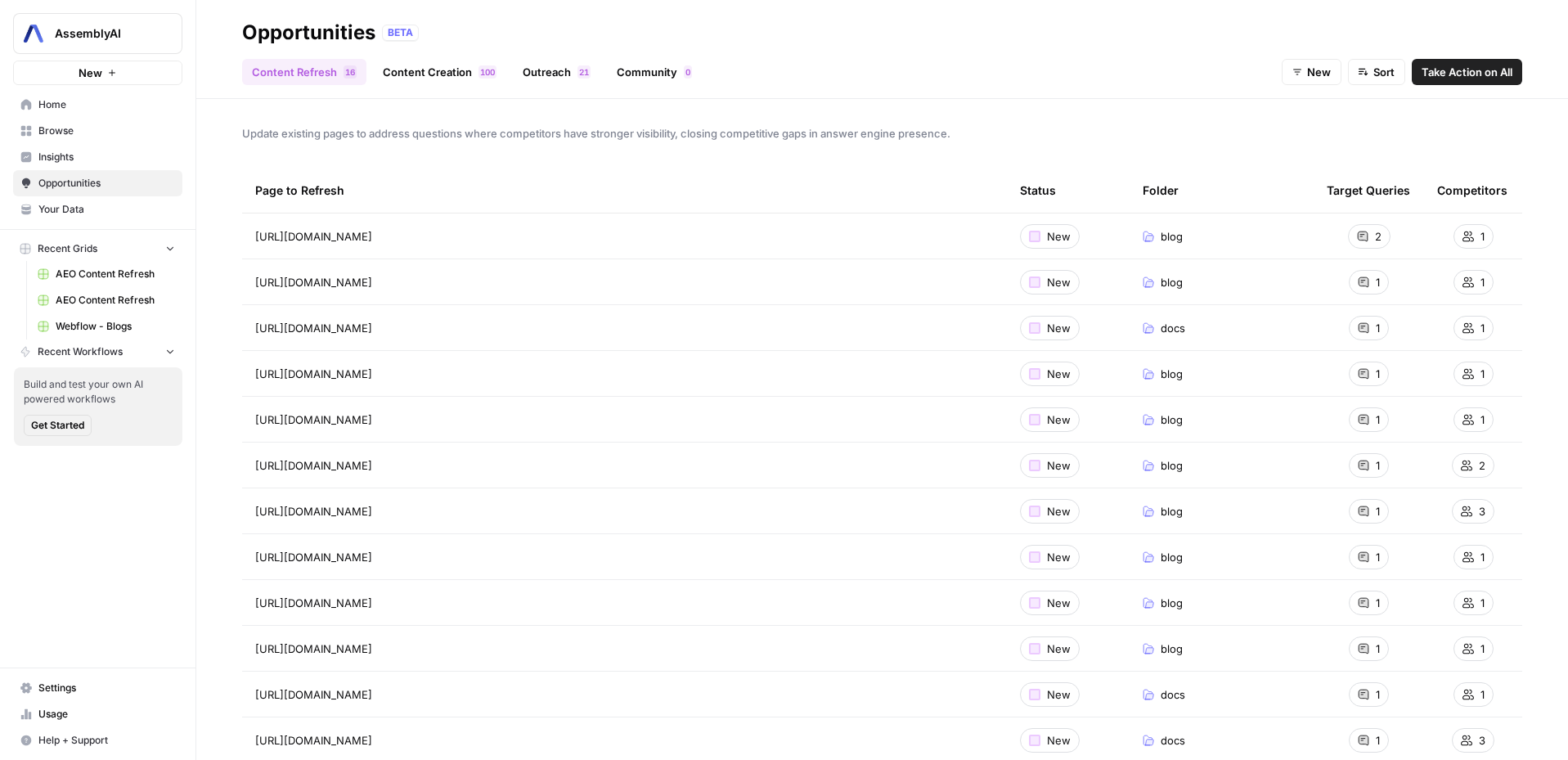
click at [542, 71] on link "Outreach 1 2" at bounding box center [557, 71] width 87 height 26
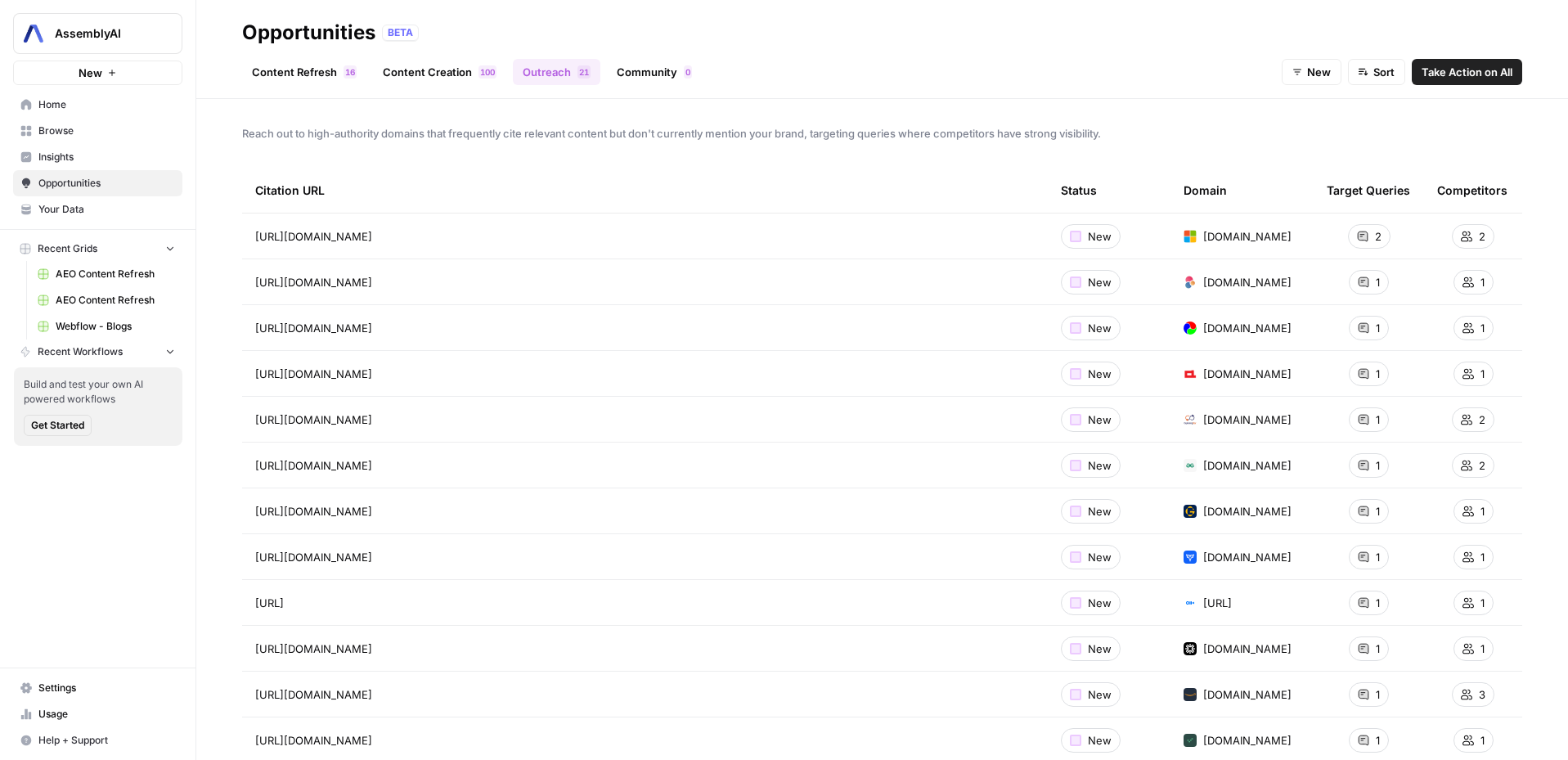
click at [308, 74] on link "Content Refresh 6 1" at bounding box center [304, 71] width 124 height 26
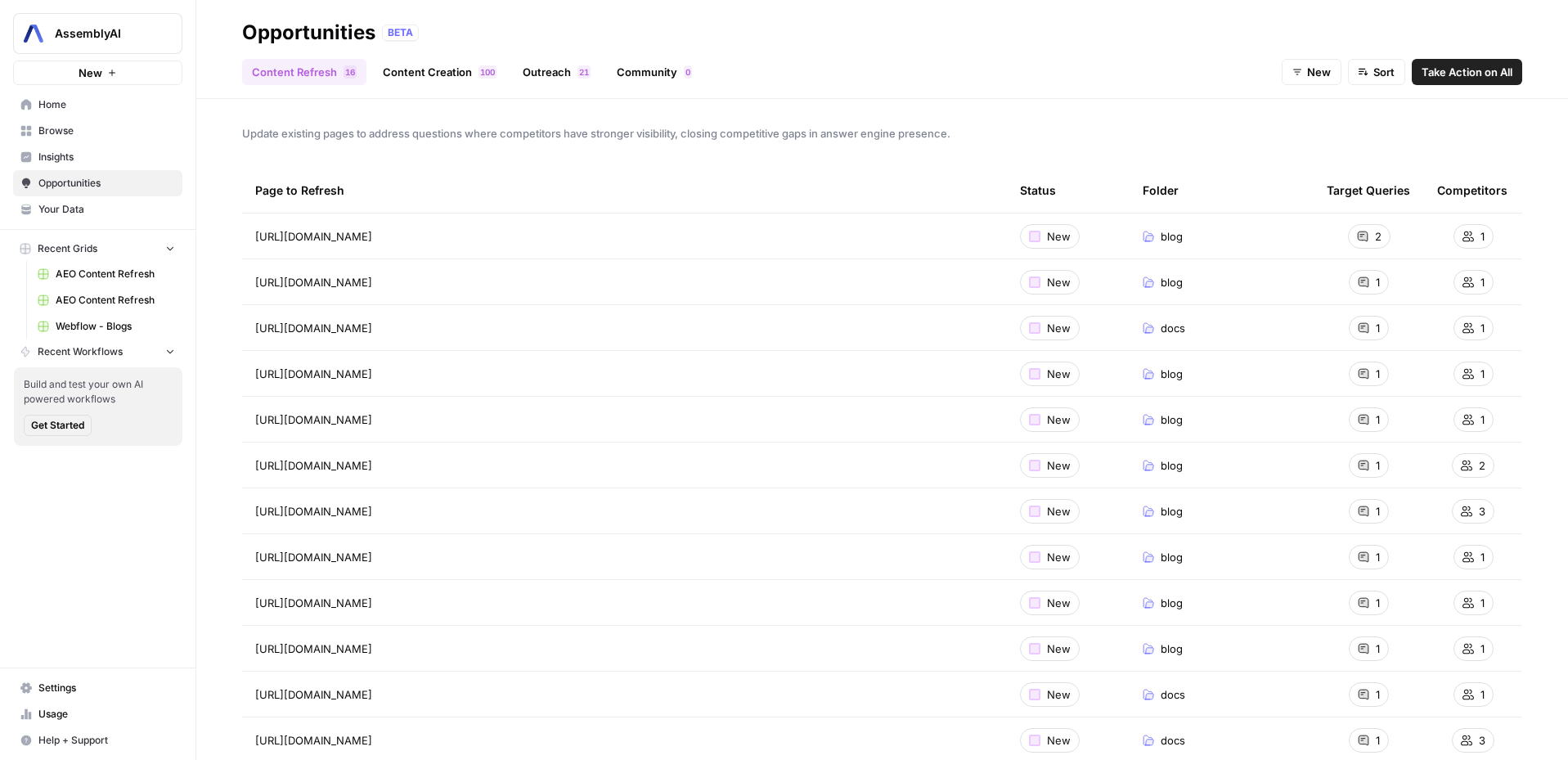
click at [78, 154] on span "Insights" at bounding box center [107, 157] width 136 height 15
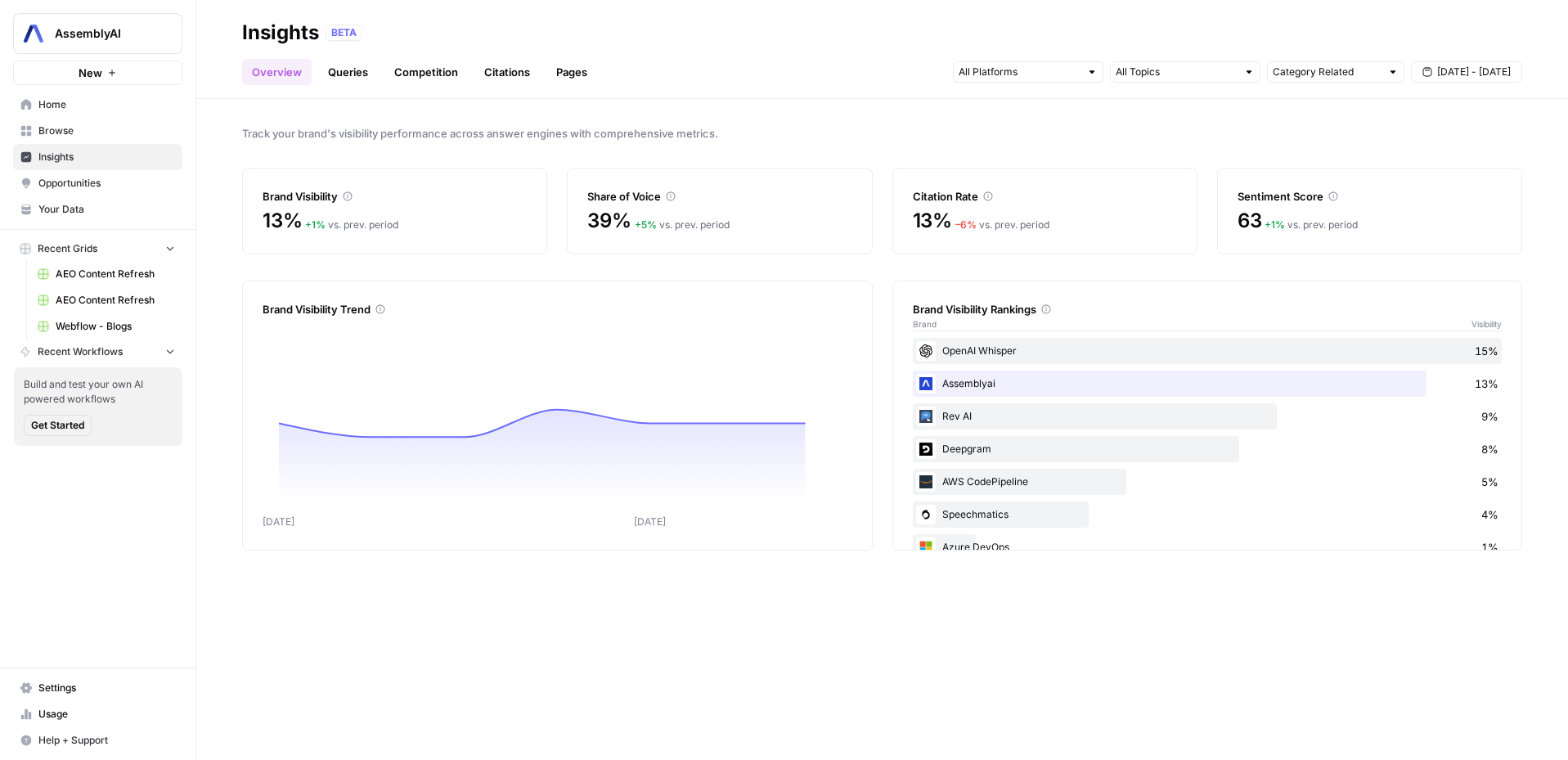
click at [362, 76] on link "Queries" at bounding box center [347, 71] width 60 height 26
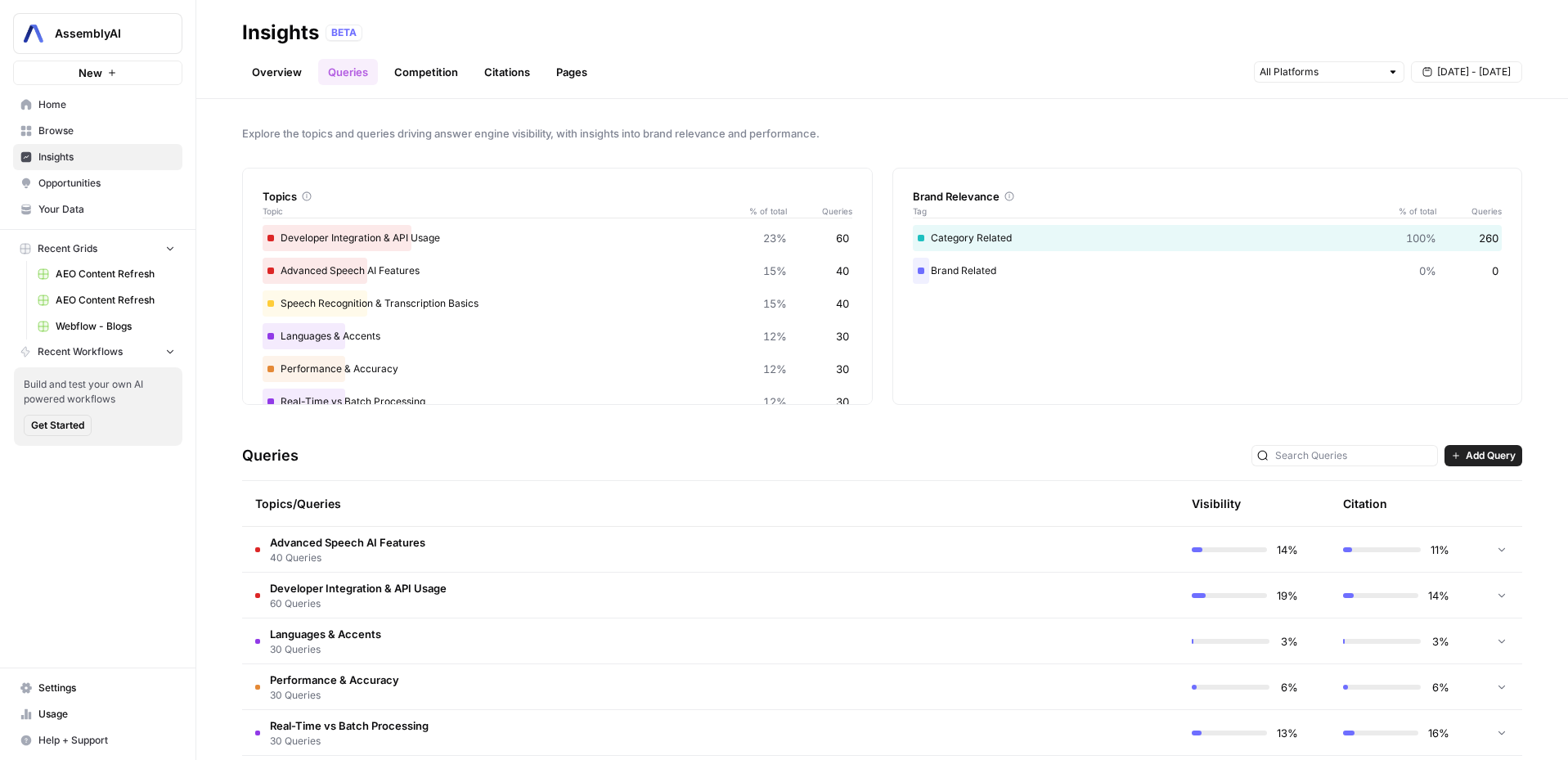
click at [1497, 552] on td at bounding box center [1502, 548] width 41 height 45
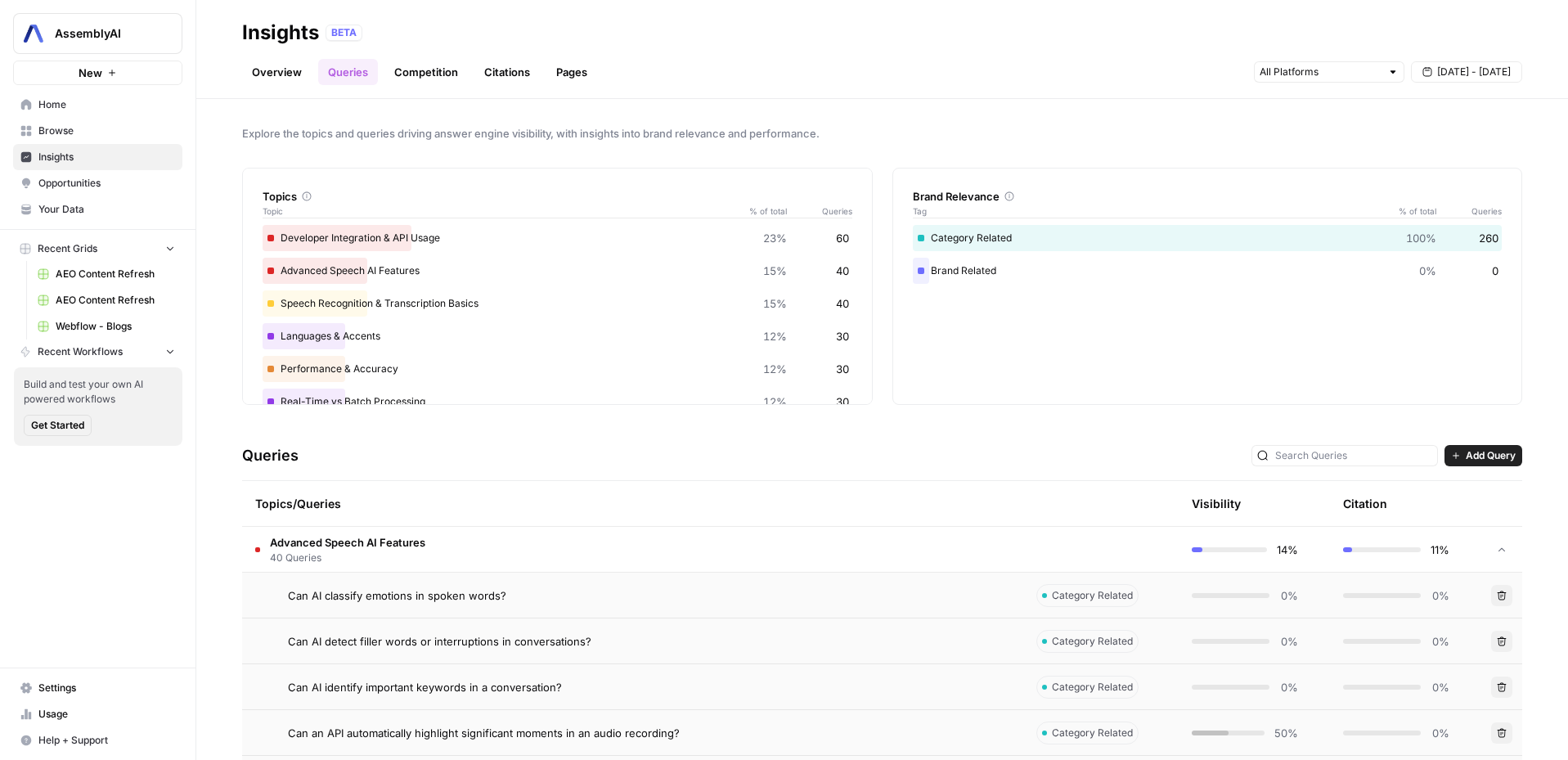
click at [298, 83] on link "Overview" at bounding box center [277, 71] width 70 height 26
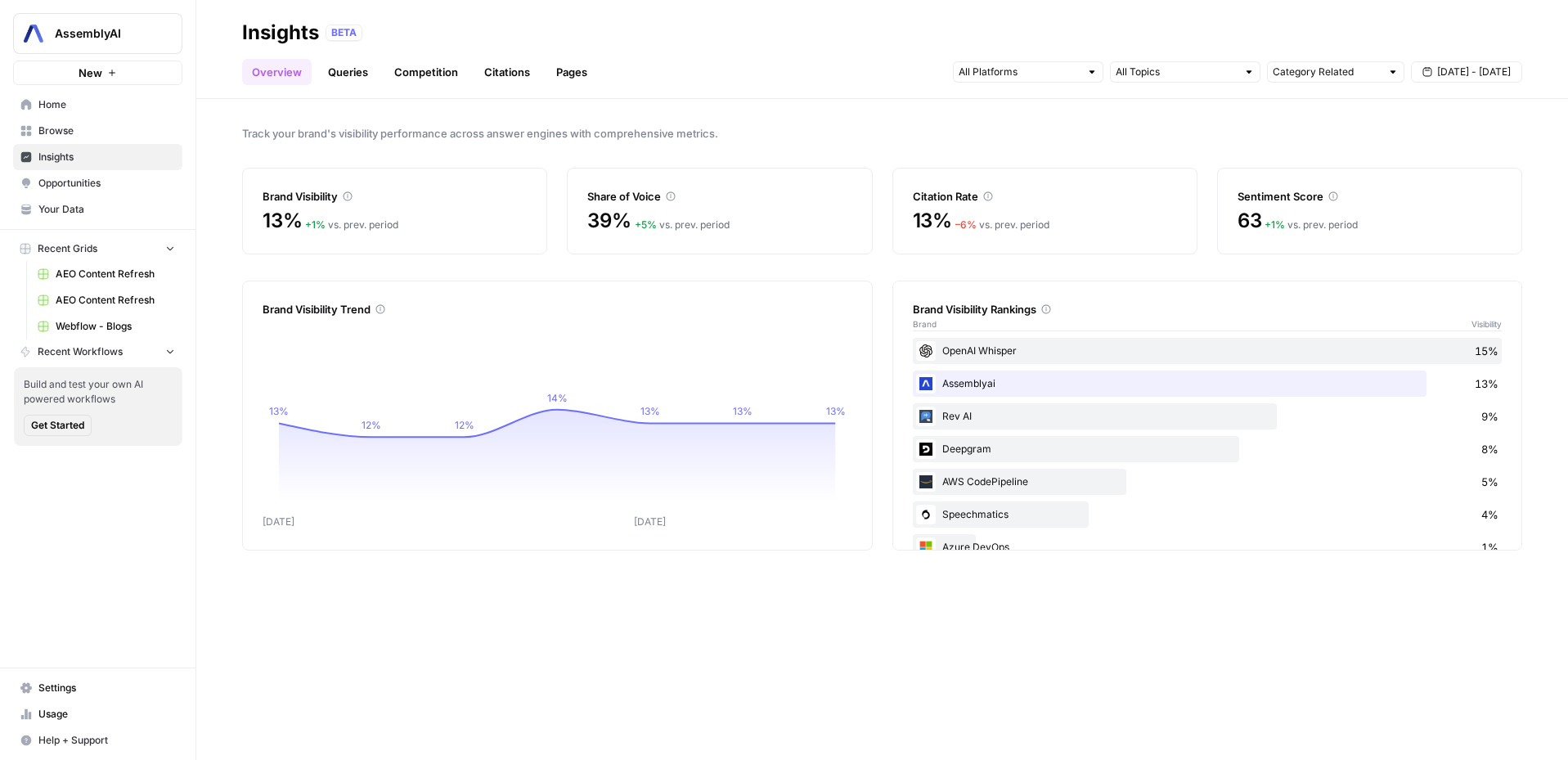
click at [94, 178] on span "Opportunities" at bounding box center [107, 183] width 136 height 15
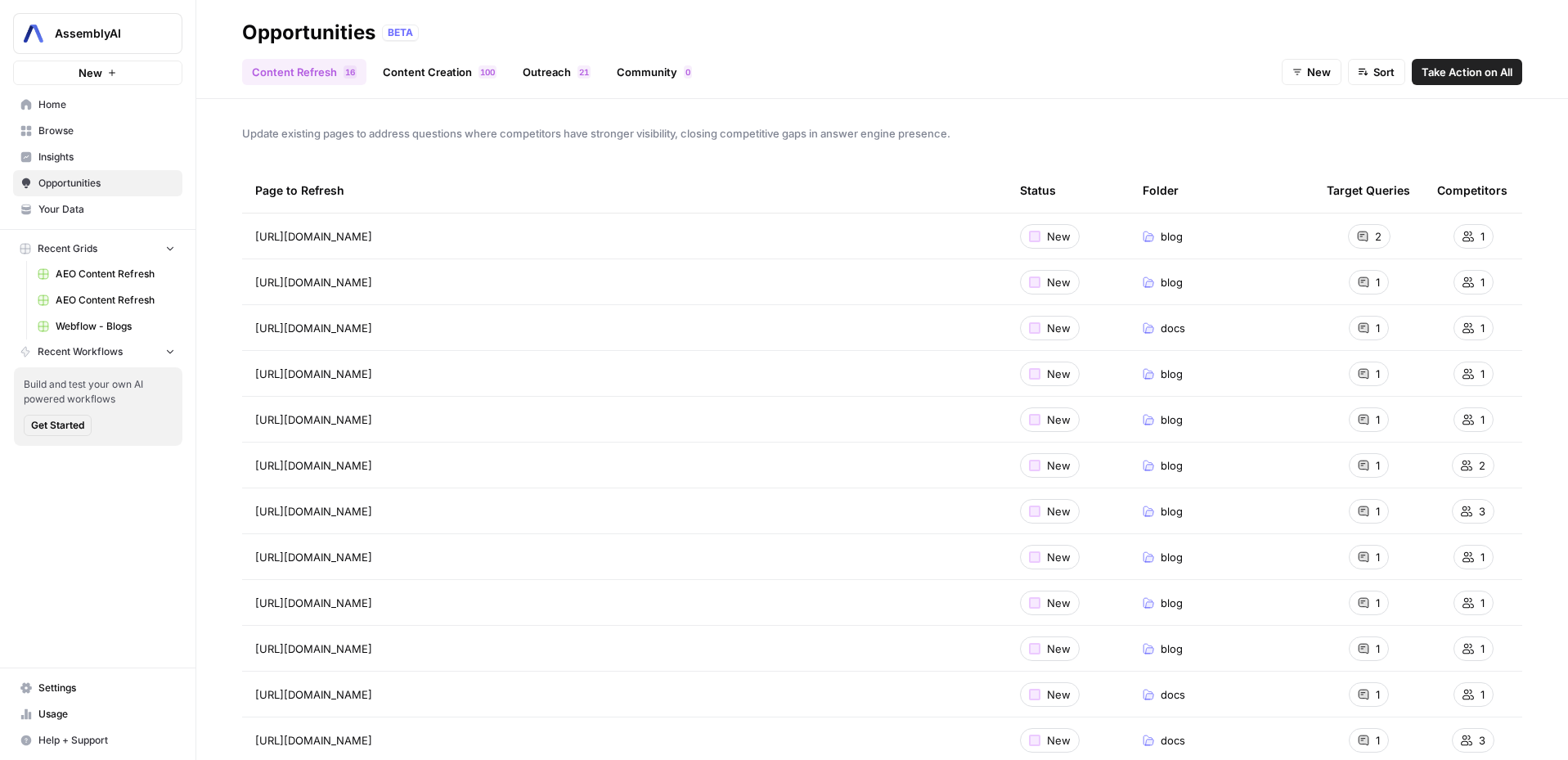
click at [462, 100] on div "Update existing pages to address questions where competitors have stronger visi…" at bounding box center [881, 430] width 1371 height 661
click at [438, 119] on div "Update existing pages to address questions where competitors have stronger visi…" at bounding box center [881, 430] width 1371 height 661
click at [438, 71] on link "Content Creation 0 0 1" at bounding box center [440, 71] width 134 height 26
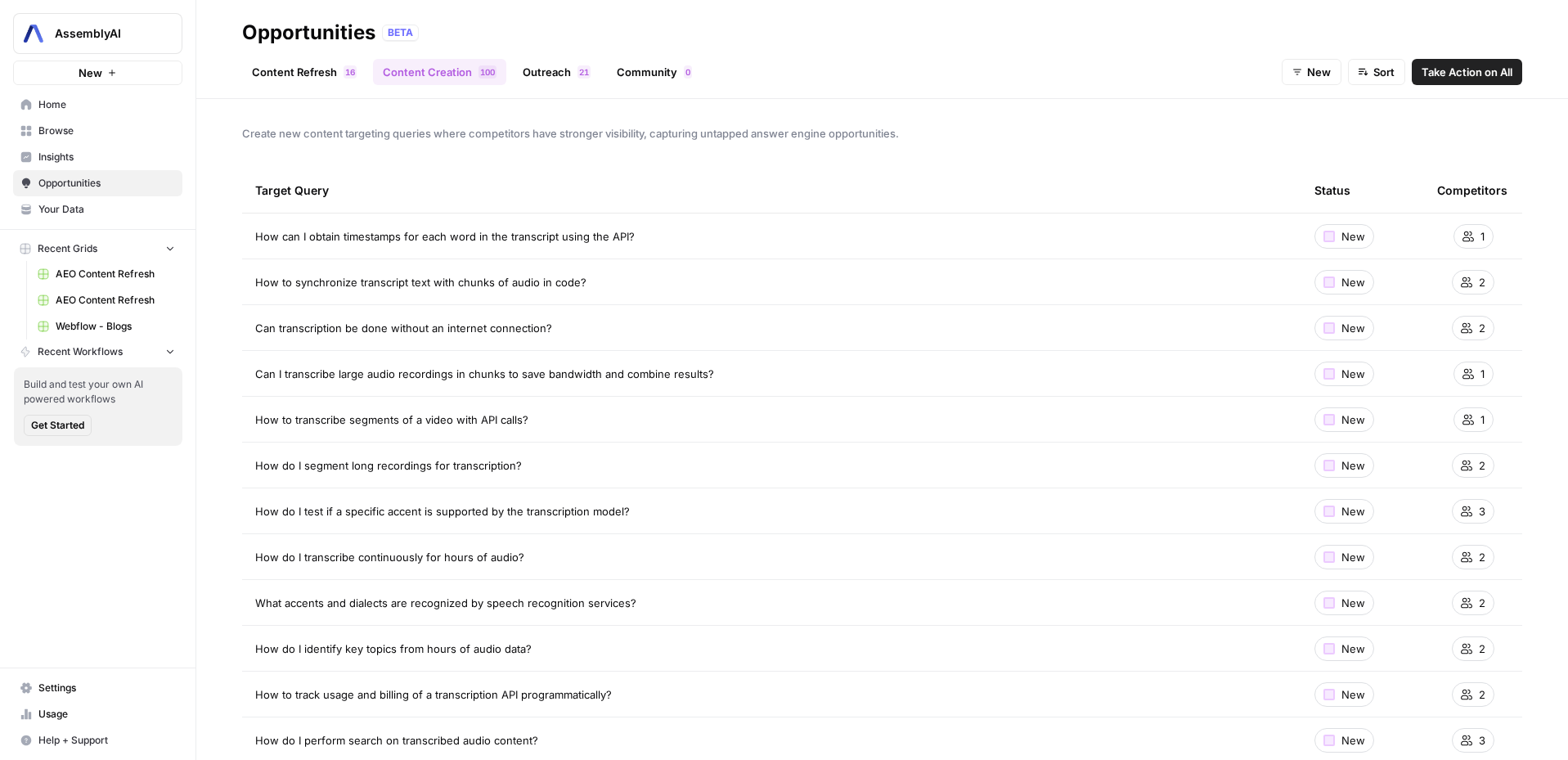
click at [75, 160] on span "Insights" at bounding box center [107, 157] width 136 height 15
